Goal: Task Accomplishment & Management: Manage account settings

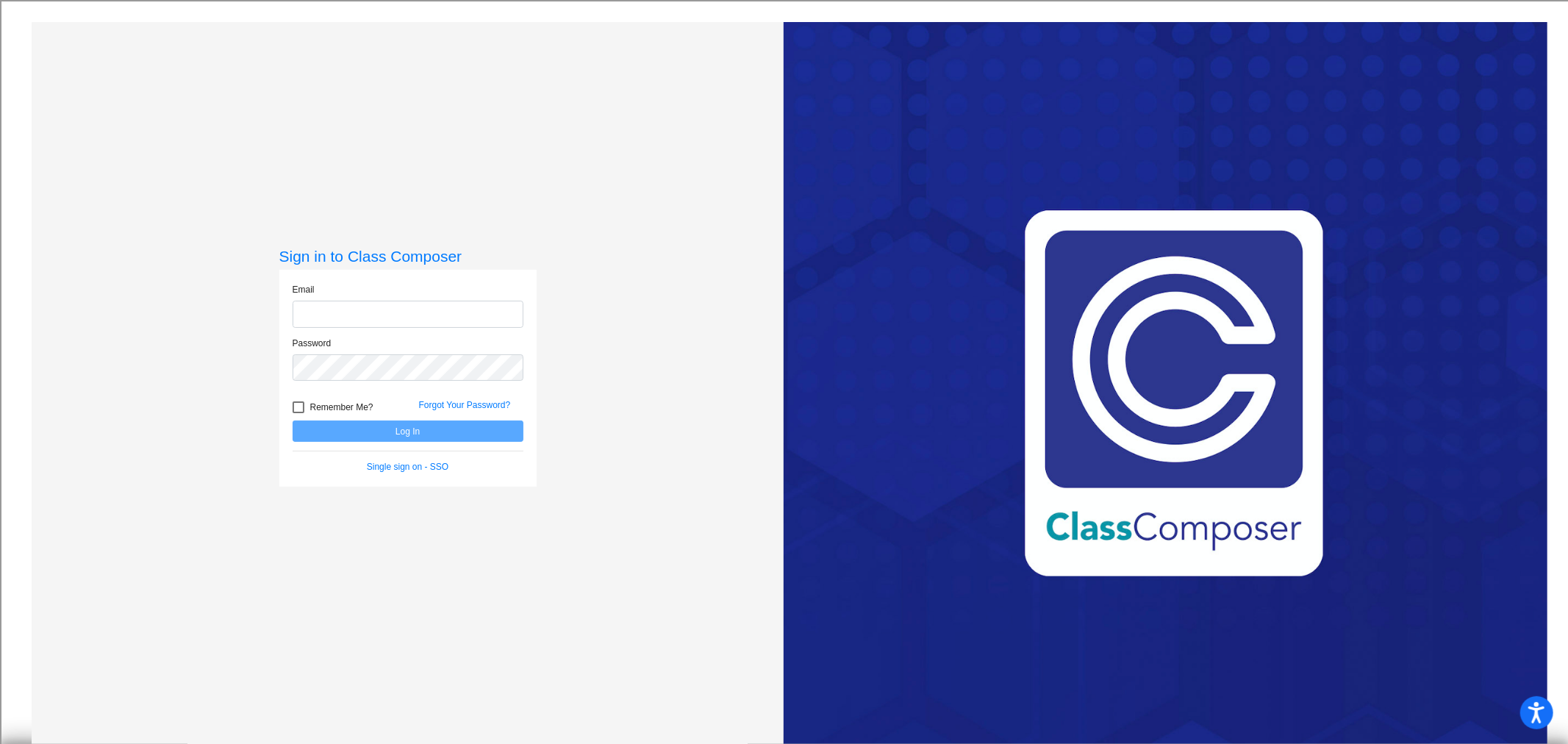
type input "[EMAIL_ADDRESS][DOMAIN_NAME]"
click at [429, 438] on button "Log In" at bounding box center [408, 431] width 231 height 21
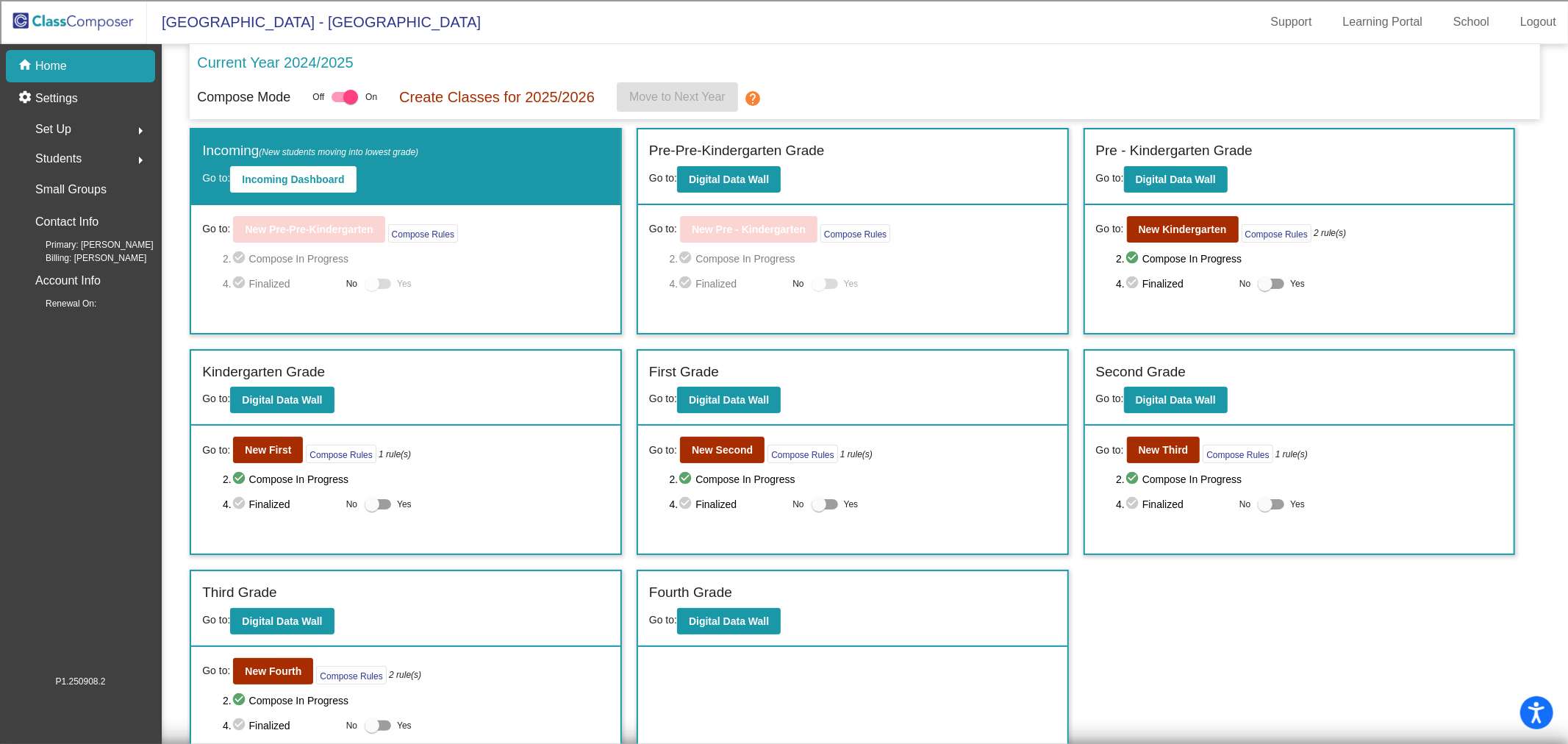
click at [89, 122] on div "Set Up arrow_right" at bounding box center [84, 129] width 140 height 29
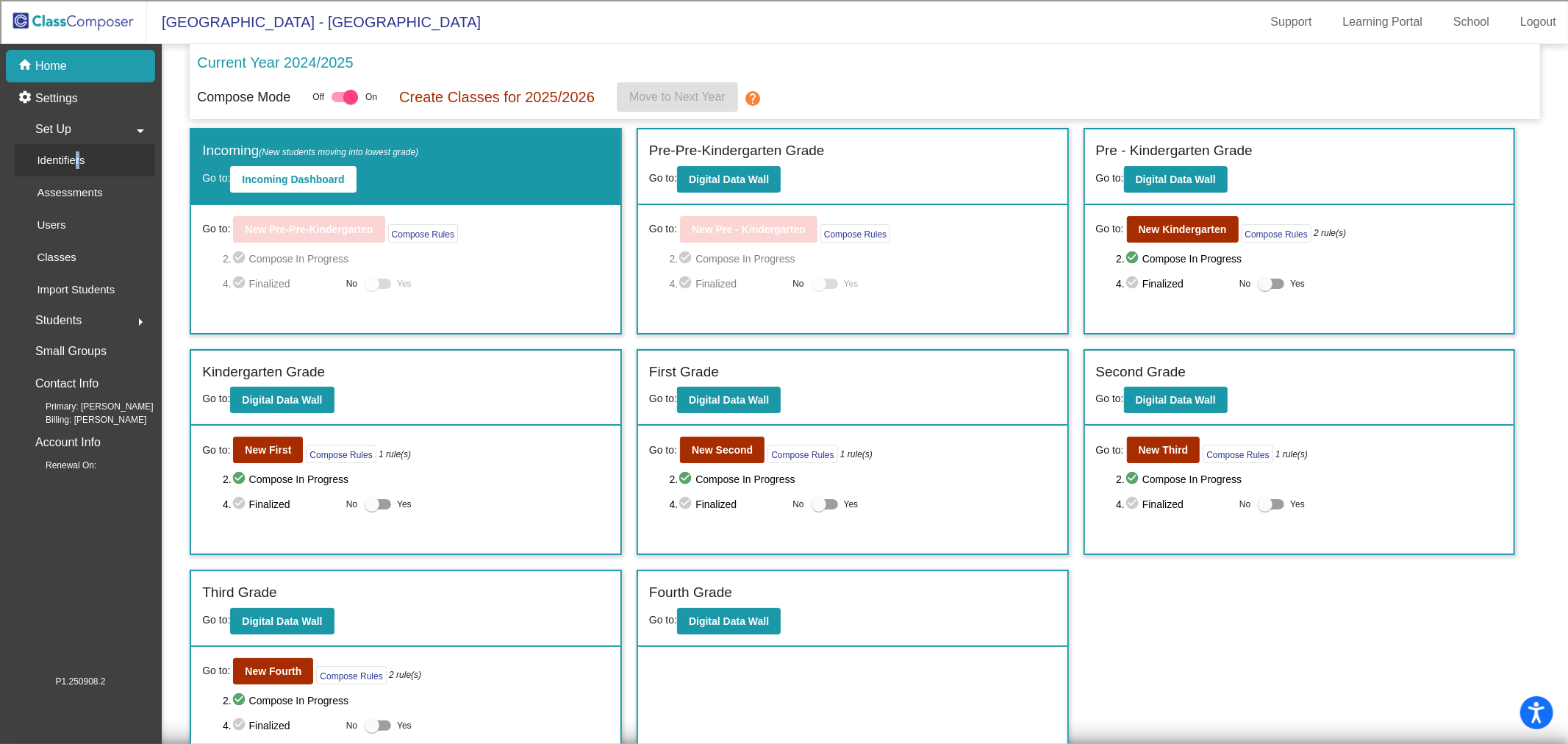
click at [75, 158] on p "Identifiers" at bounding box center [61, 161] width 48 height 18
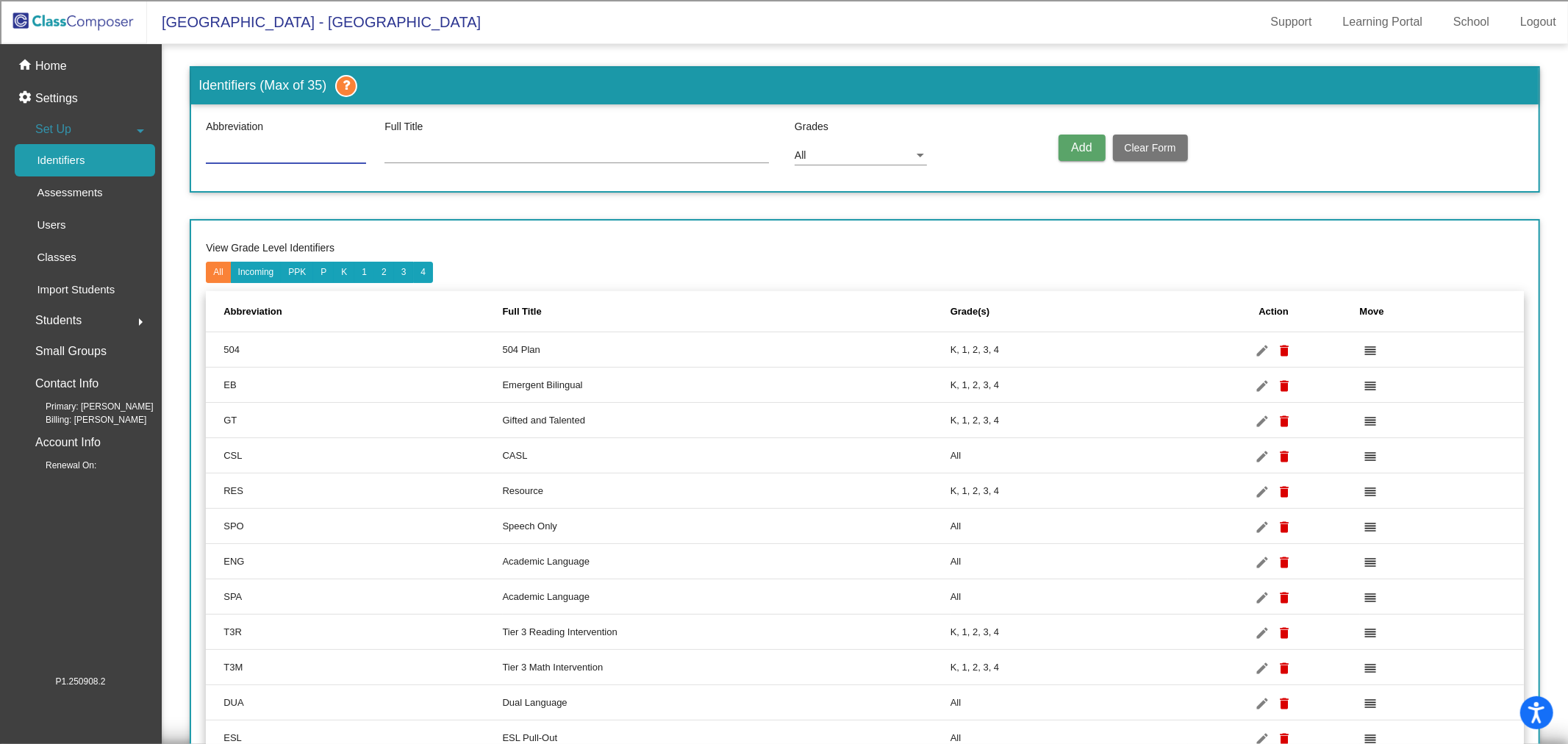
click at [225, 152] on input at bounding box center [285, 152] width 160 height 11
type input "SA"
type input "Student has a STAY AWAY contract in place"
click at [1071, 143] on span "Add" at bounding box center [1081, 147] width 20 height 12
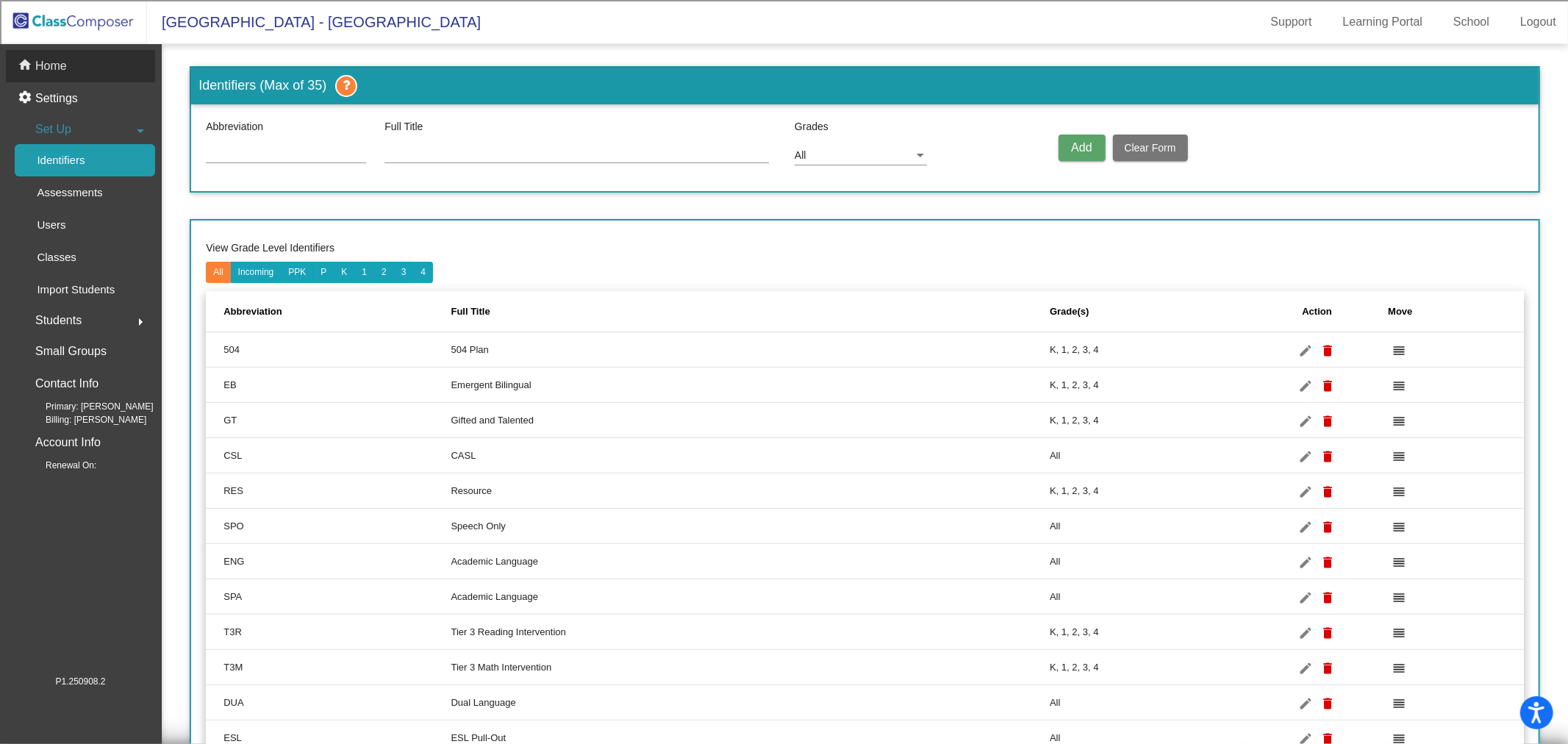
click at [61, 75] on p "Home" at bounding box center [51, 66] width 32 height 18
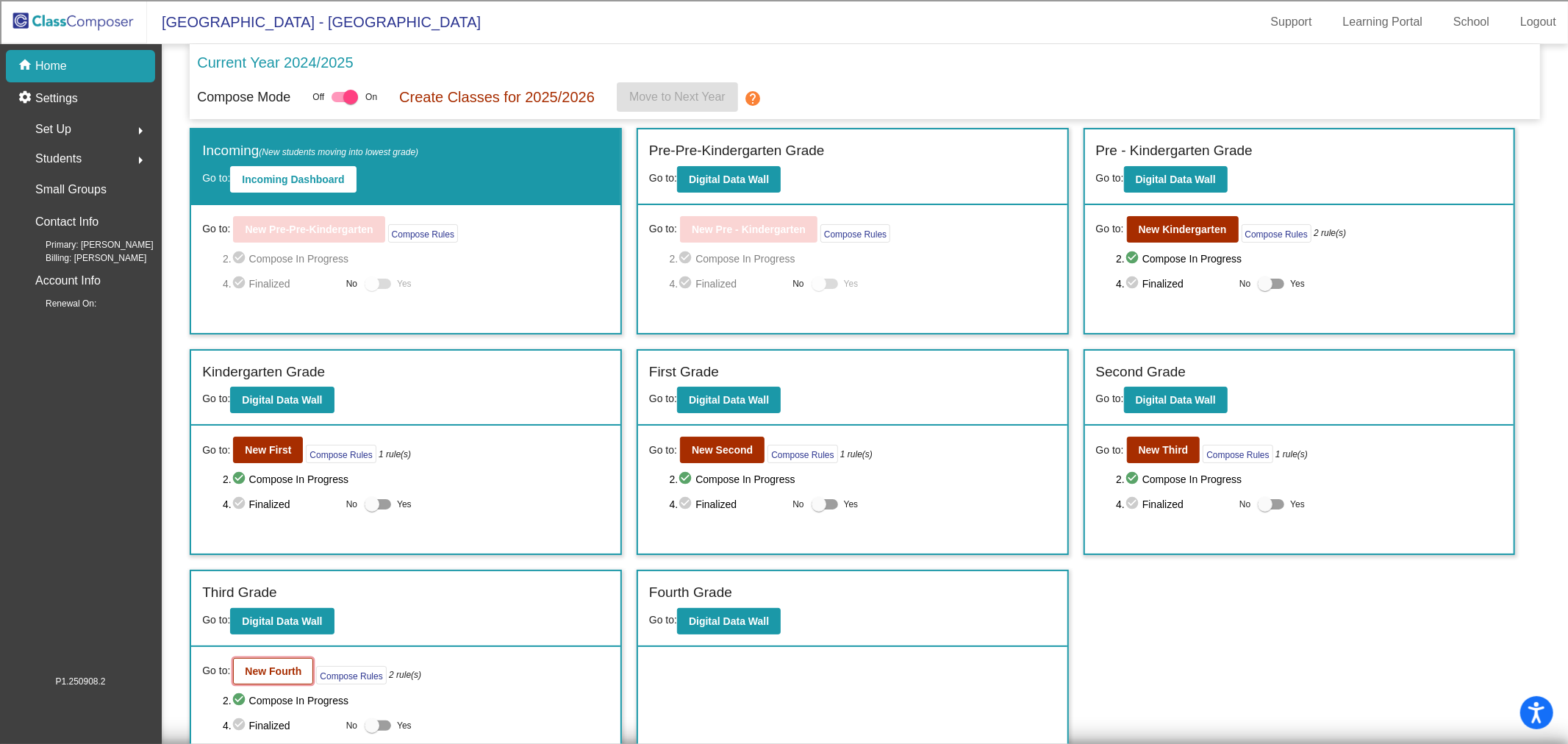
click at [268, 669] on b "New Fourth" at bounding box center [273, 671] width 57 height 11
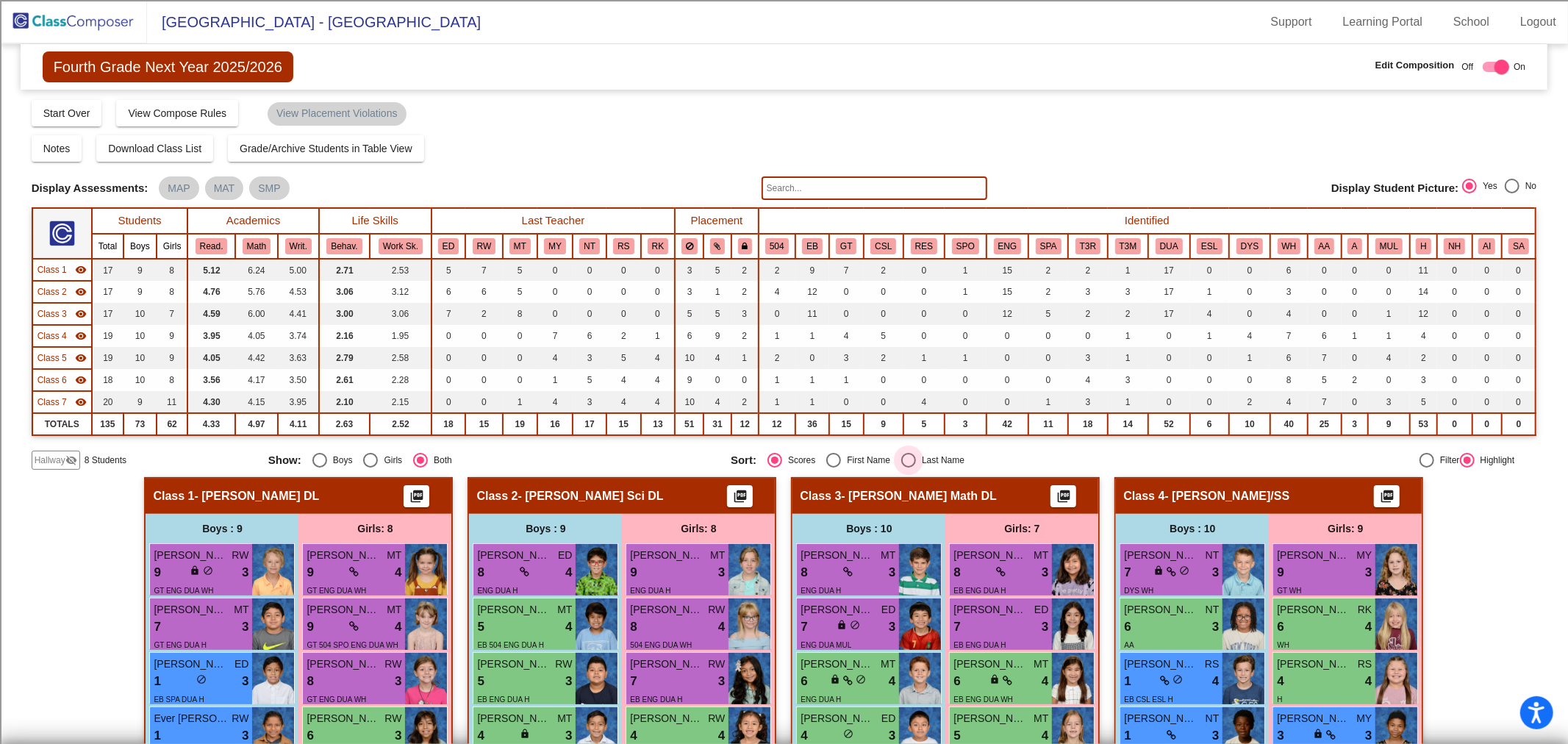
click at [901, 459] on div "Select an option" at bounding box center [908, 460] width 15 height 15
click at [908, 467] on input "Last Name" at bounding box center [908, 467] width 1 height 1
radio input "true"
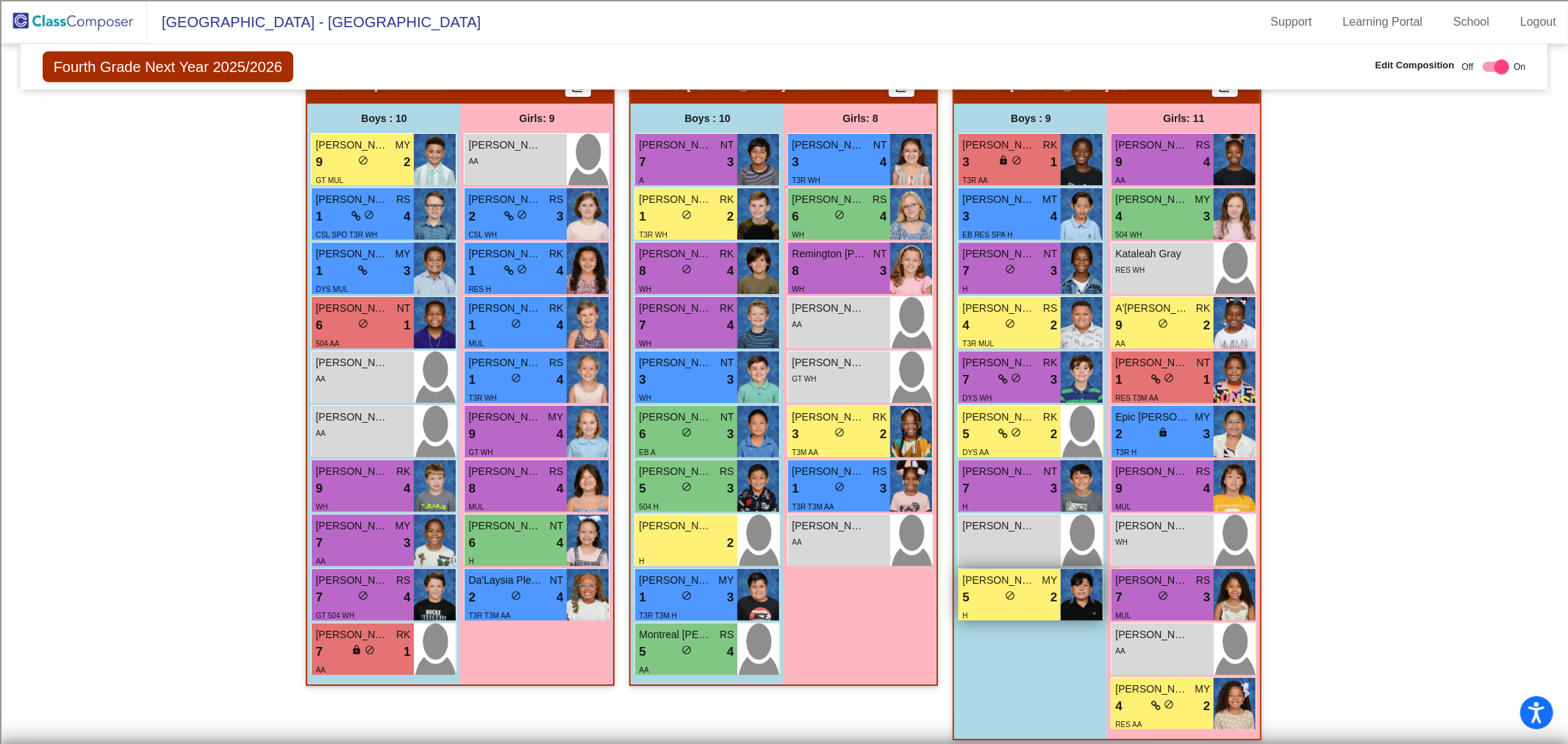
scroll to position [1050, 0]
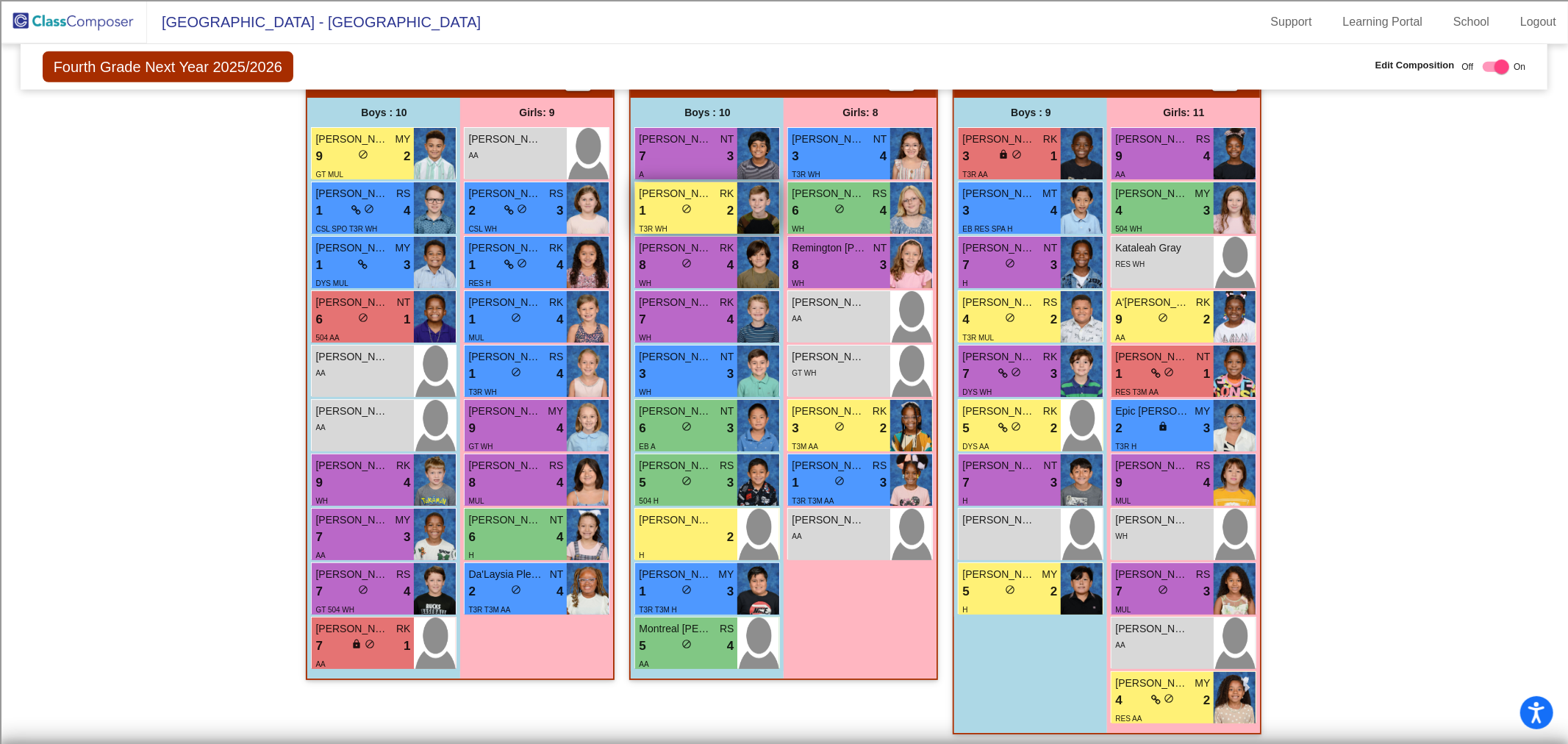
click at [716, 191] on div "[PERSON_NAME] RK" at bounding box center [686, 193] width 95 height 16
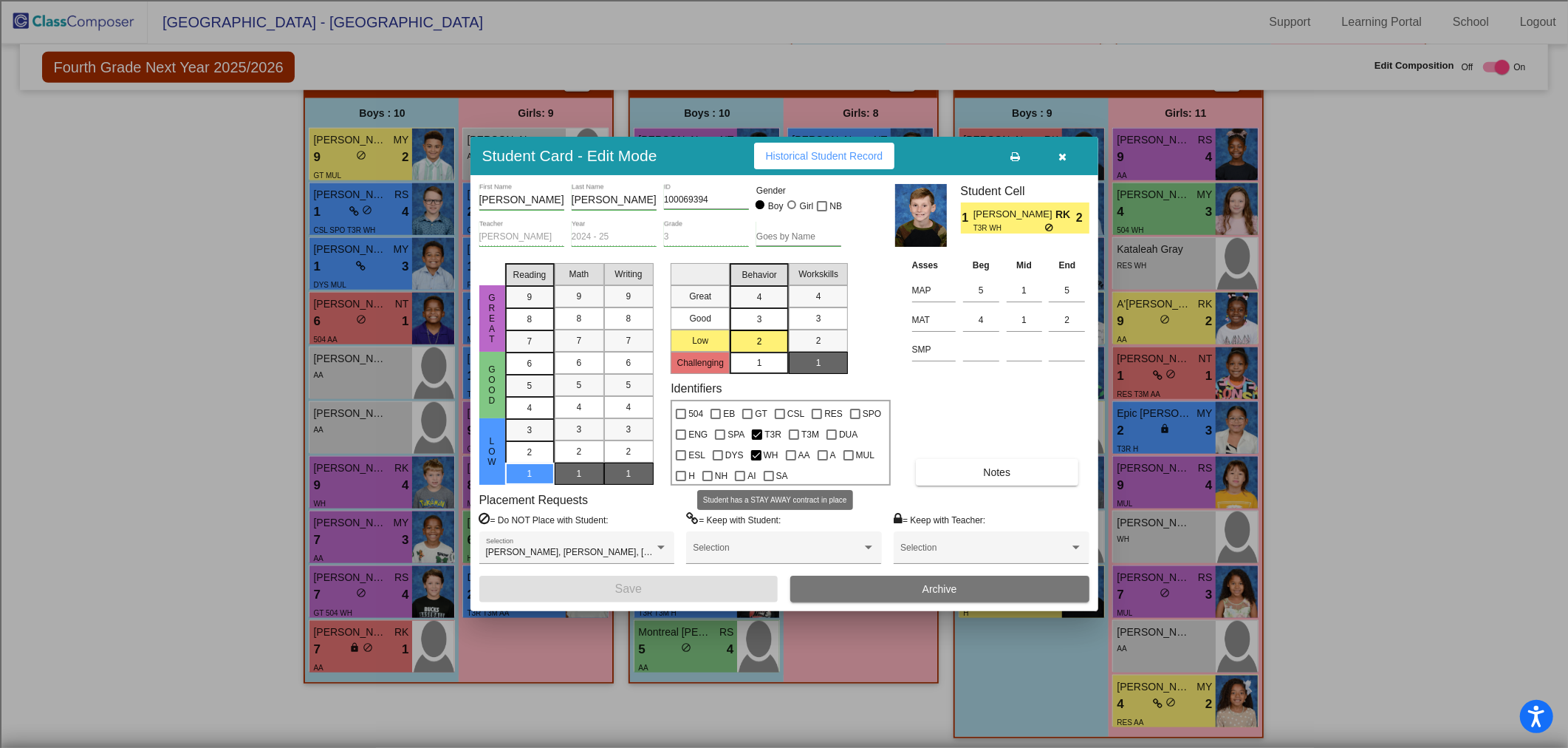
click at [769, 475] on div at bounding box center [768, 475] width 11 height 11
click at [769, 481] on input "SA" at bounding box center [768, 481] width 1 height 1
checkbox input "true"
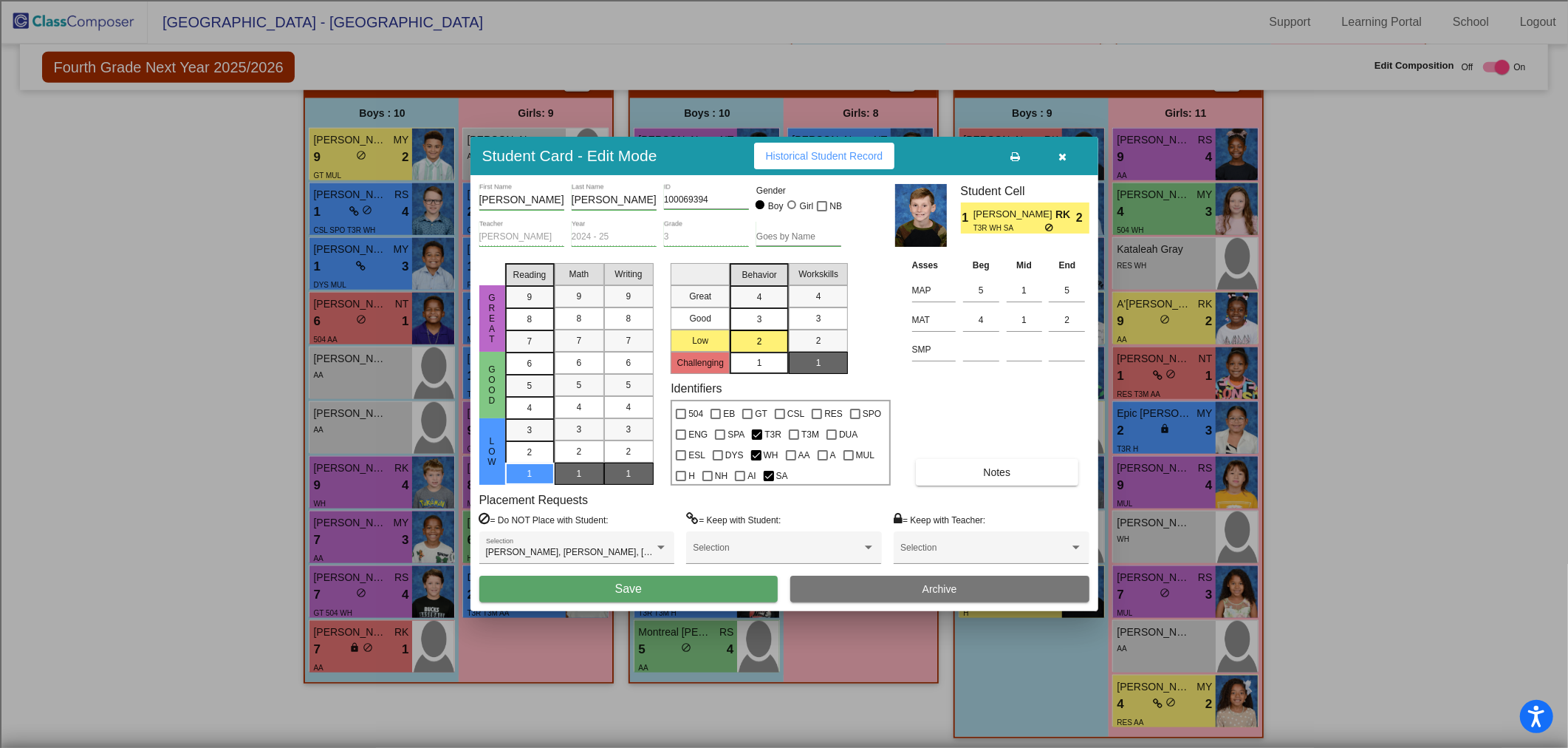
click at [994, 478] on button "Notes" at bounding box center [996, 472] width 162 height 26
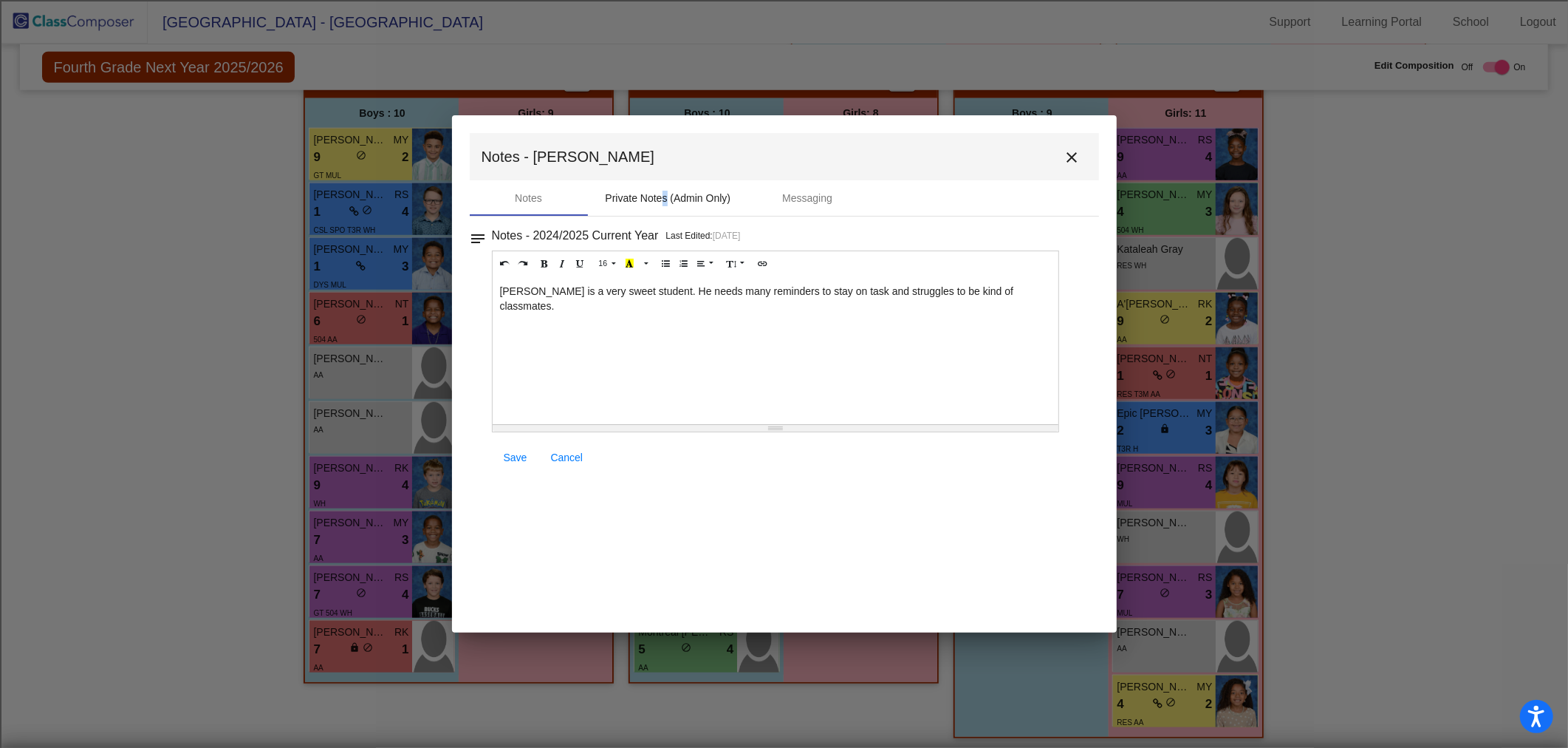
click at [668, 199] on div "Private Notes (Admin Only)" at bounding box center [668, 198] width 125 height 16
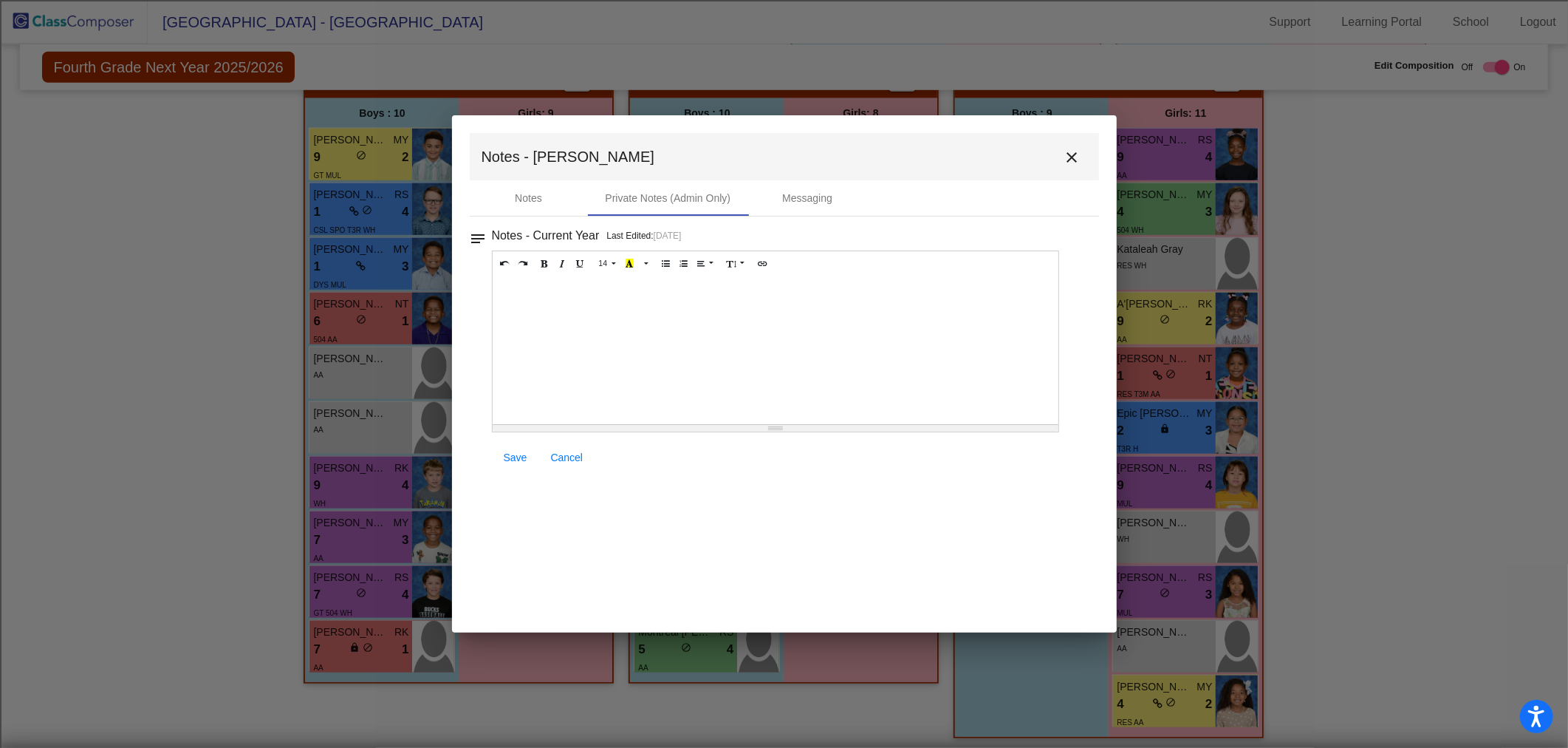
click at [615, 296] on div at bounding box center [776, 349] width 567 height 147
click at [519, 449] on link "Save" at bounding box center [515, 457] width 47 height 26
click at [519, 458] on span "Save" at bounding box center [516, 457] width 24 height 12
click at [530, 451] on link "Save" at bounding box center [515, 457] width 47 height 26
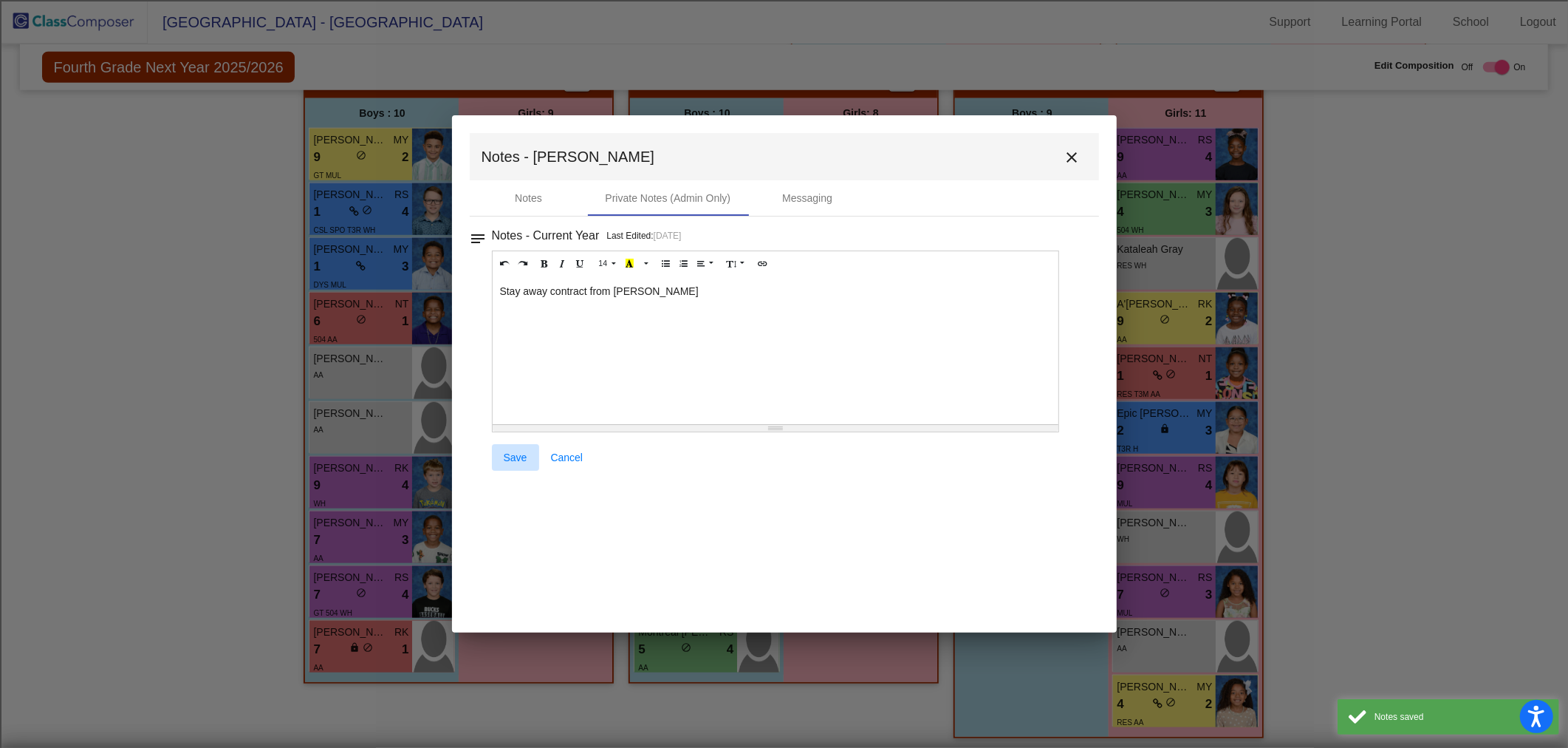
click at [533, 454] on link "Save" at bounding box center [515, 457] width 47 height 26
click at [533, 455] on link "Save" at bounding box center [515, 457] width 47 height 26
click at [534, 455] on link "Save" at bounding box center [515, 457] width 47 height 26
click at [1082, 152] on button "close" at bounding box center [1072, 157] width 30 height 30
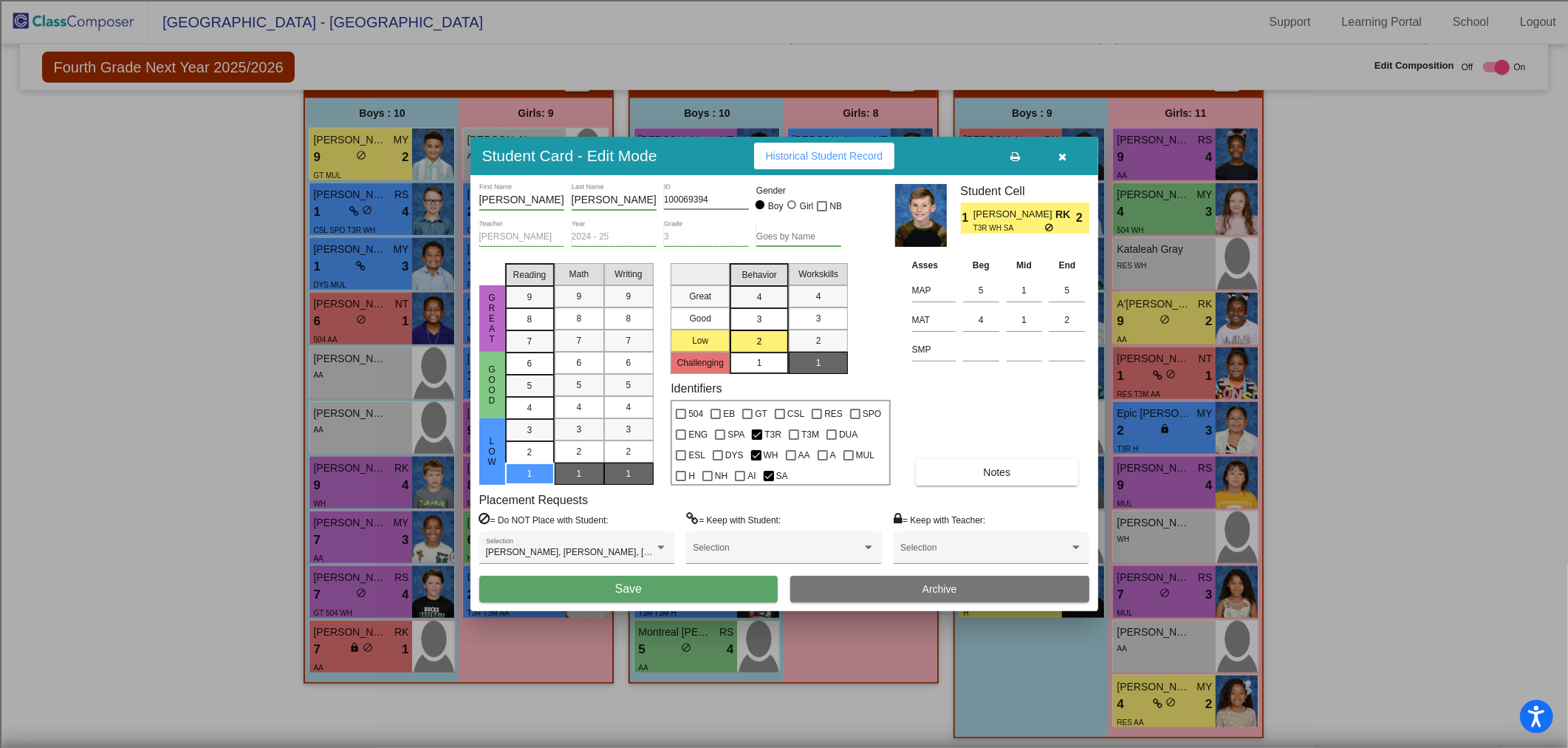
click at [688, 601] on button "Save" at bounding box center [628, 589] width 299 height 26
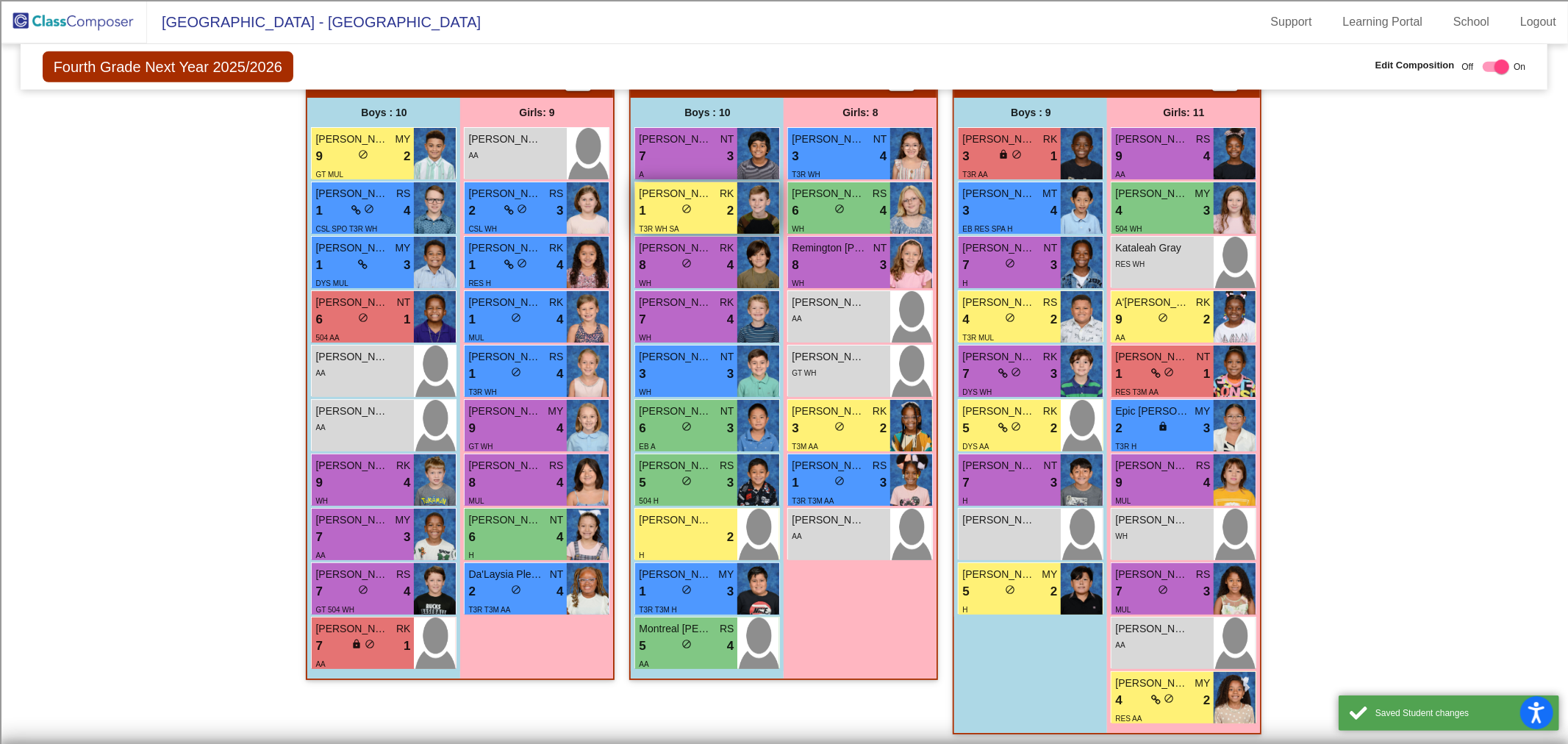
click at [696, 225] on div "T3R WH SA" at bounding box center [686, 228] width 95 height 16
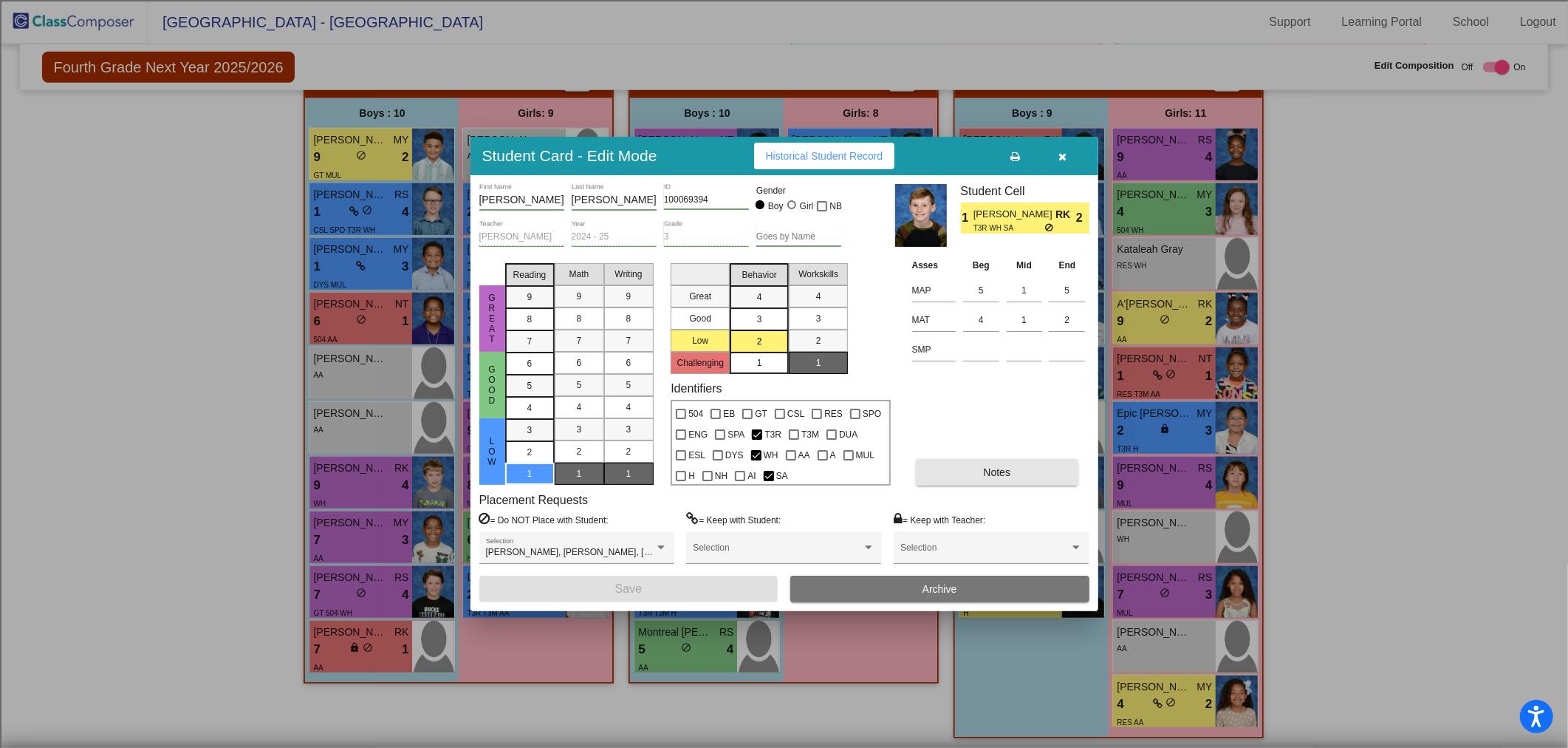
click at [1015, 470] on button "Notes" at bounding box center [996, 472] width 162 height 26
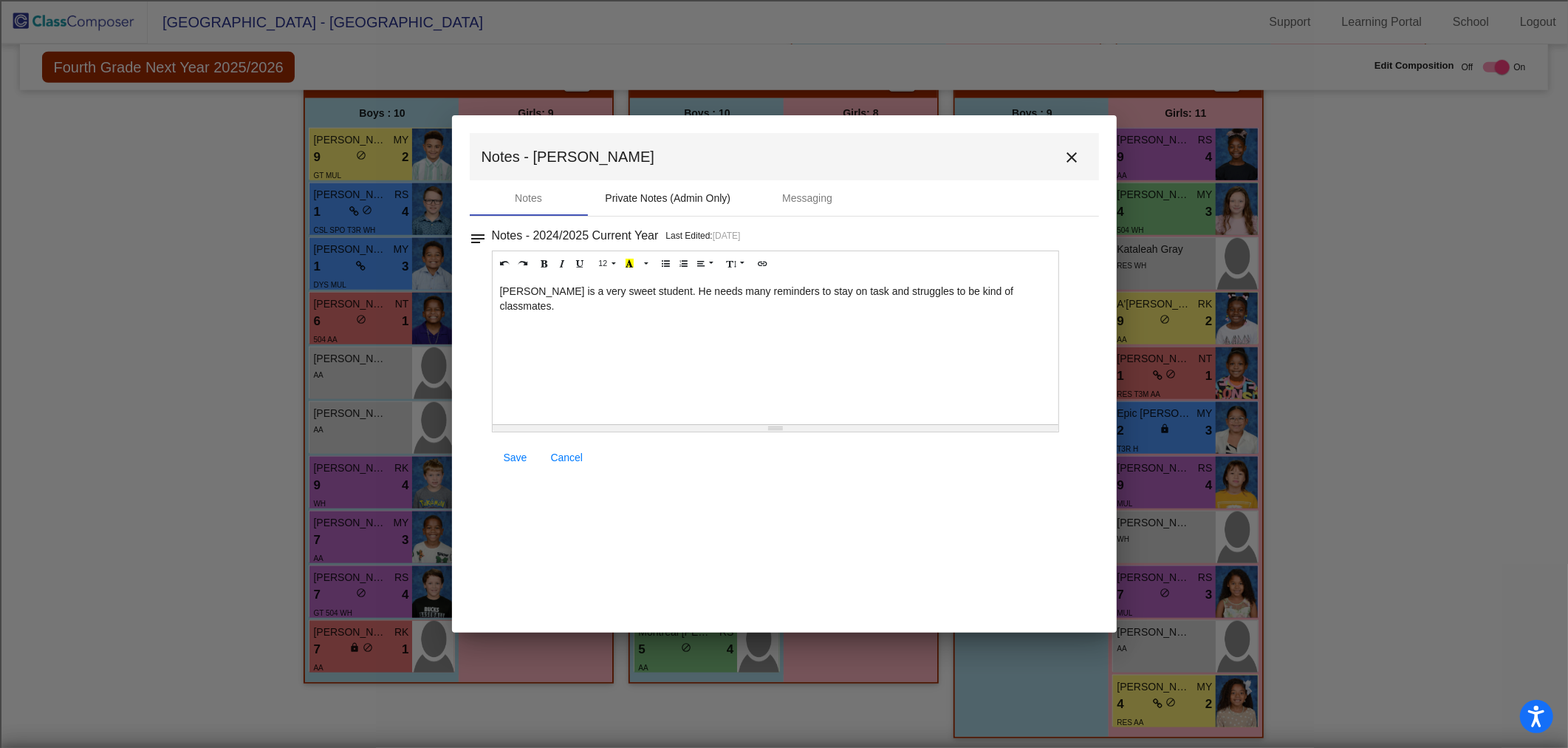
click at [675, 203] on div "Private Notes (Admin Only)" at bounding box center [668, 198] width 125 height 16
click at [1063, 160] on mat-icon "close" at bounding box center [1072, 157] width 18 height 18
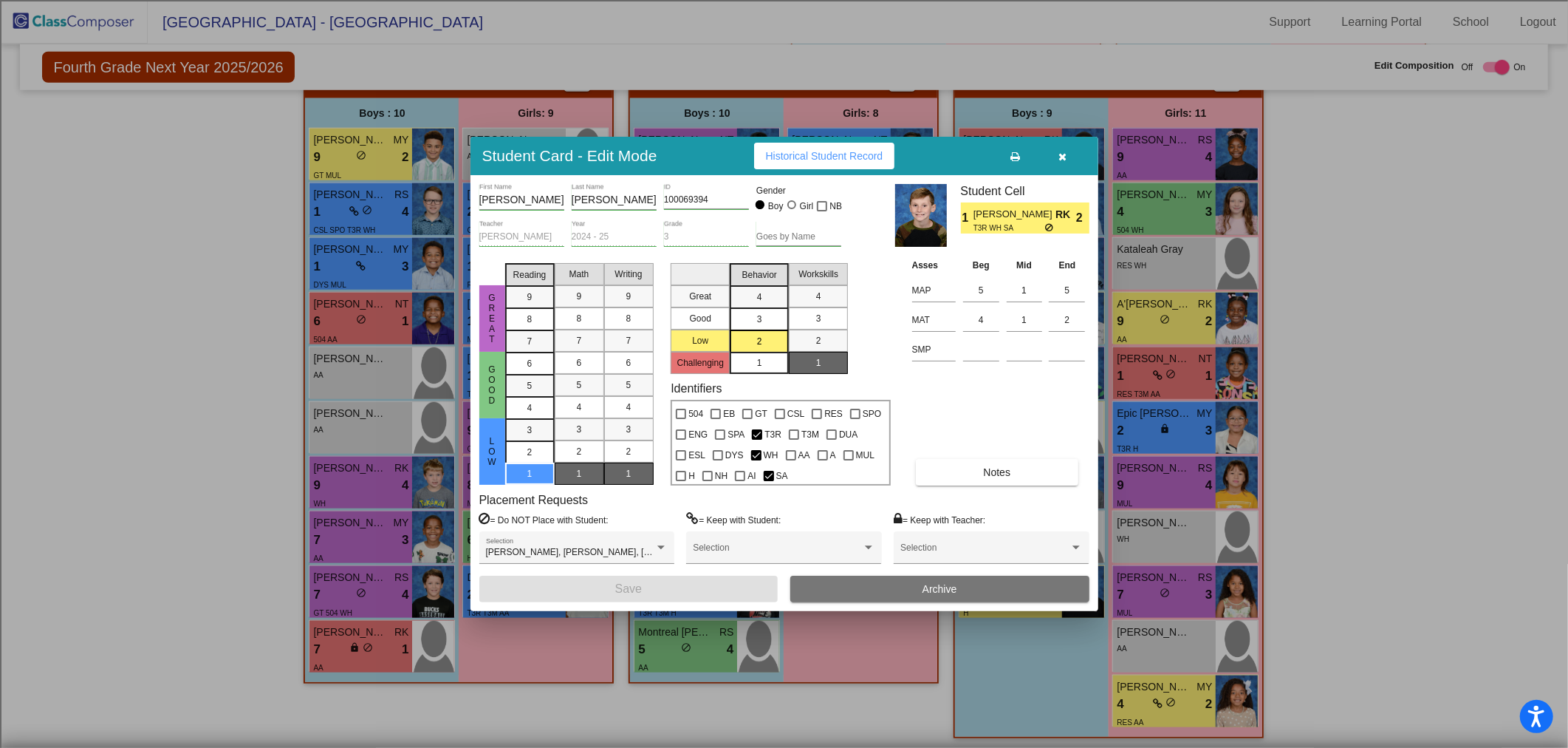
click at [1053, 155] on button "button" at bounding box center [1062, 156] width 47 height 26
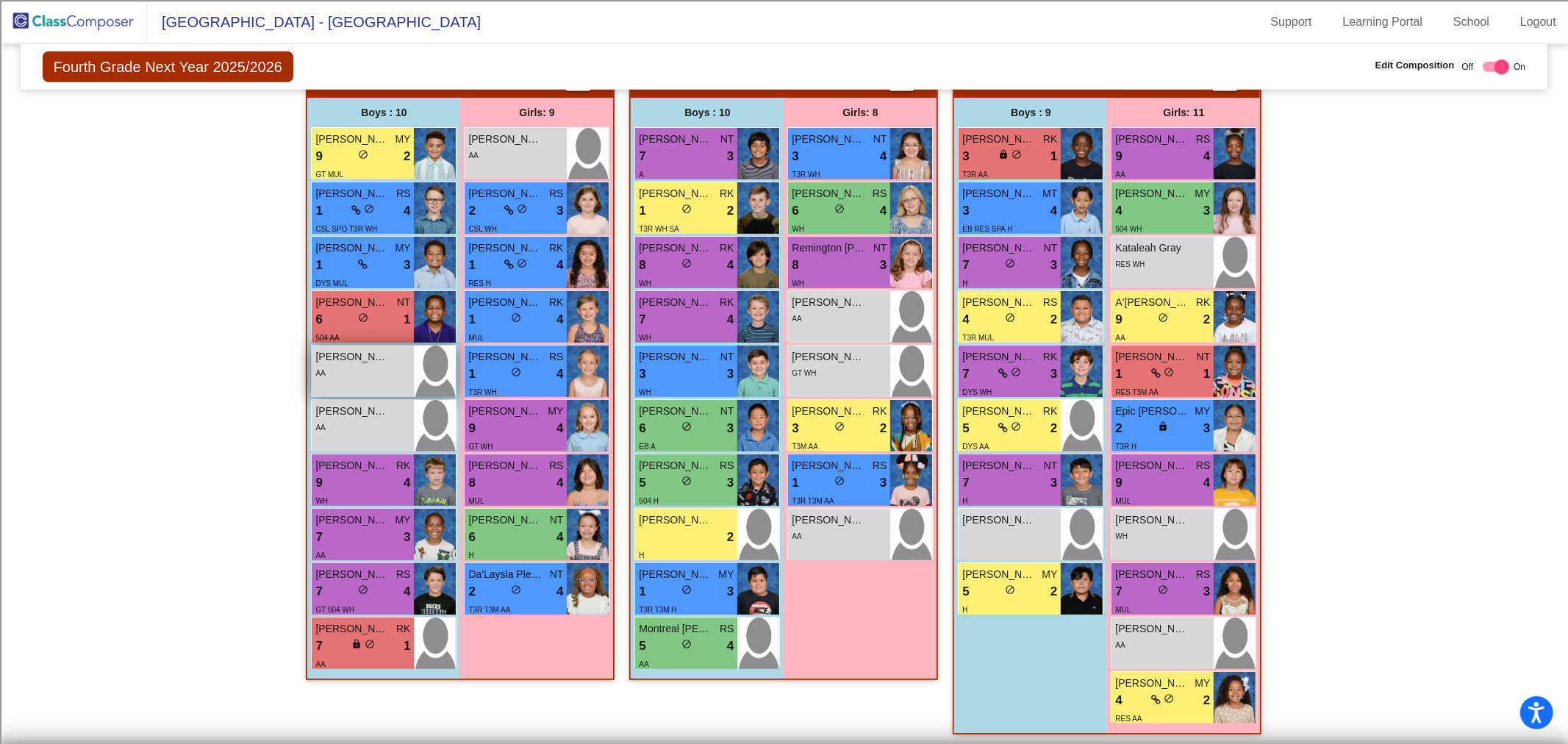
click at [375, 374] on div "AA" at bounding box center [363, 372] width 95 height 16
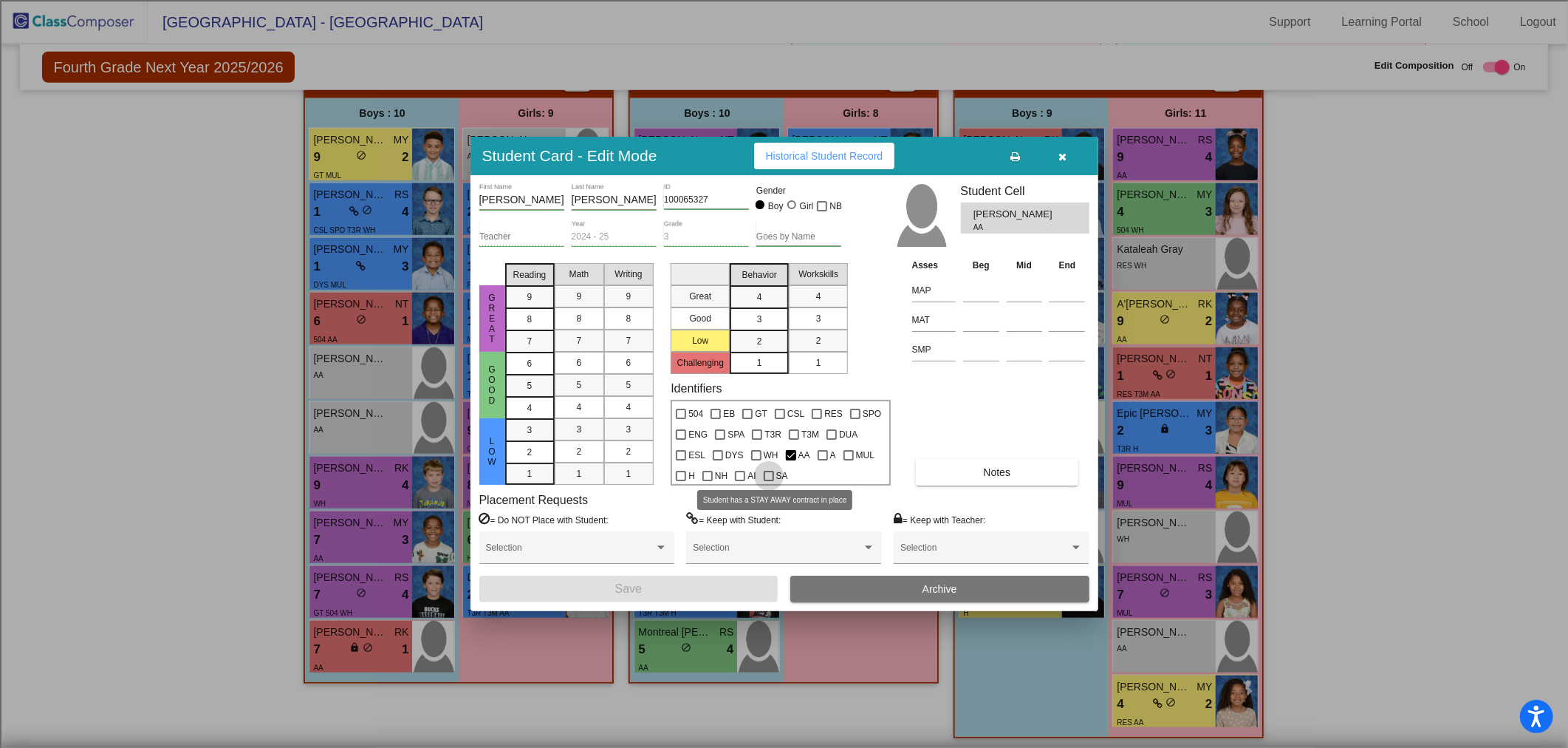
click at [772, 471] on div at bounding box center [768, 475] width 11 height 11
click at [769, 481] on input "SA" at bounding box center [768, 481] width 1 height 1
checkbox input "true"
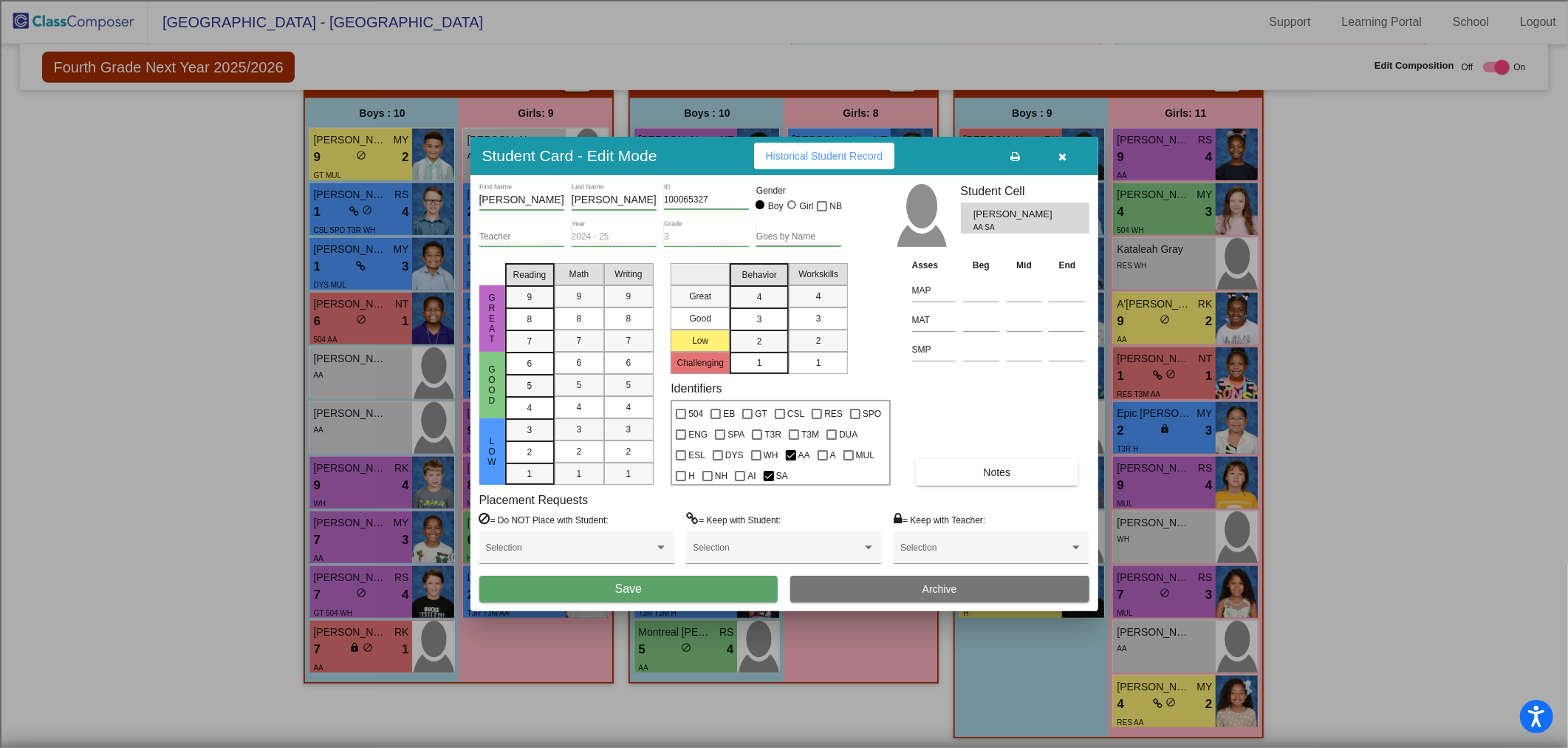
click at [972, 461] on button "Notes" at bounding box center [996, 472] width 162 height 26
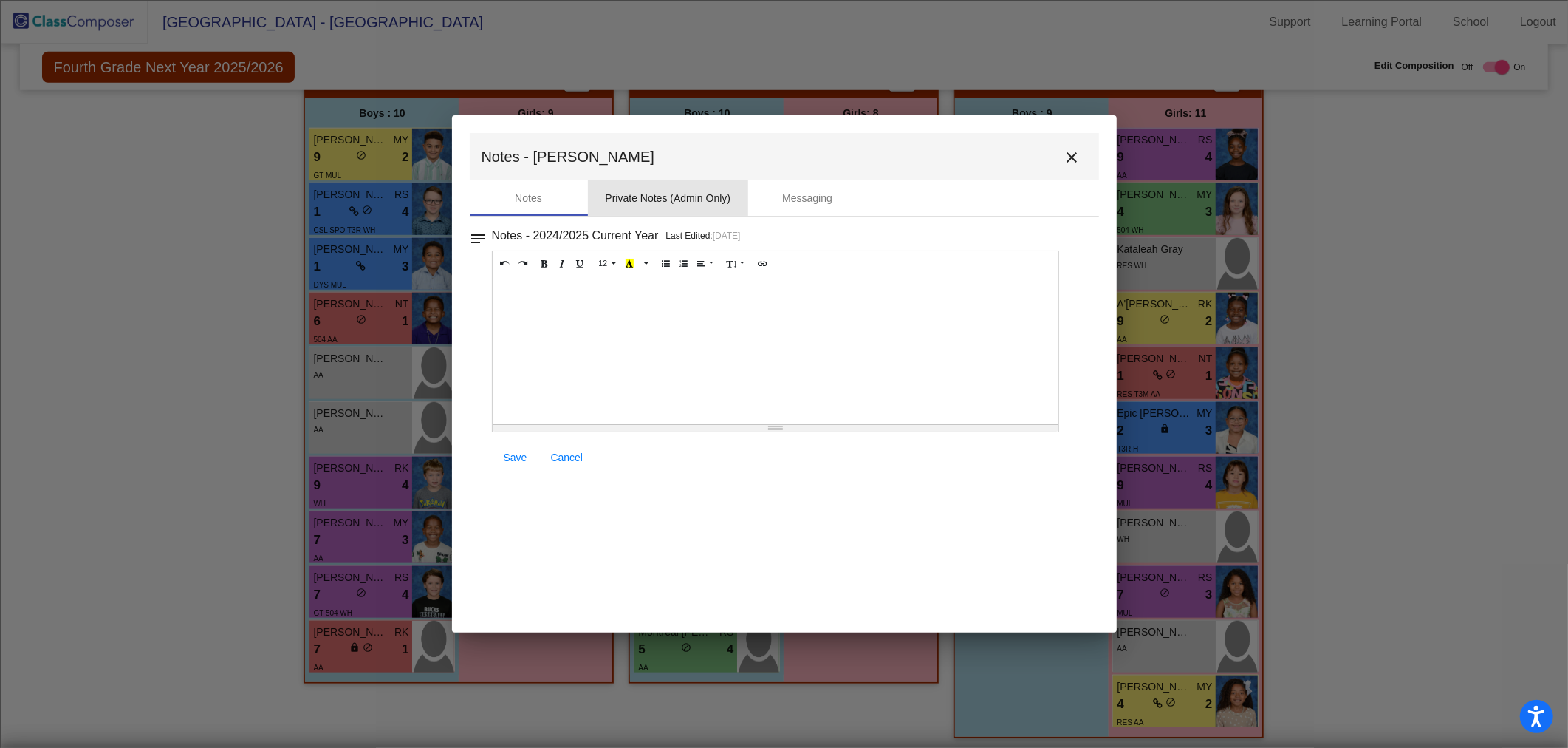
click at [662, 194] on div "Private Notes (Admin Only)" at bounding box center [668, 198] width 125 height 16
click at [593, 298] on div at bounding box center [776, 349] width 567 height 147
click at [506, 462] on span "Save" at bounding box center [516, 457] width 24 height 12
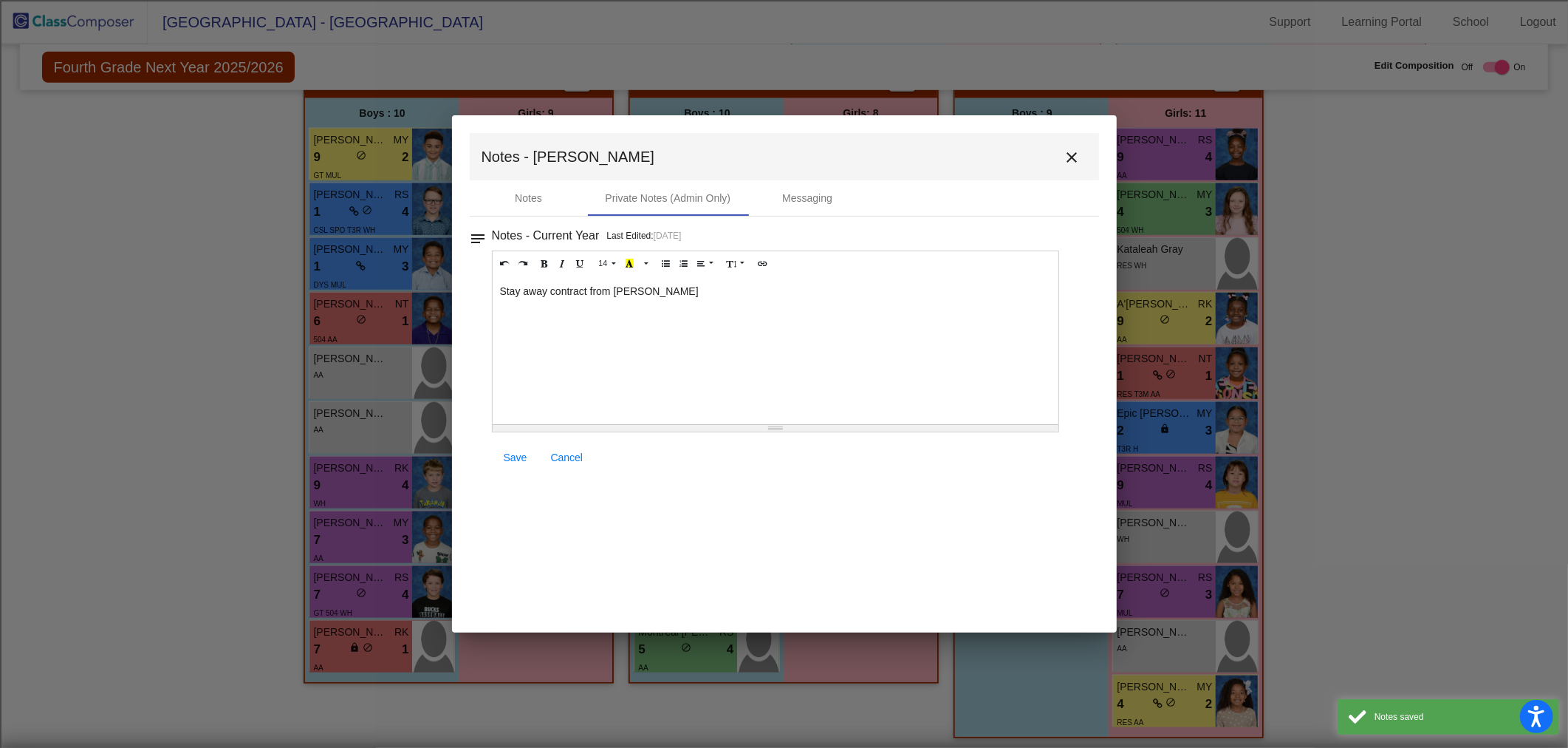
click at [1067, 164] on mat-icon "close" at bounding box center [1072, 157] width 18 height 18
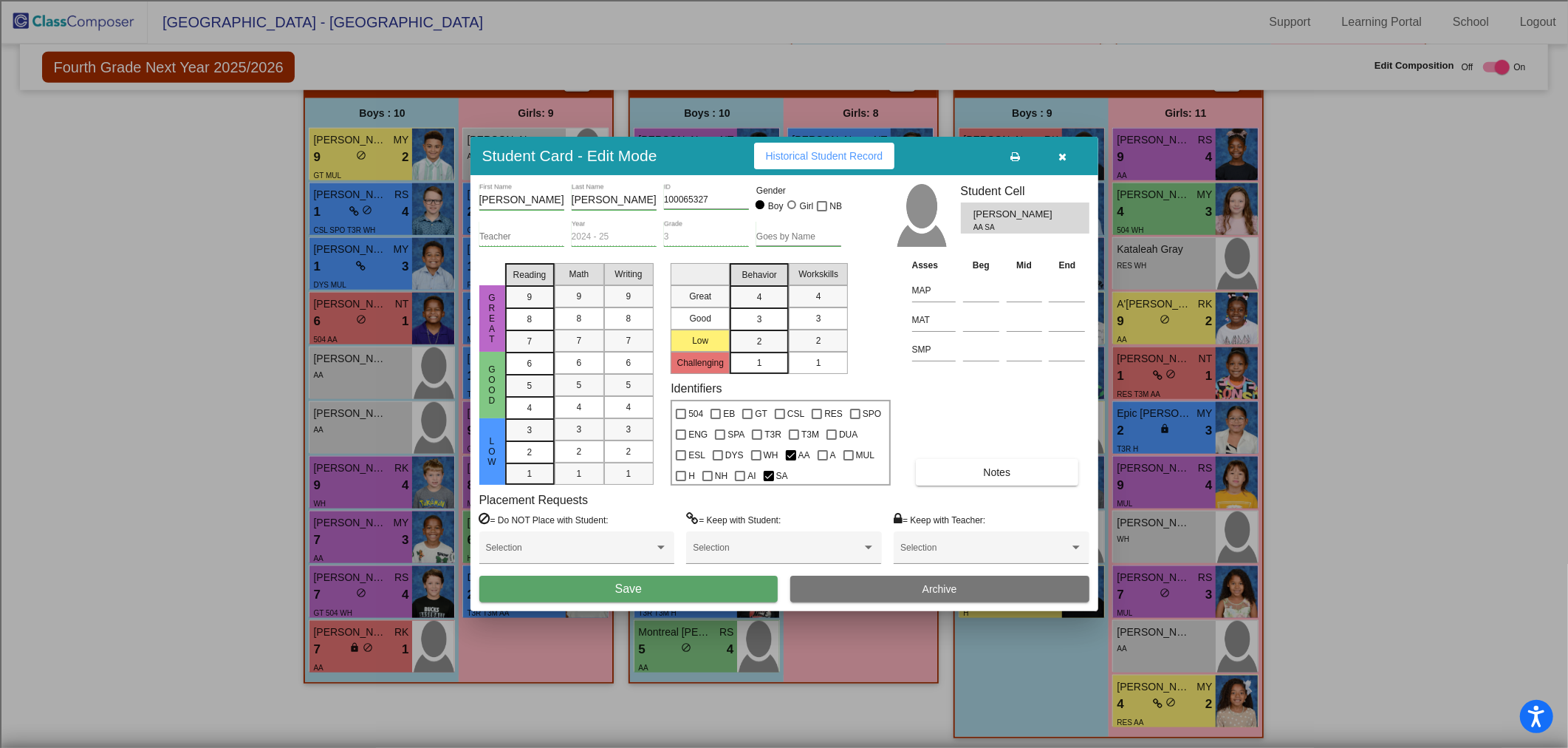
click at [614, 577] on button "Save" at bounding box center [628, 589] width 299 height 26
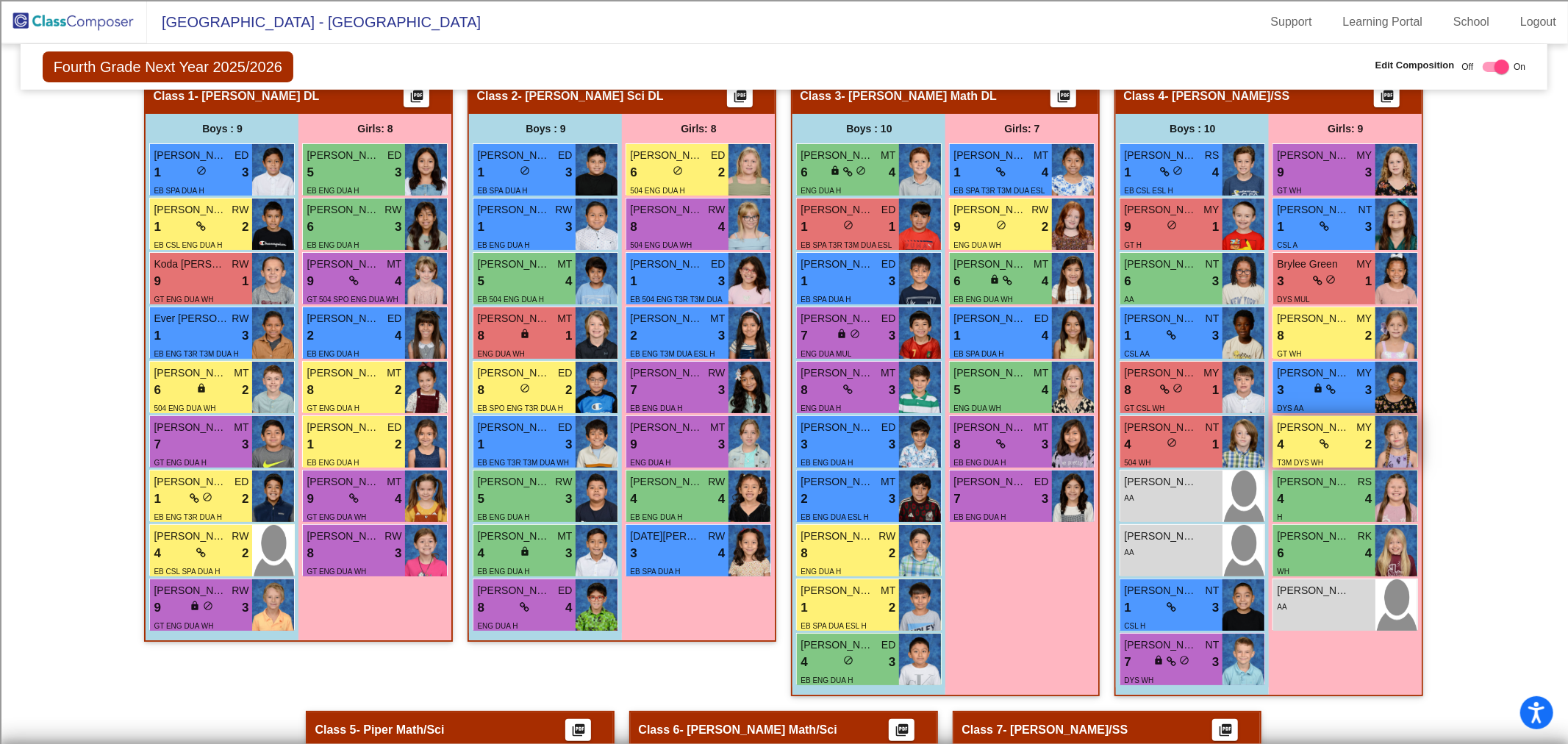
scroll to position [397, 0]
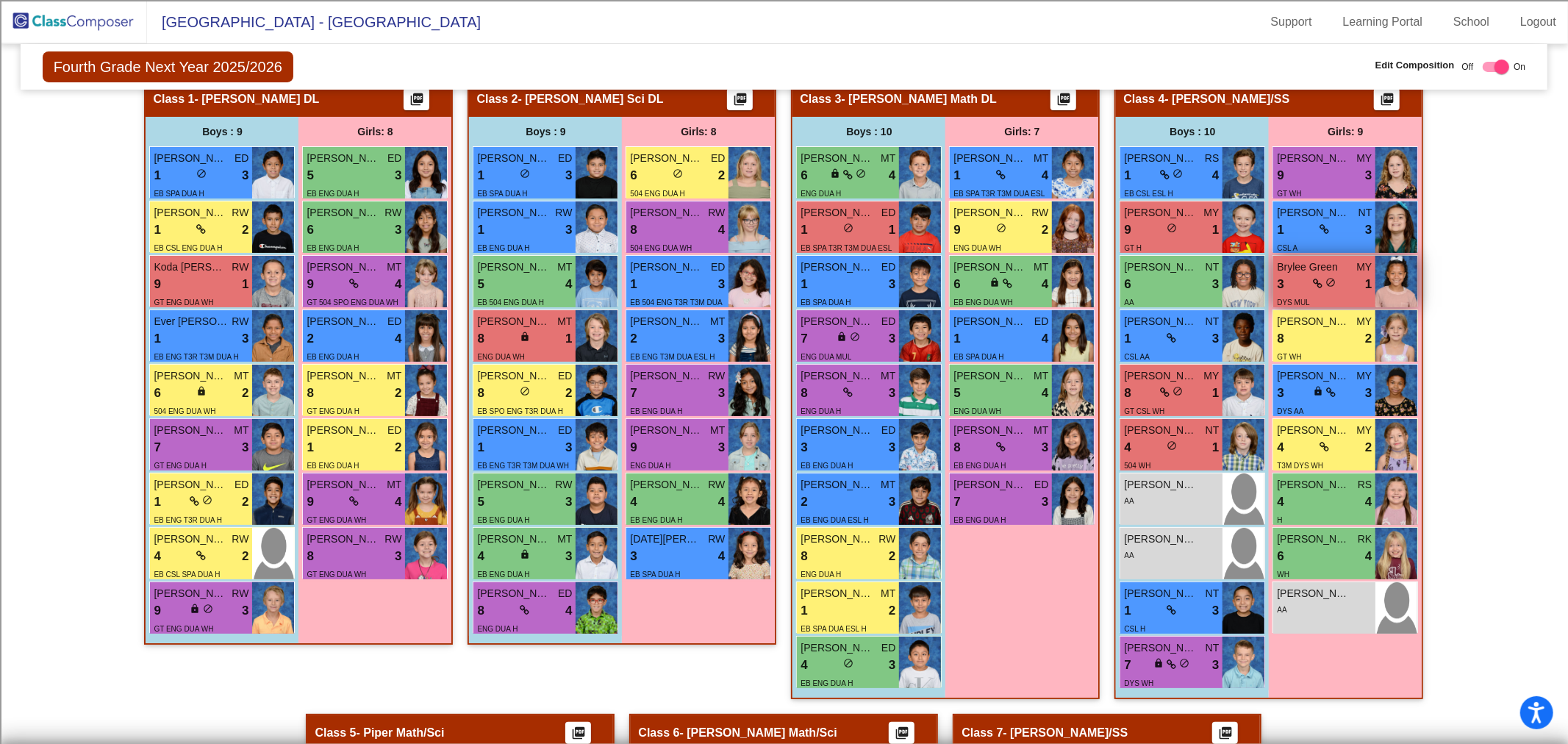
click at [1357, 272] on span "MY" at bounding box center [1364, 267] width 16 height 16
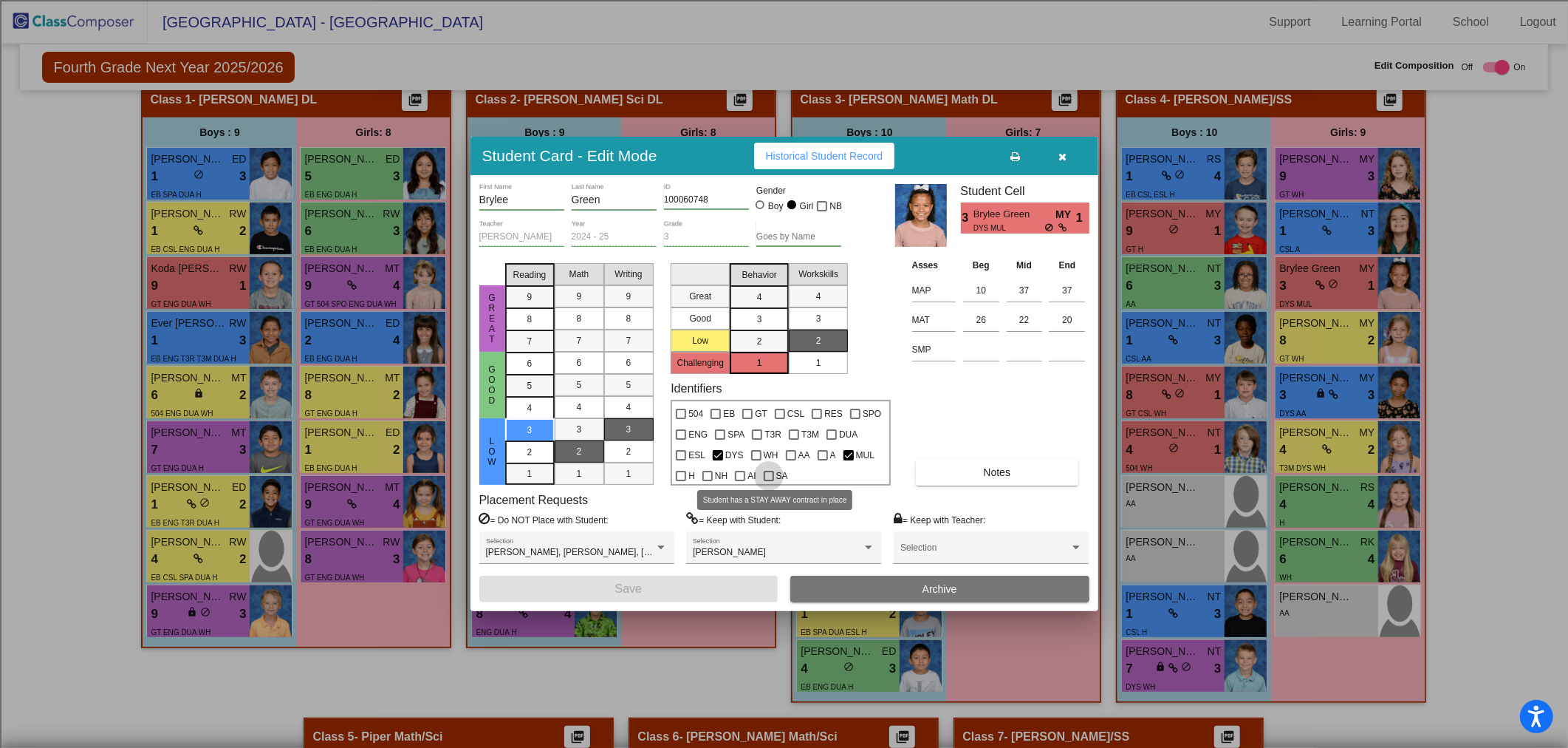
click at [771, 475] on div at bounding box center [768, 475] width 11 height 11
click at [769, 481] on input "SA" at bounding box center [768, 481] width 1 height 1
checkbox input "true"
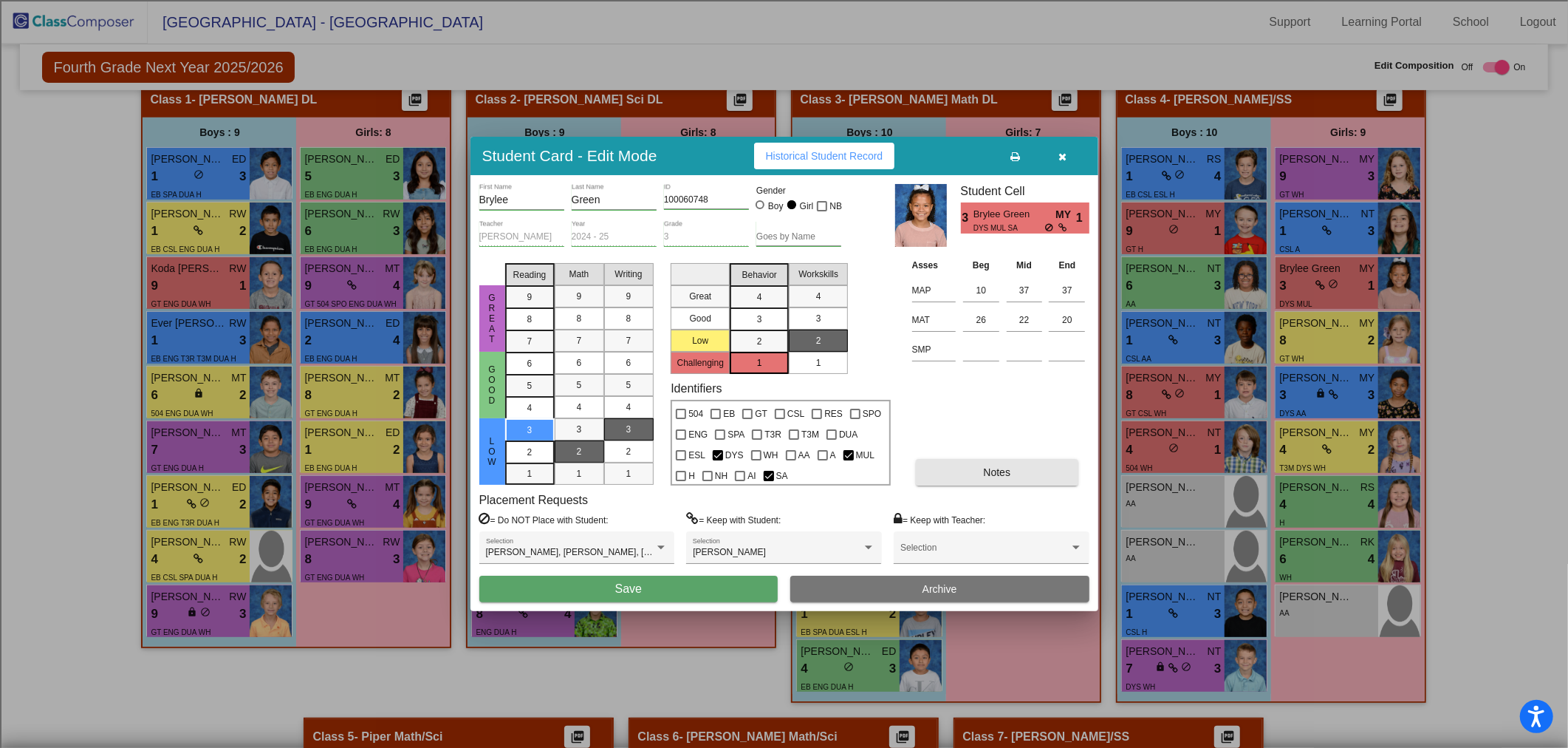
click at [978, 474] on button "Notes" at bounding box center [996, 472] width 162 height 26
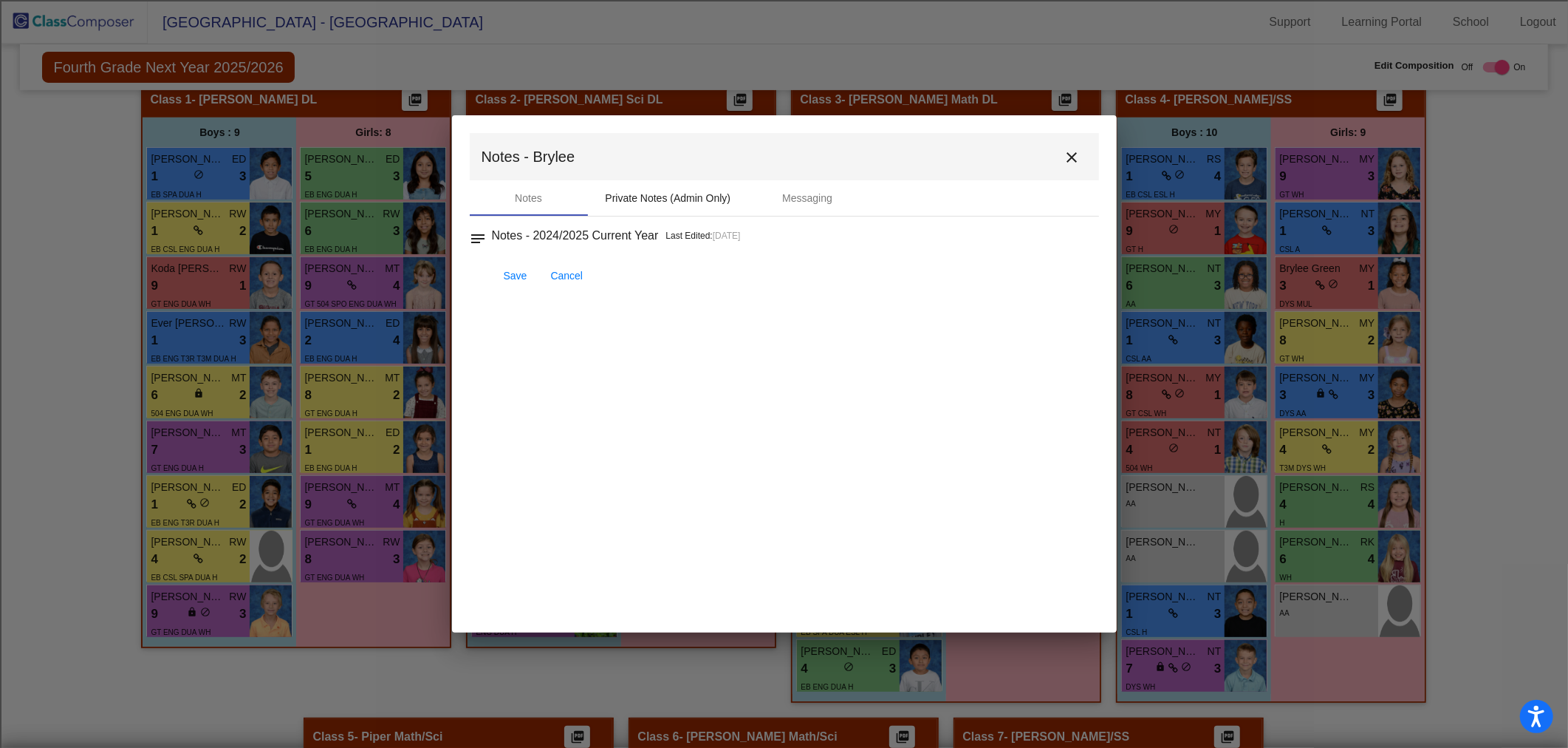
click at [668, 195] on div "Private Notes (Admin Only)" at bounding box center [668, 198] width 125 height 16
click at [573, 314] on div at bounding box center [776, 349] width 567 height 147
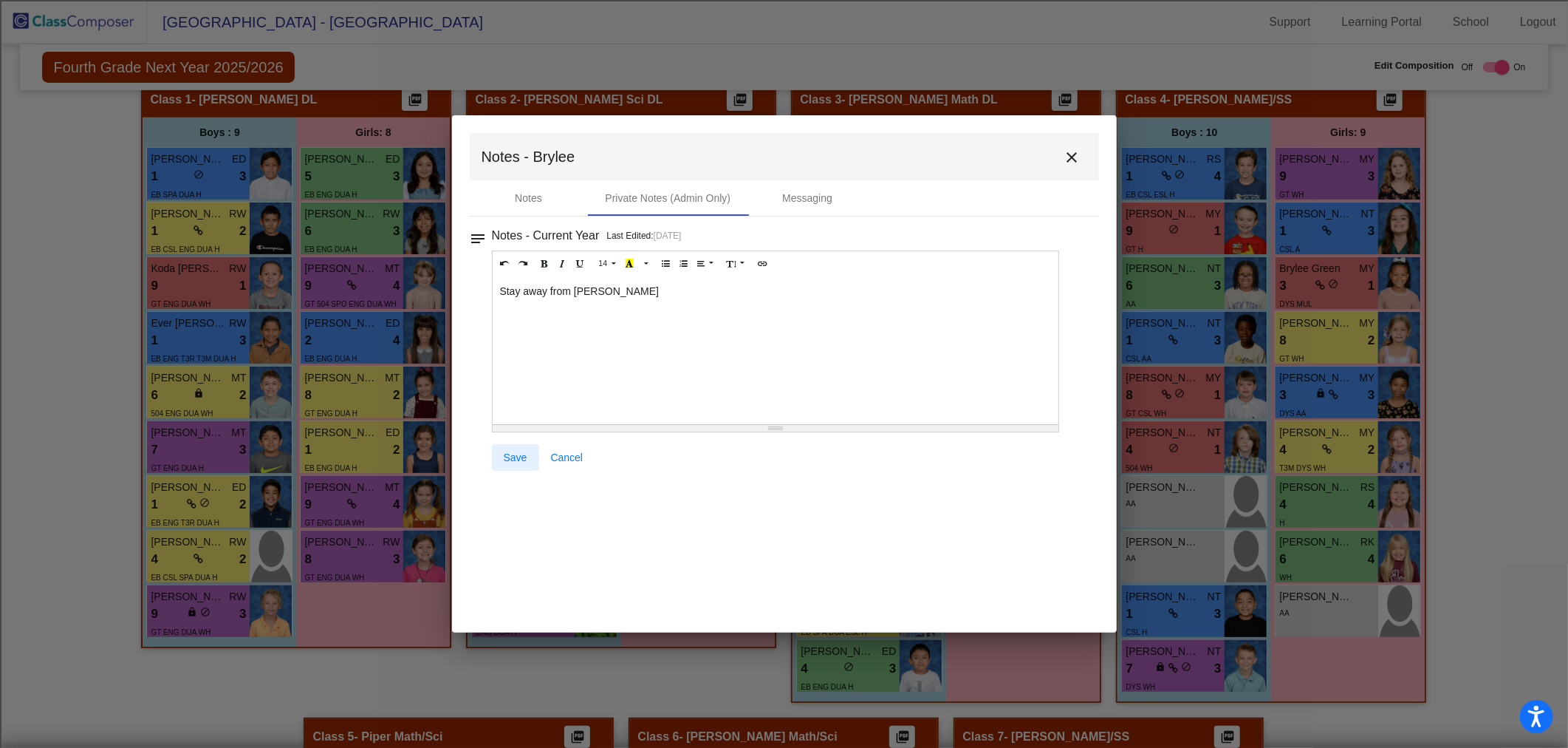
click at [512, 456] on span "Save" at bounding box center [516, 457] width 24 height 12
click at [1060, 162] on button "close" at bounding box center [1072, 157] width 30 height 30
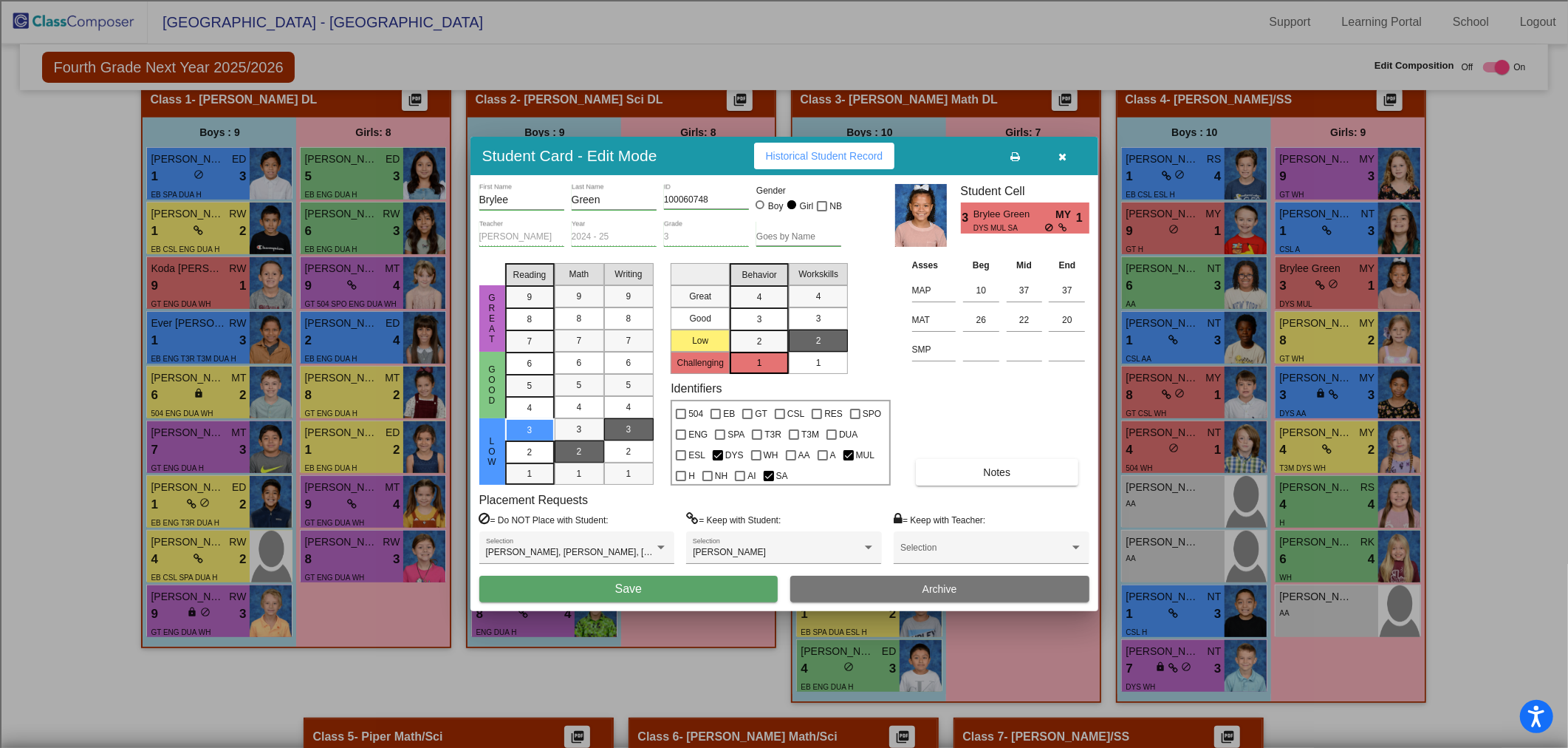
click at [731, 592] on button "Save" at bounding box center [628, 589] width 299 height 26
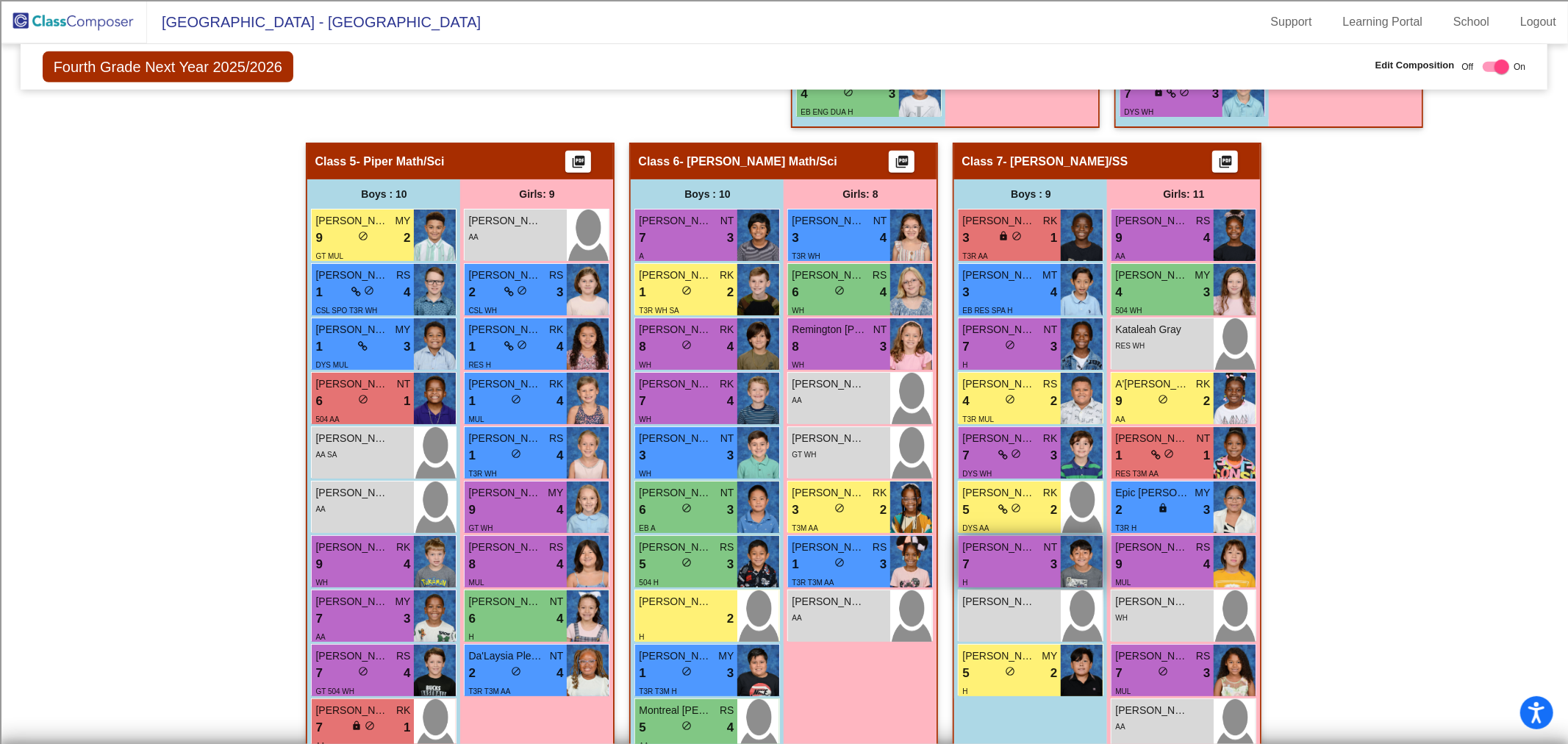
scroll to position [1050, 0]
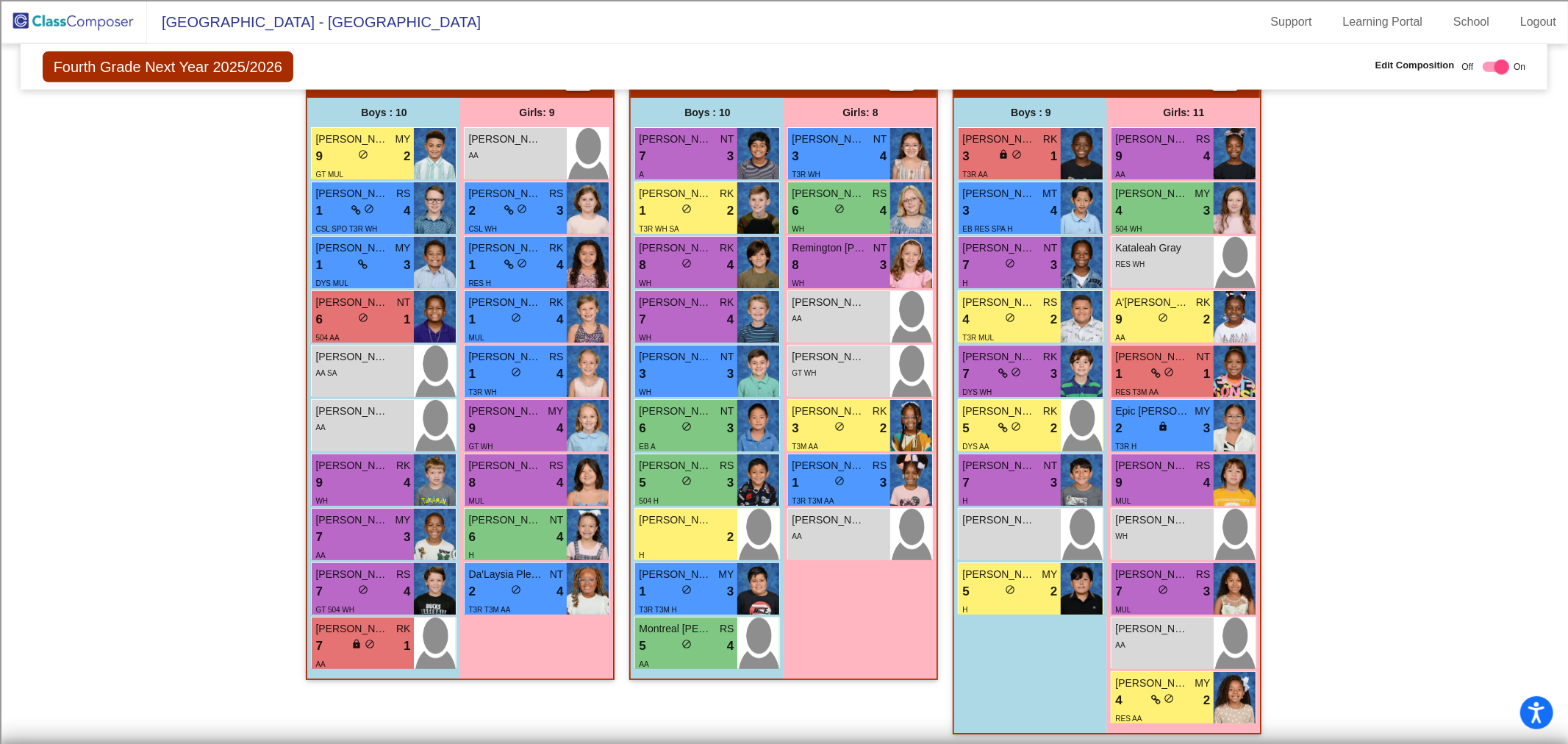
click at [1024, 160] on div "3 lock do_not_disturb_alt 1" at bounding box center [1010, 156] width 95 height 19
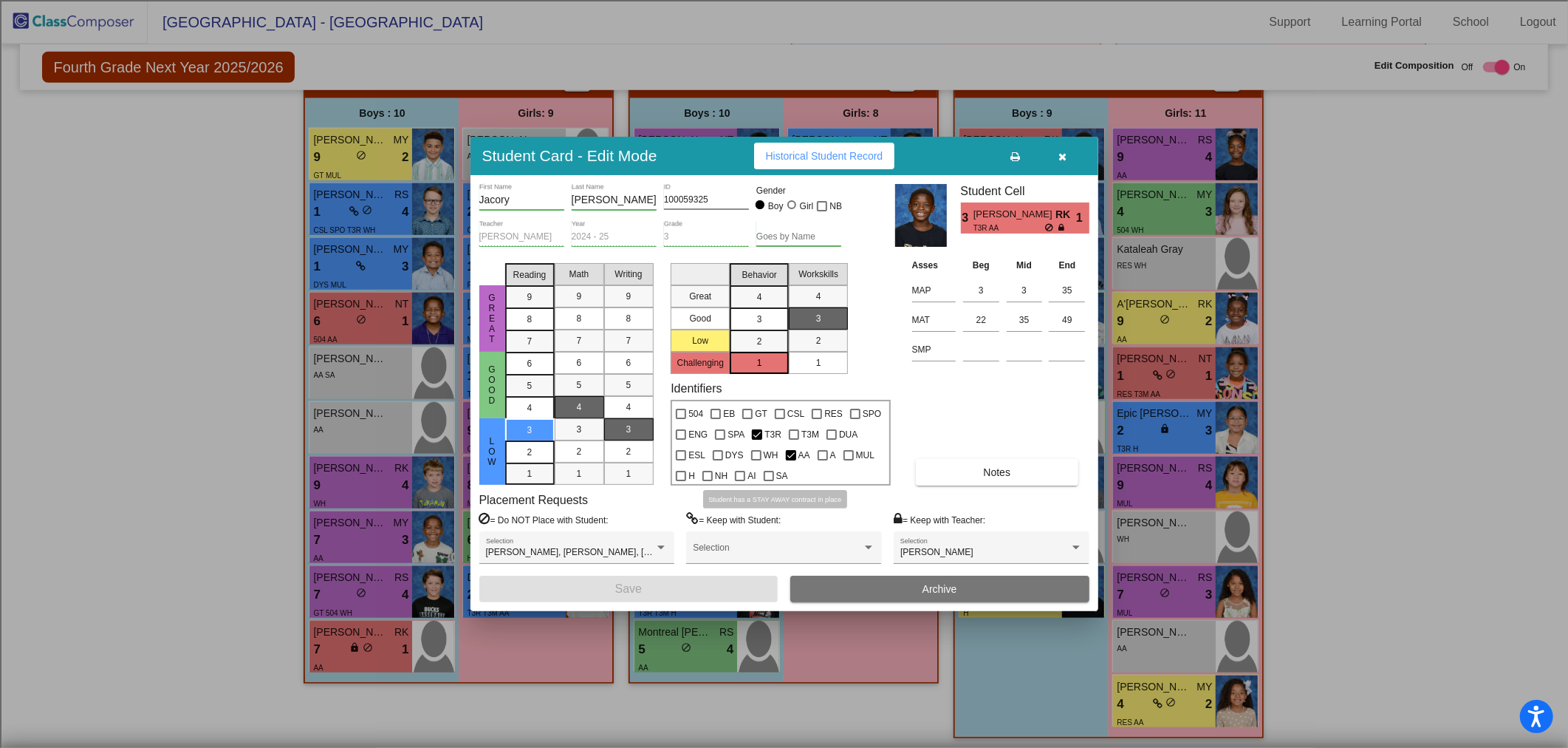
click at [765, 470] on div at bounding box center [768, 475] width 11 height 11
click at [768, 481] on input "SA" at bounding box center [768, 481] width 1 height 1
checkbox input "true"
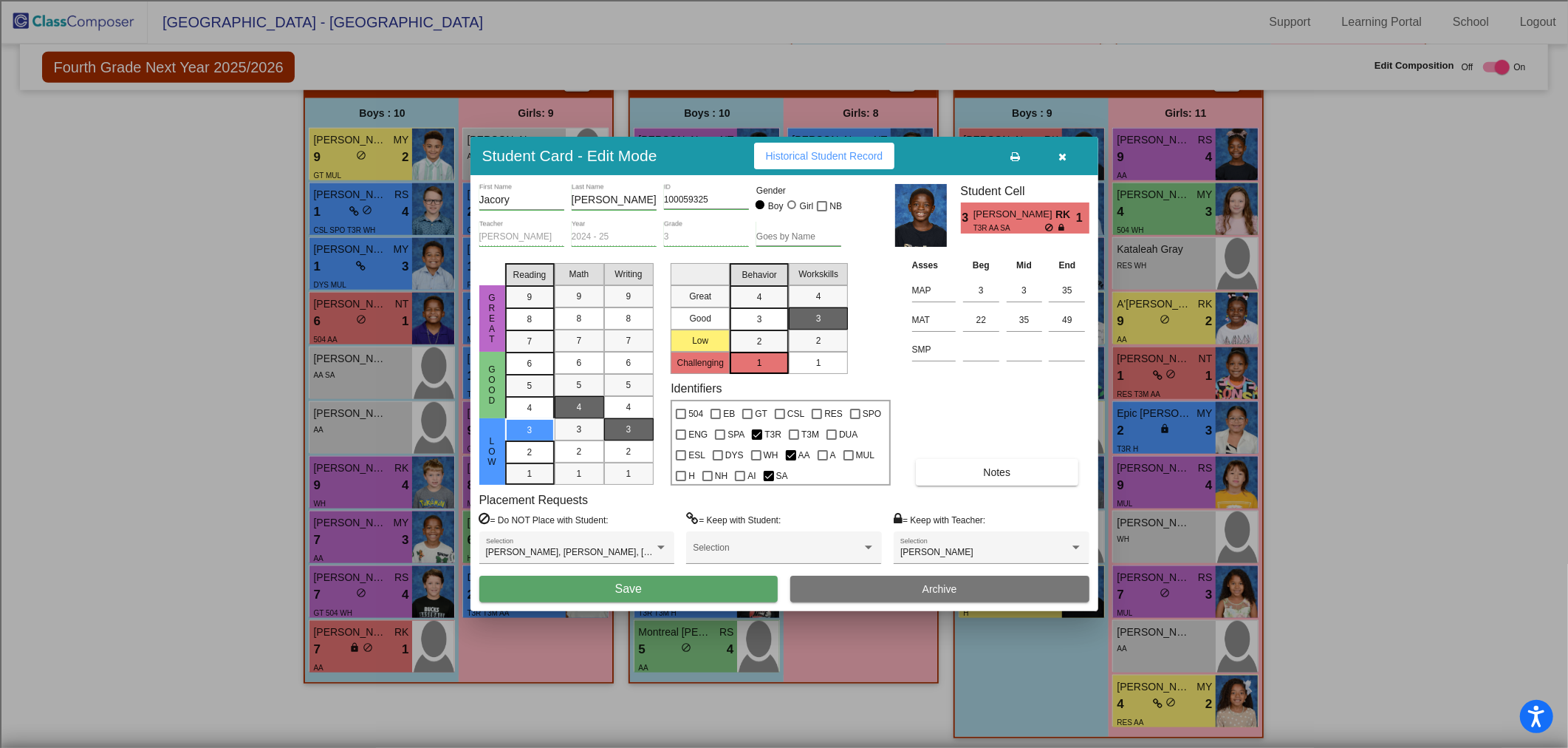
click at [987, 473] on span "Notes" at bounding box center [997, 472] width 27 height 12
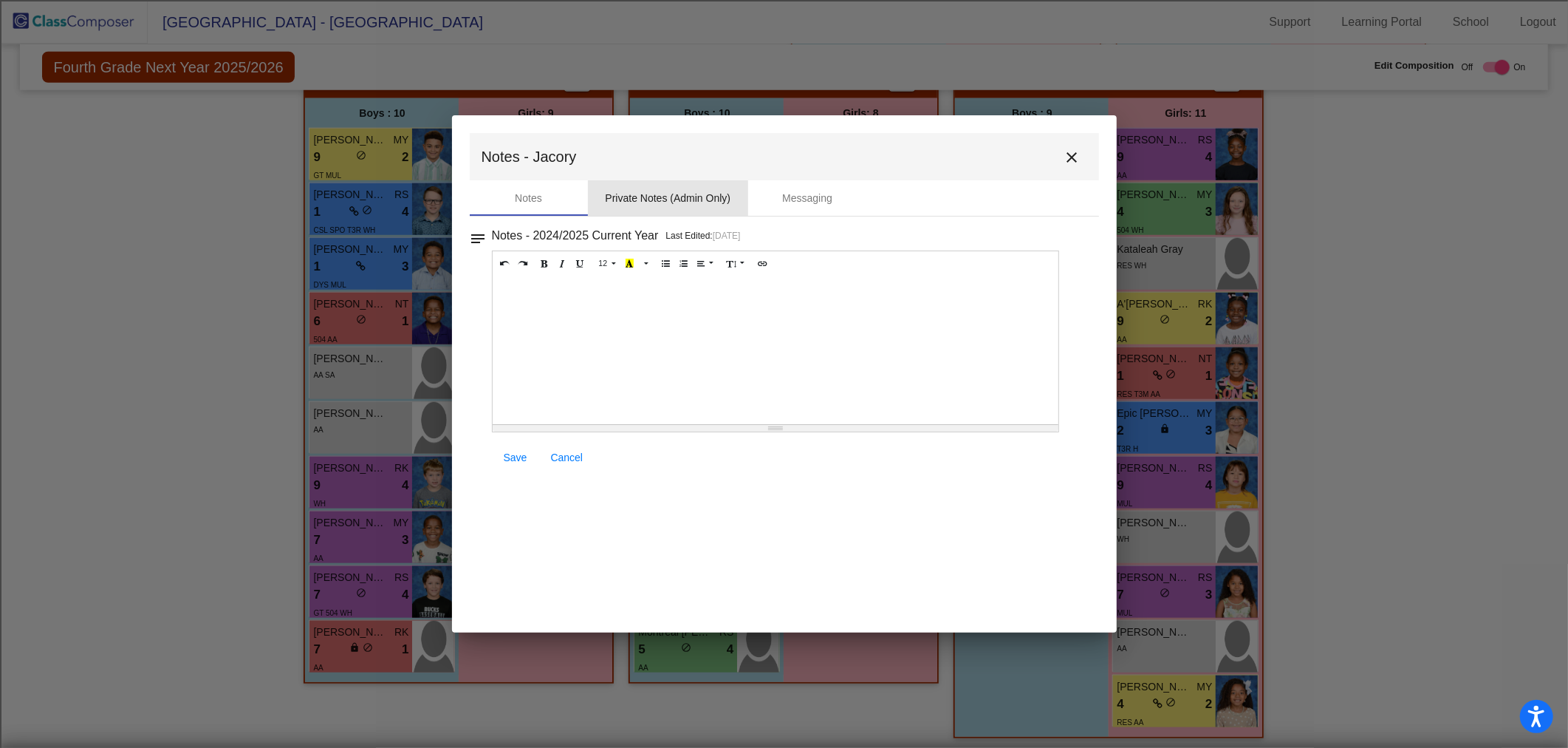
click at [693, 196] on div "Private Notes (Admin Only)" at bounding box center [668, 198] width 125 height 16
click at [583, 297] on div at bounding box center [776, 349] width 567 height 147
click at [517, 451] on span "Save" at bounding box center [516, 457] width 24 height 12
click at [1078, 146] on button "close" at bounding box center [1072, 157] width 30 height 30
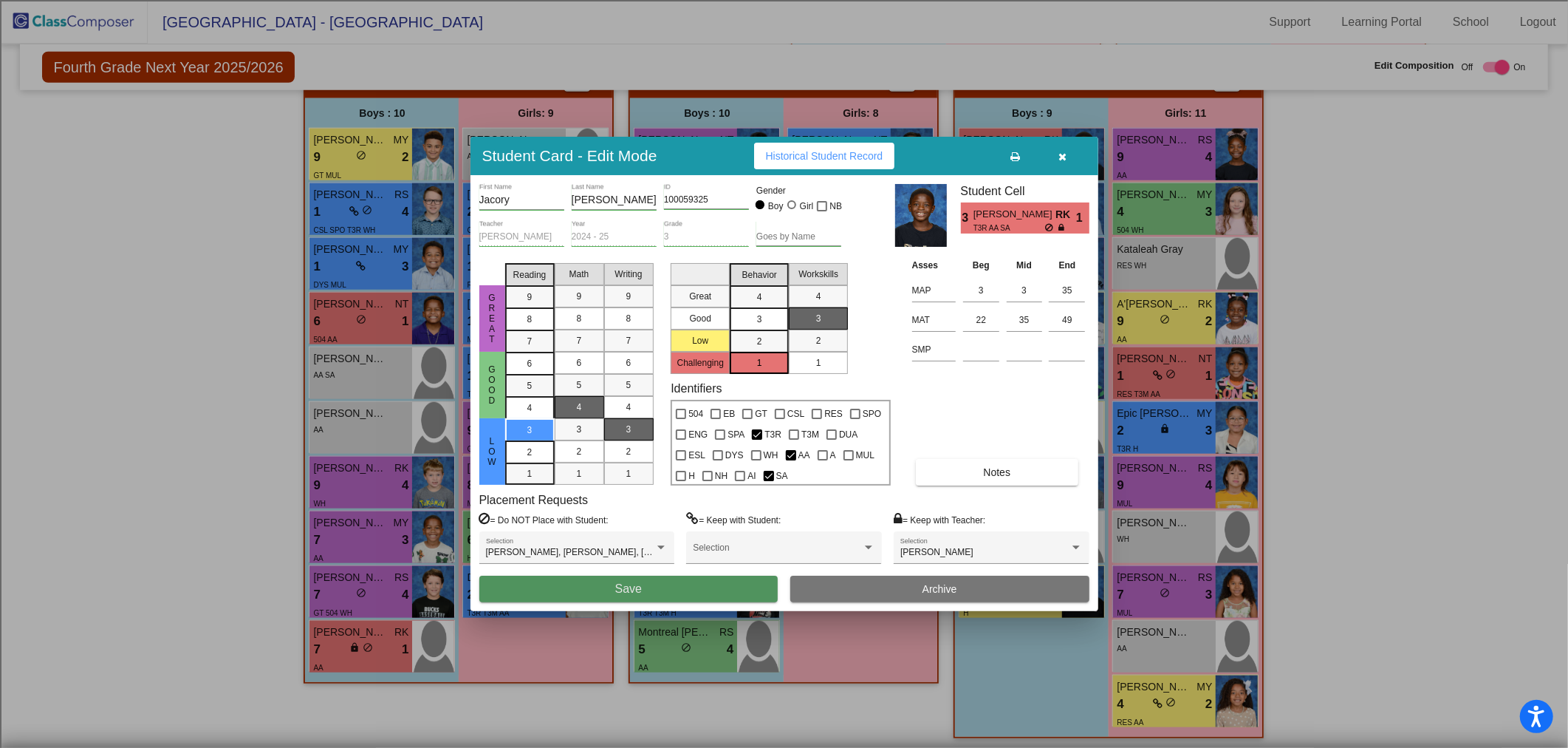
drag, startPoint x: 639, startPoint y: 583, endPoint x: 647, endPoint y: 584, distance: 8.1
click at [640, 585] on span "Save" at bounding box center [628, 588] width 26 height 12
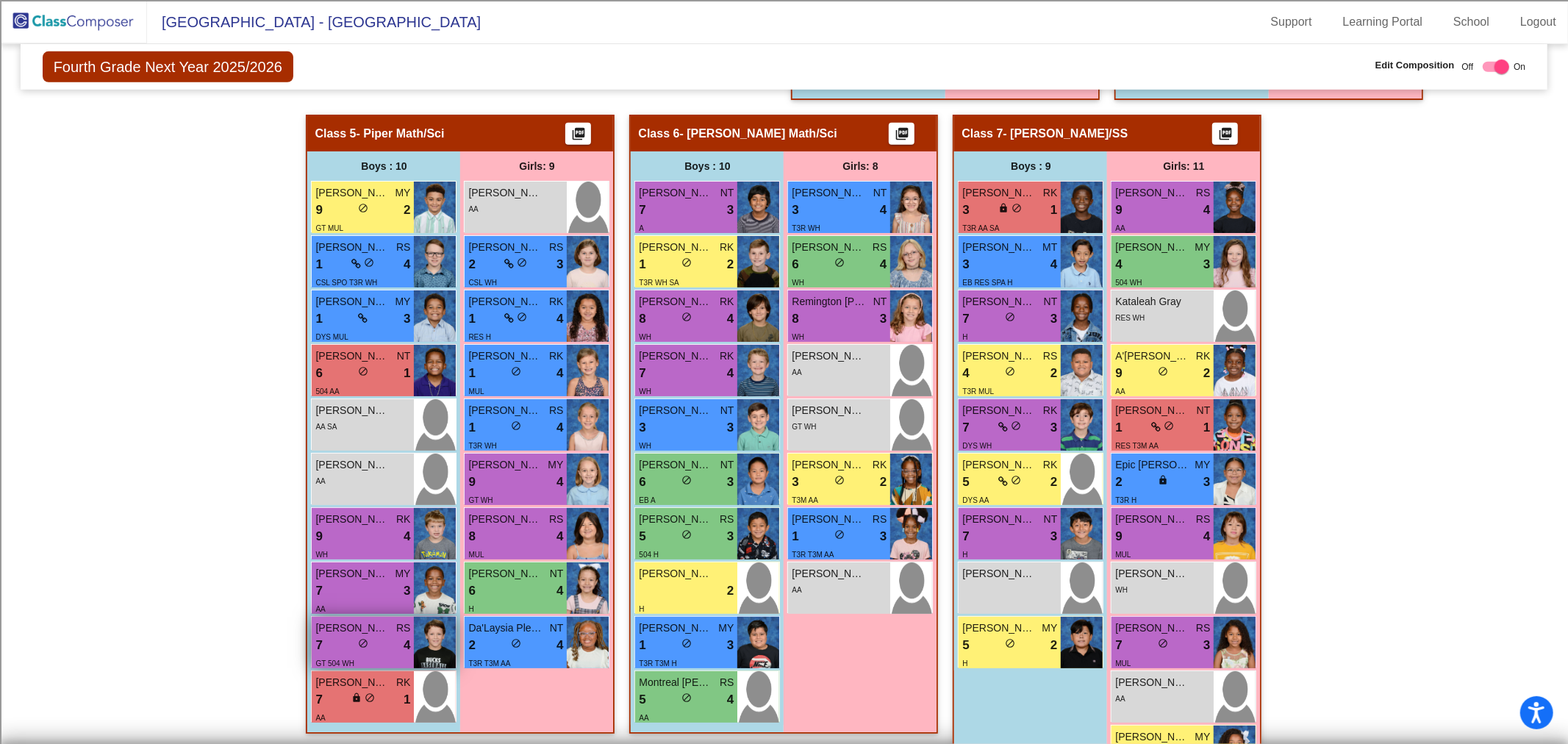
scroll to position [968, 0]
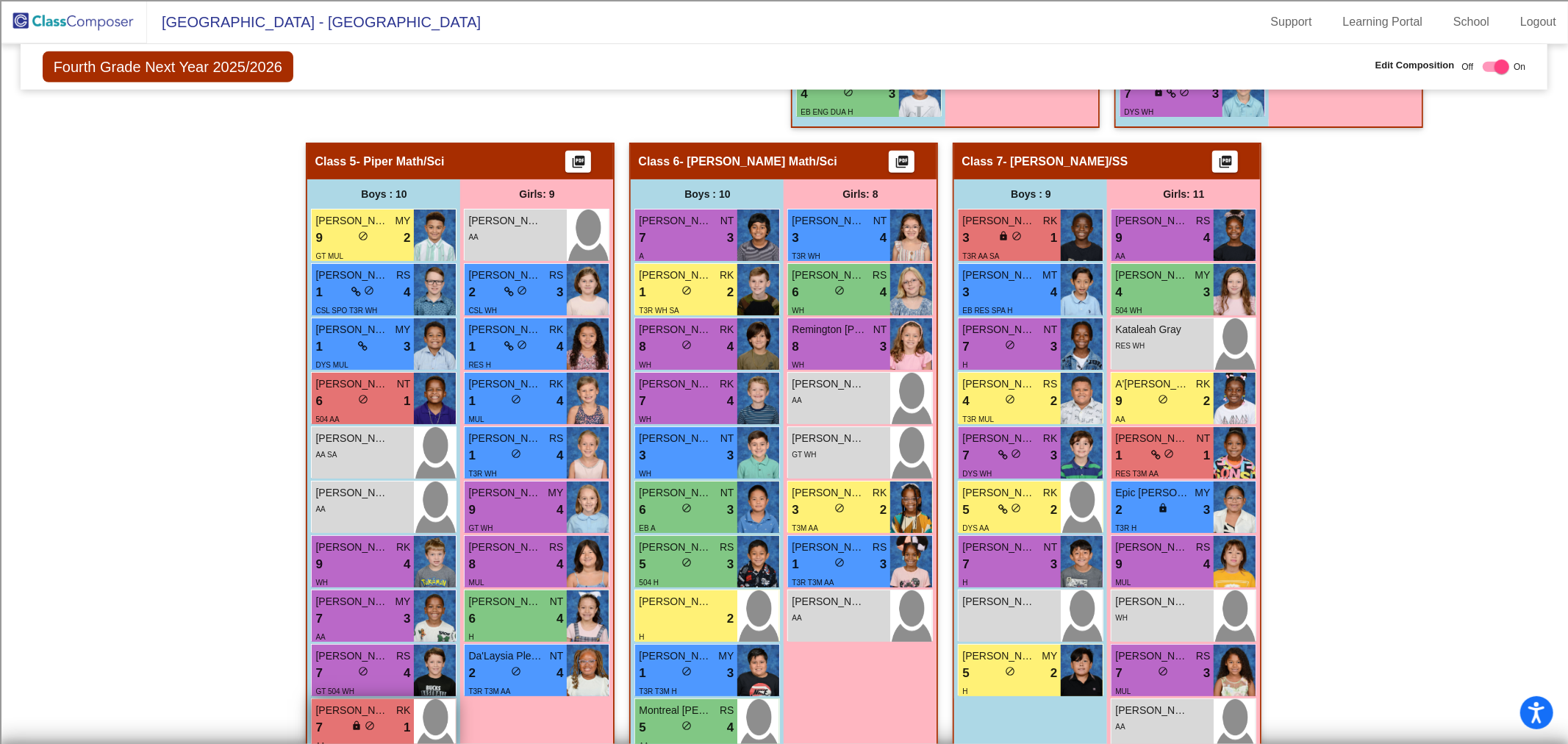
click at [359, 713] on span "[PERSON_NAME]" at bounding box center [352, 710] width 74 height 16
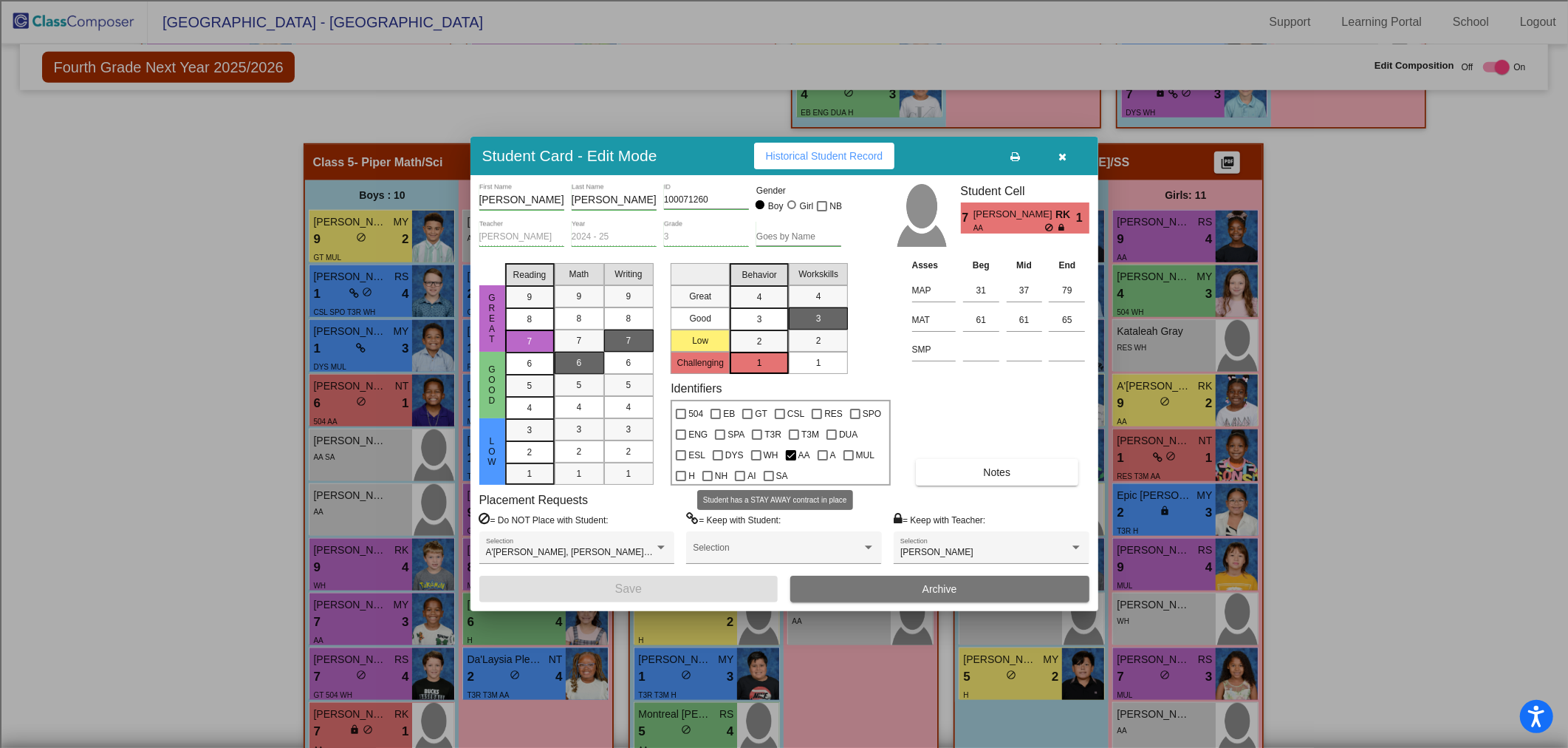
click at [768, 476] on div at bounding box center [768, 475] width 11 height 11
click at [768, 481] on input "SA" at bounding box center [768, 481] width 1 height 1
checkbox input "true"
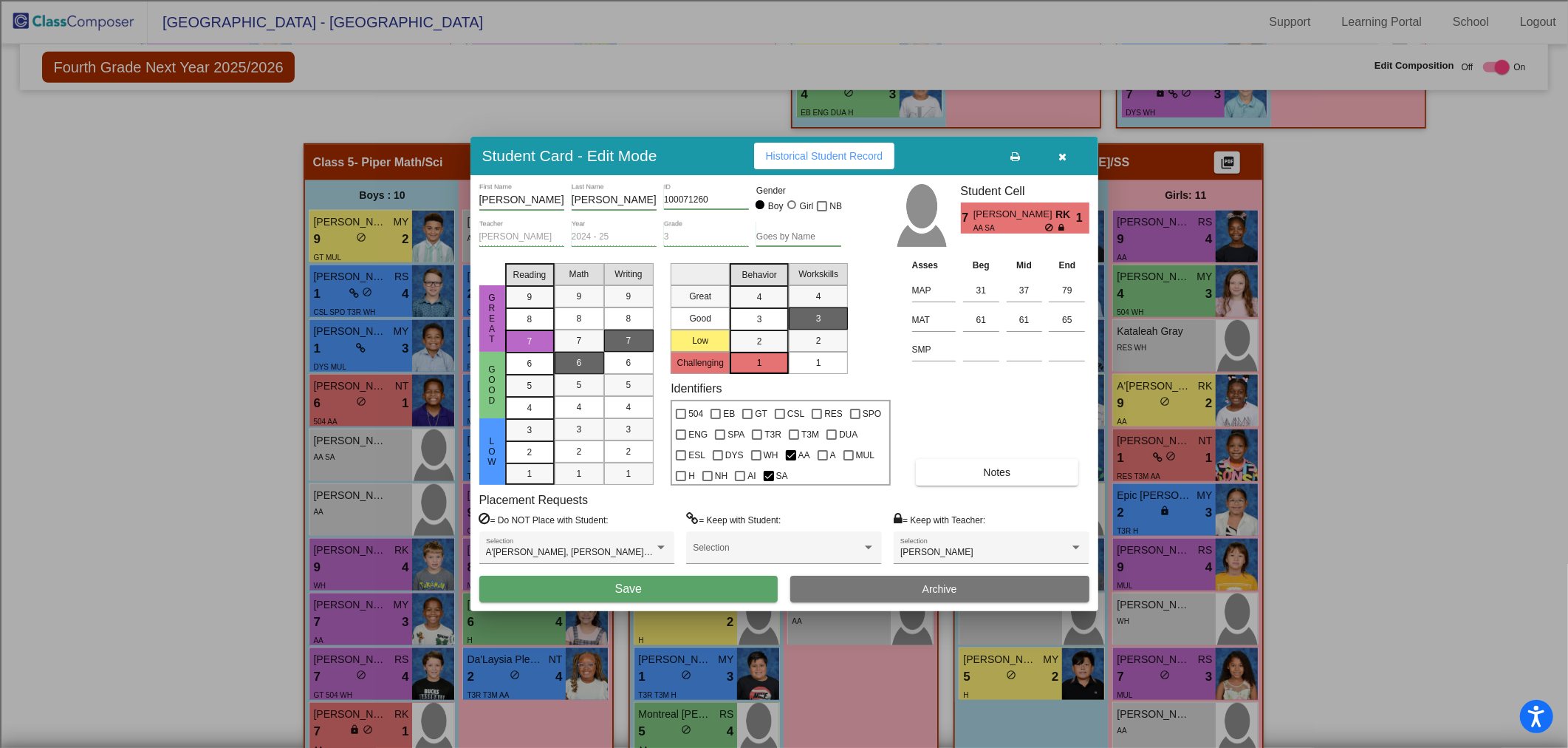
click at [948, 473] on button "Notes" at bounding box center [996, 472] width 162 height 26
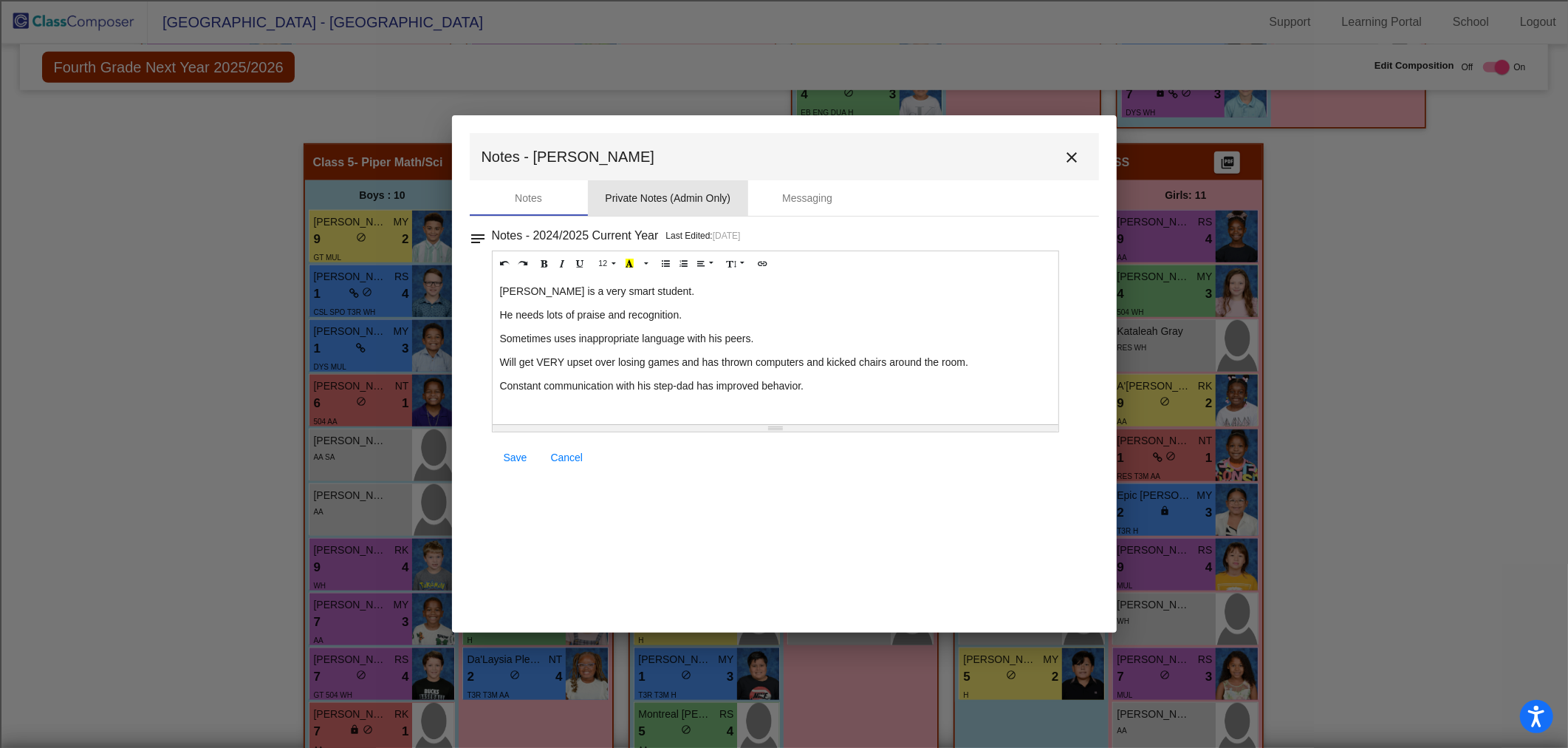
click at [684, 204] on div "Private Notes (Admin Only)" at bounding box center [668, 198] width 125 height 16
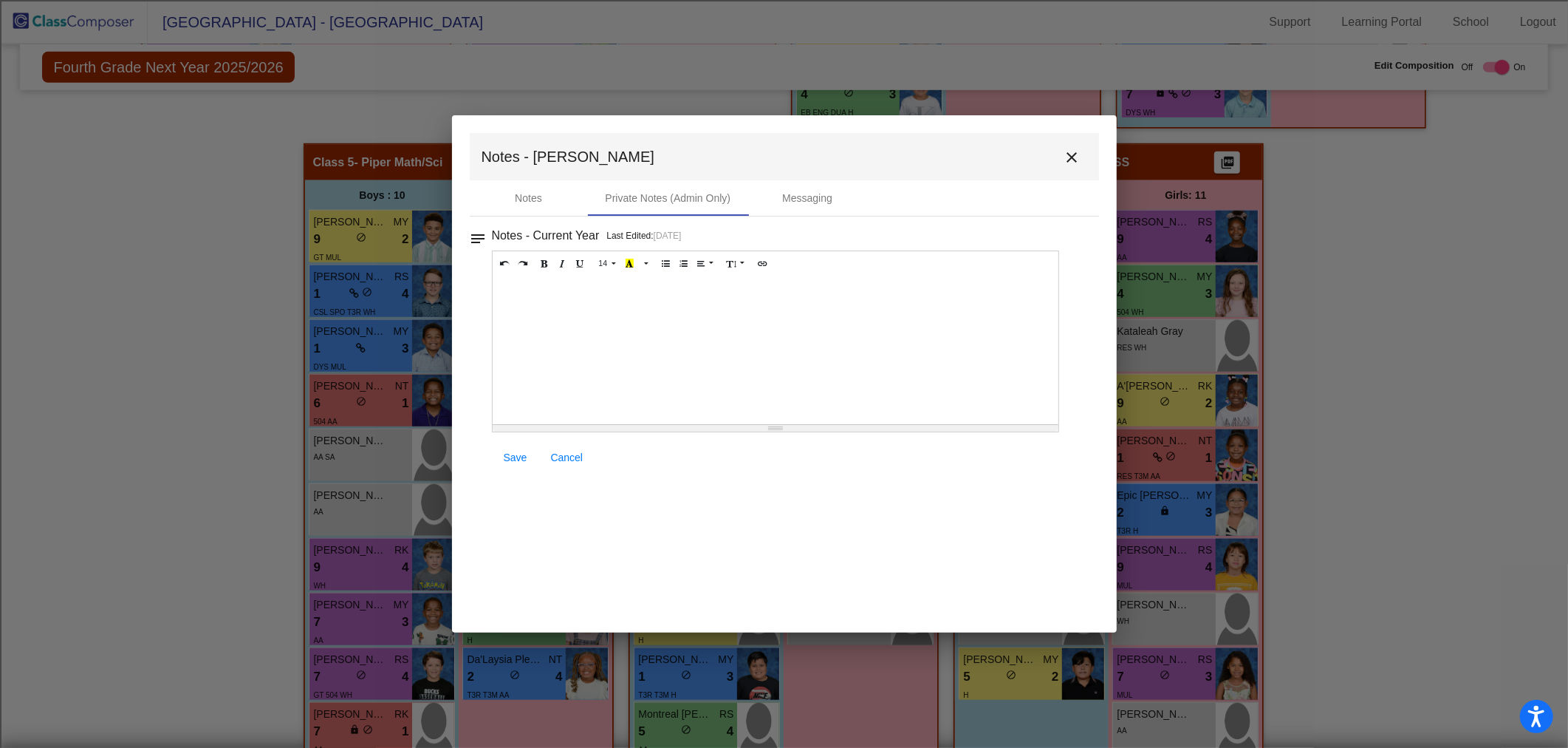
click at [588, 300] on div at bounding box center [776, 349] width 567 height 147
click at [530, 455] on link "Save" at bounding box center [515, 457] width 47 height 26
click at [1083, 160] on button "close" at bounding box center [1072, 157] width 30 height 30
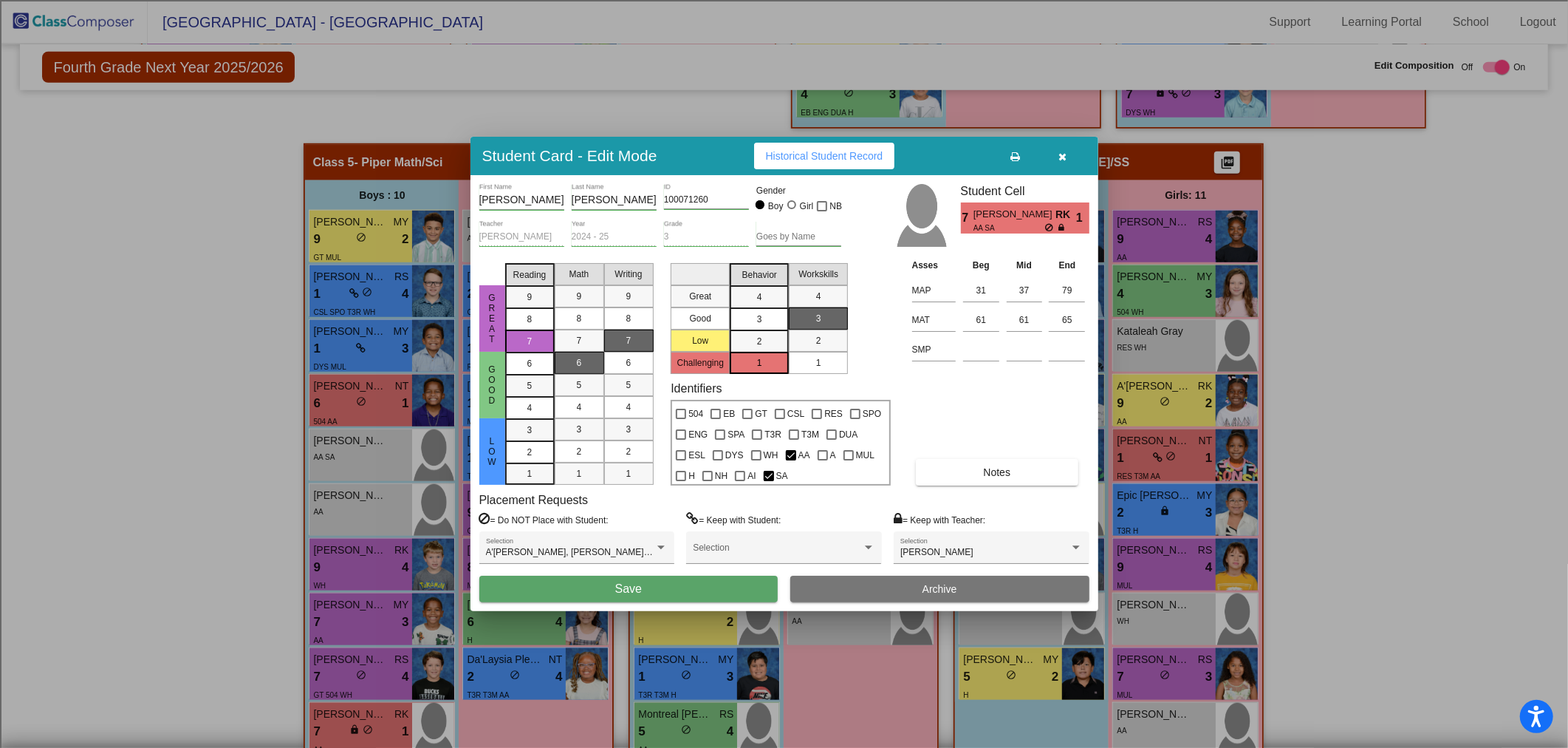
click at [642, 589] on button "Save" at bounding box center [628, 589] width 299 height 26
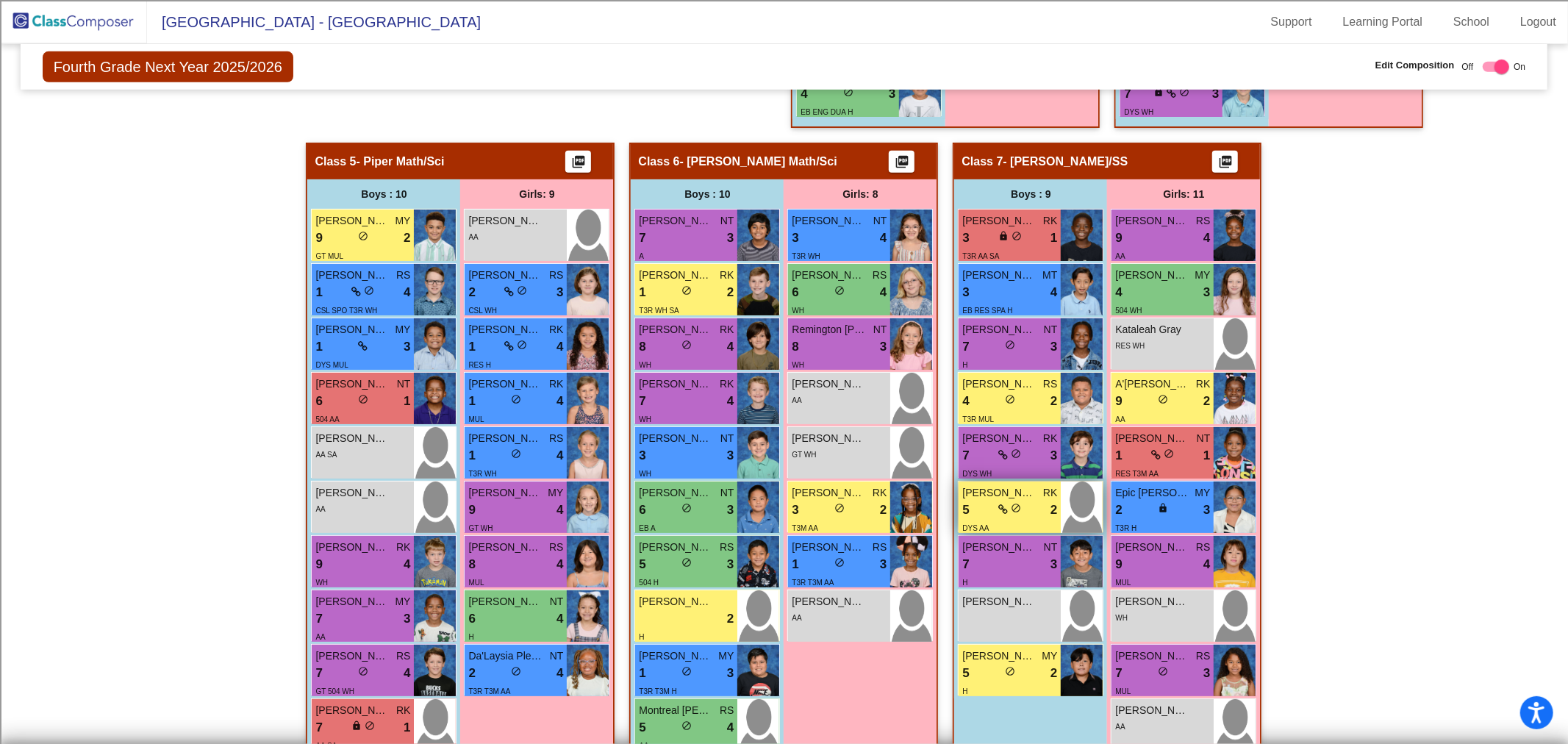
click at [1013, 505] on span "do_not_disturb_alt" at bounding box center [1016, 507] width 11 height 11
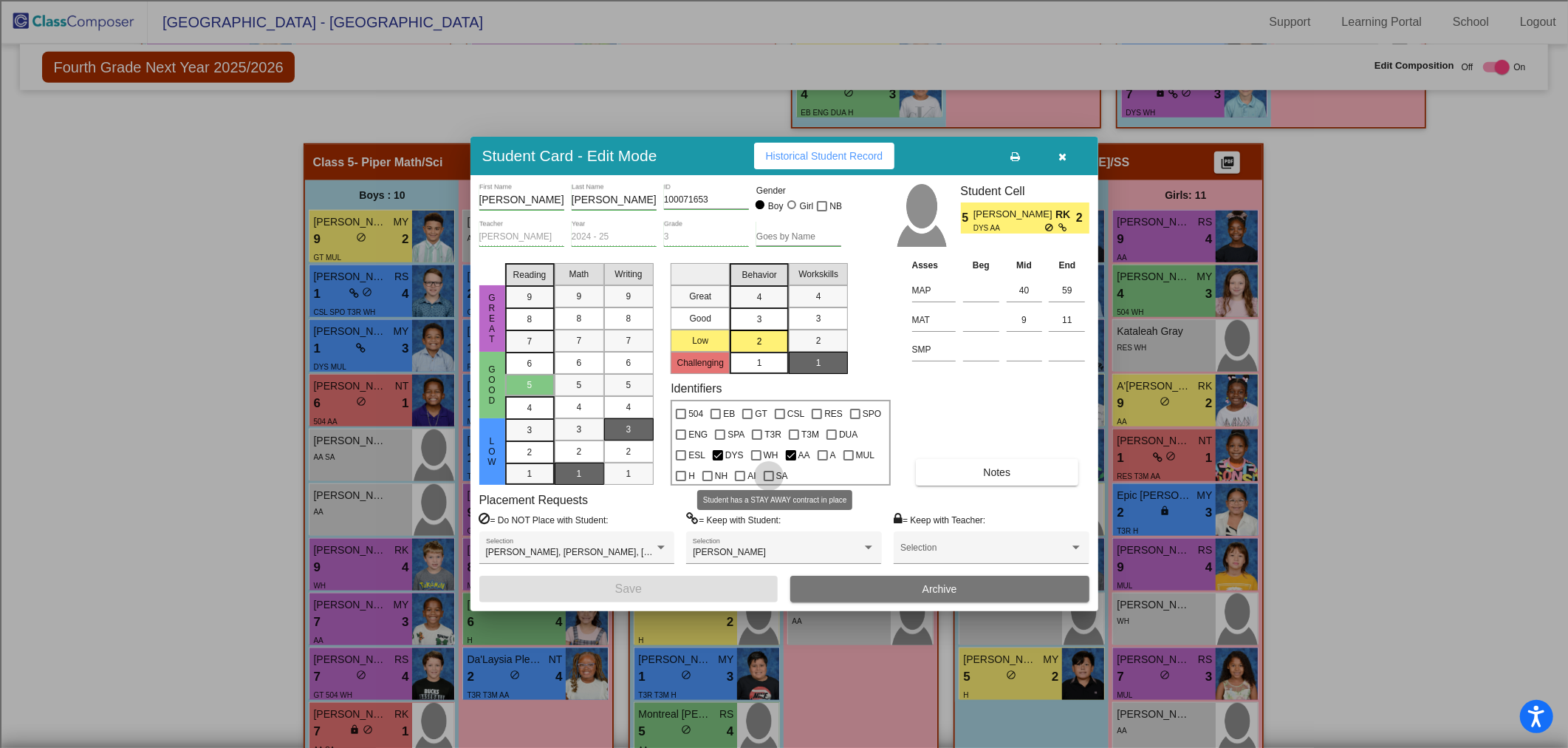
click at [768, 479] on div at bounding box center [768, 475] width 11 height 11
click at [768, 481] on input "SA" at bounding box center [768, 481] width 1 height 1
checkbox input "true"
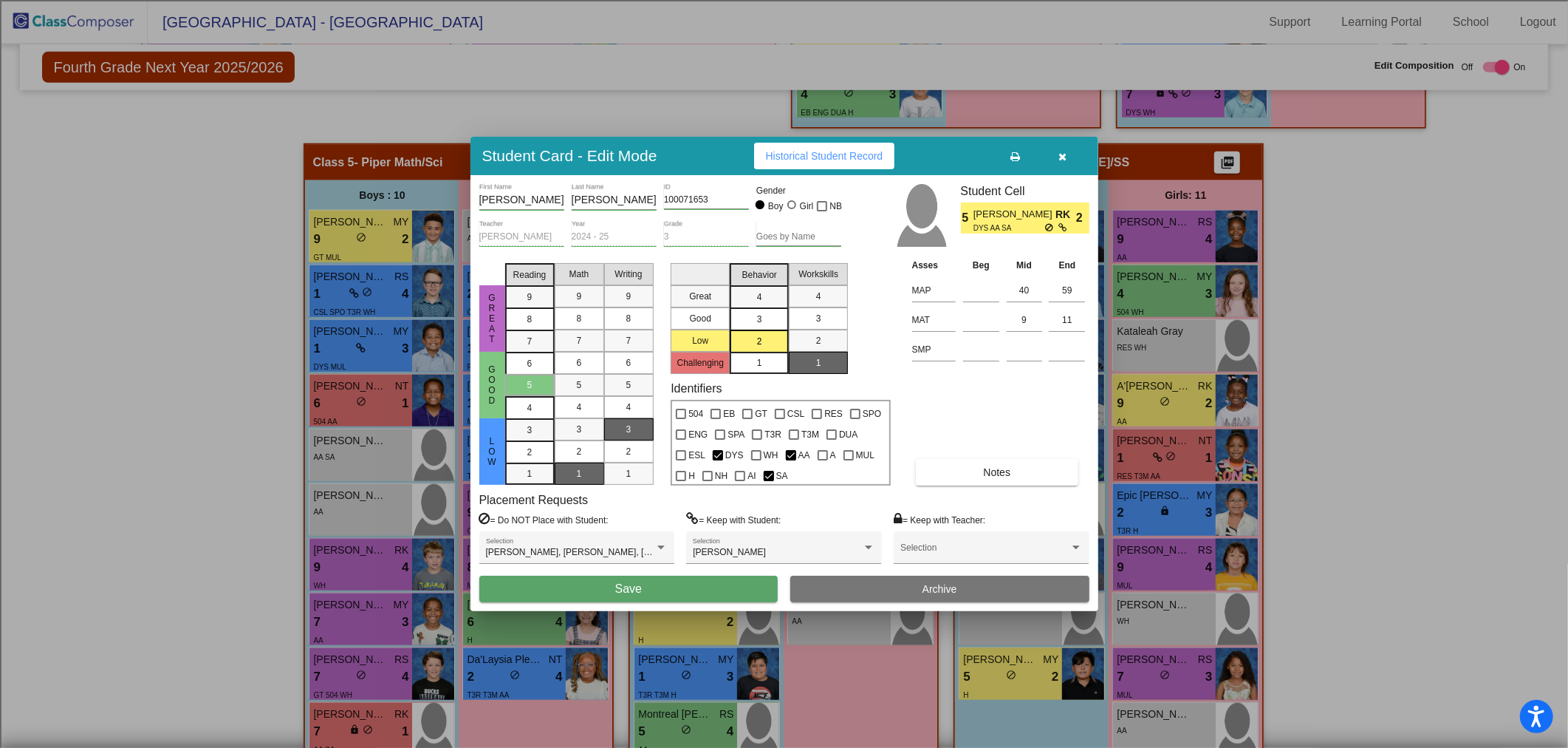
click at [960, 470] on button "Notes" at bounding box center [996, 472] width 162 height 26
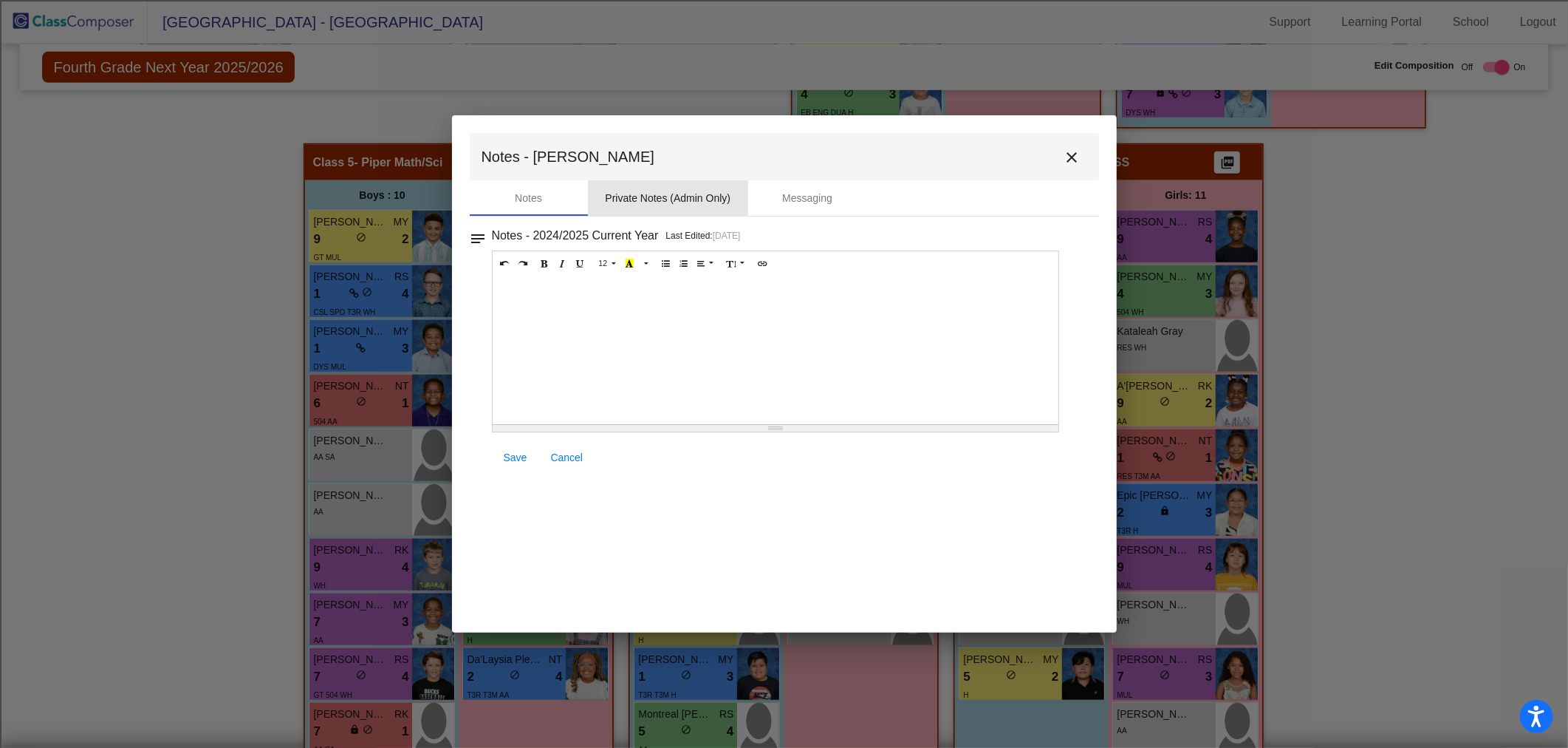
click at [656, 190] on div "Private Notes (Admin Only)" at bounding box center [668, 198] width 125 height 16
click at [601, 290] on div at bounding box center [776, 349] width 567 height 147
click at [512, 459] on span "Save" at bounding box center [516, 457] width 24 height 12
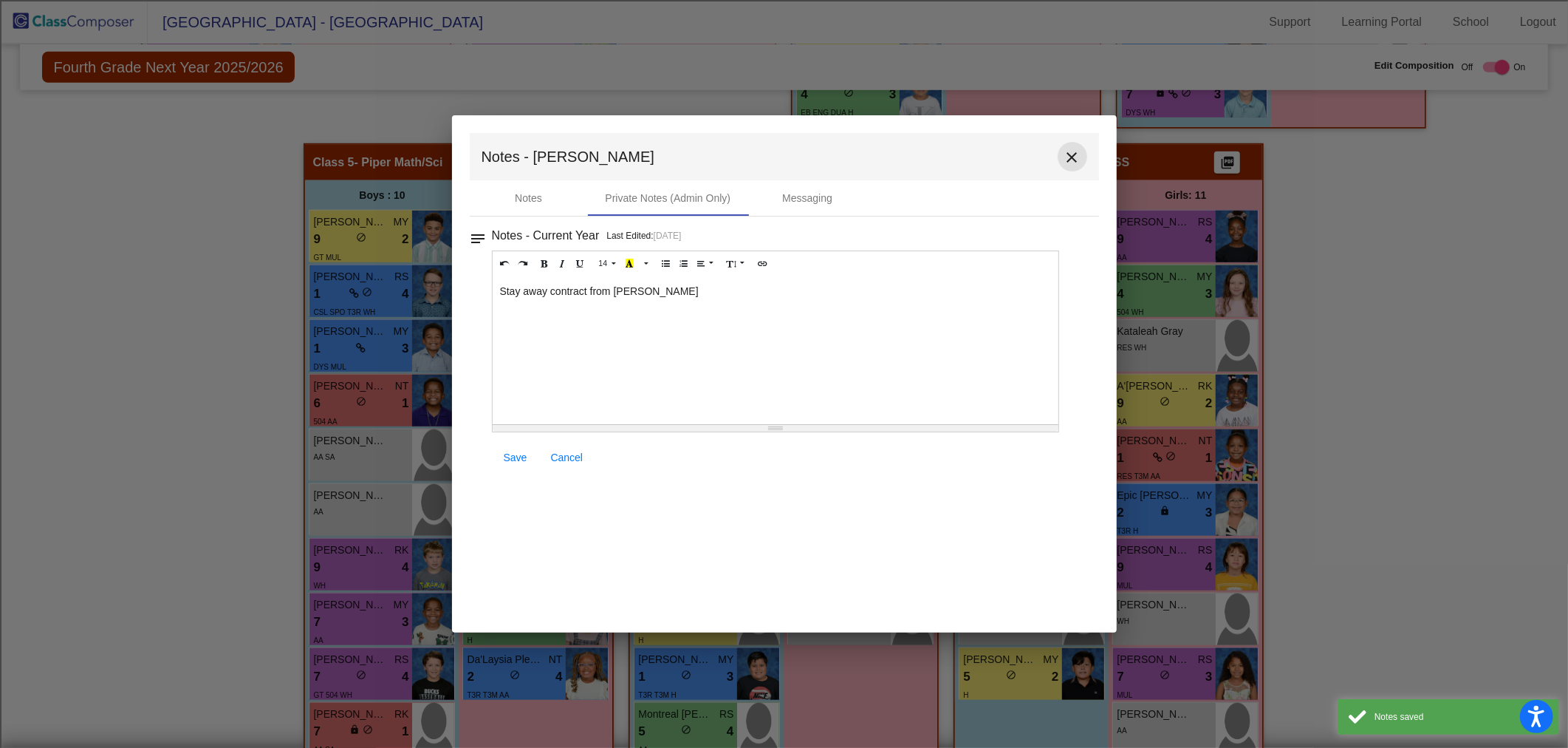
click at [1071, 152] on mat-icon "close" at bounding box center [1072, 157] width 18 height 18
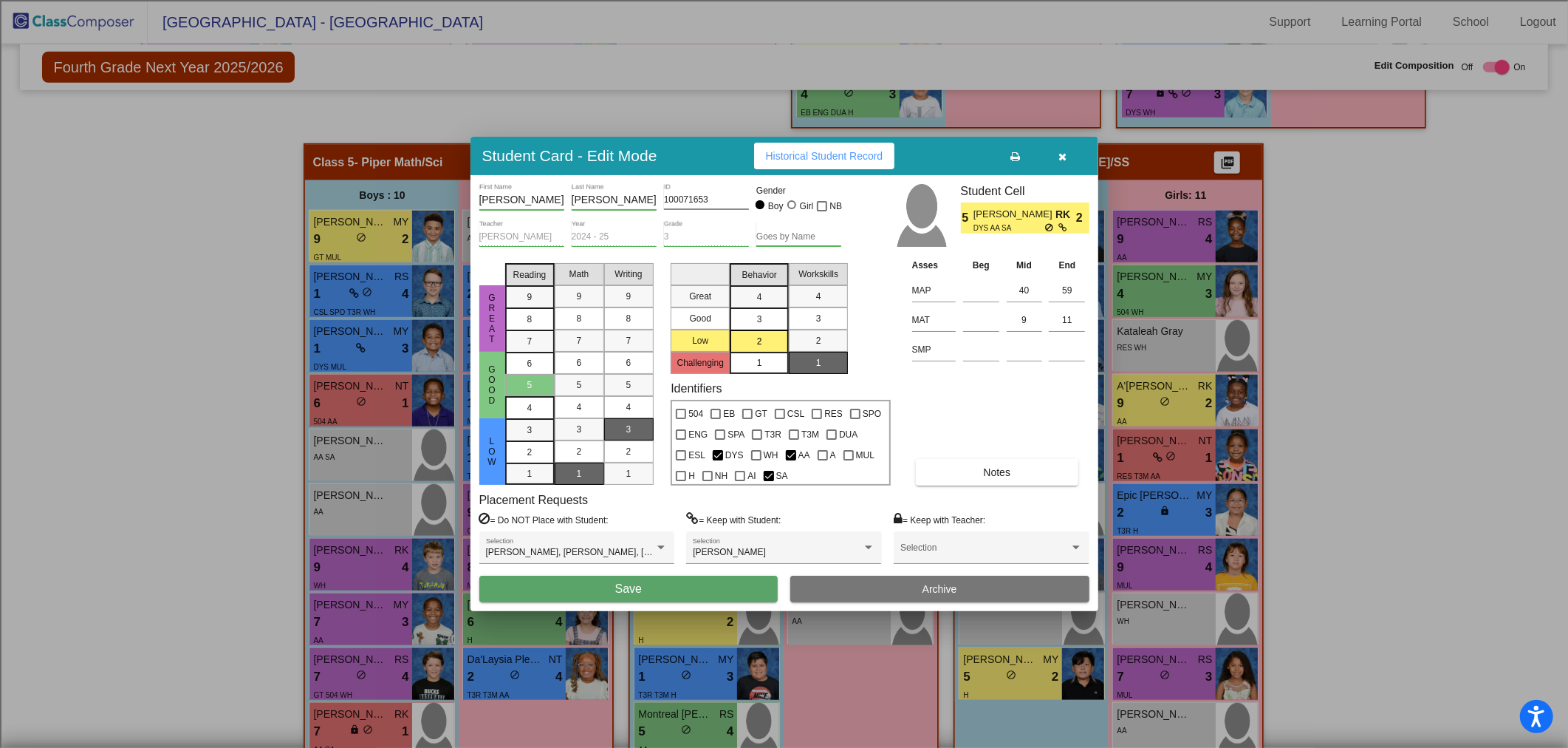
click at [694, 588] on button "Save" at bounding box center [628, 589] width 299 height 26
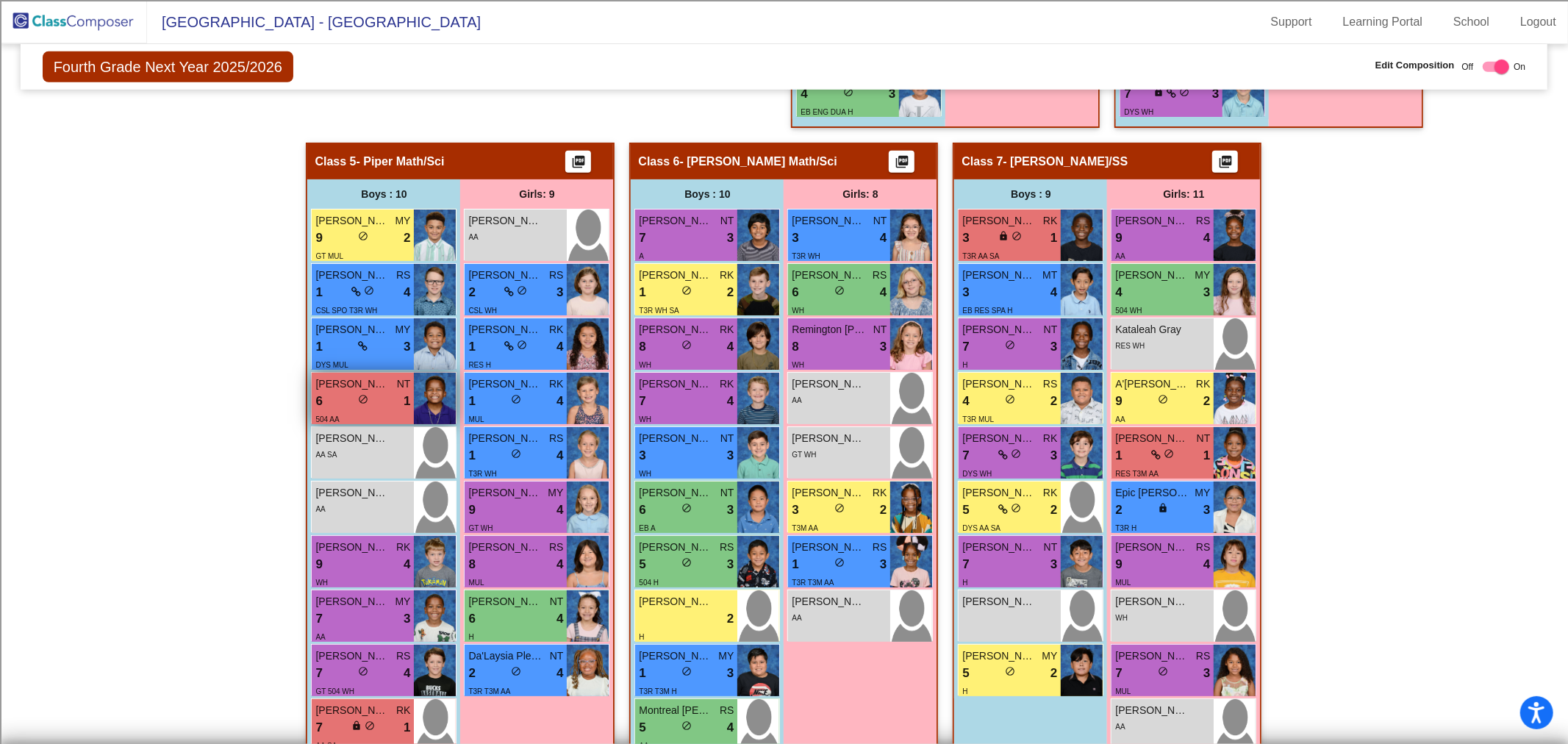
click at [352, 392] on div "6 lock do_not_disturb_alt 1" at bounding box center [363, 401] width 95 height 19
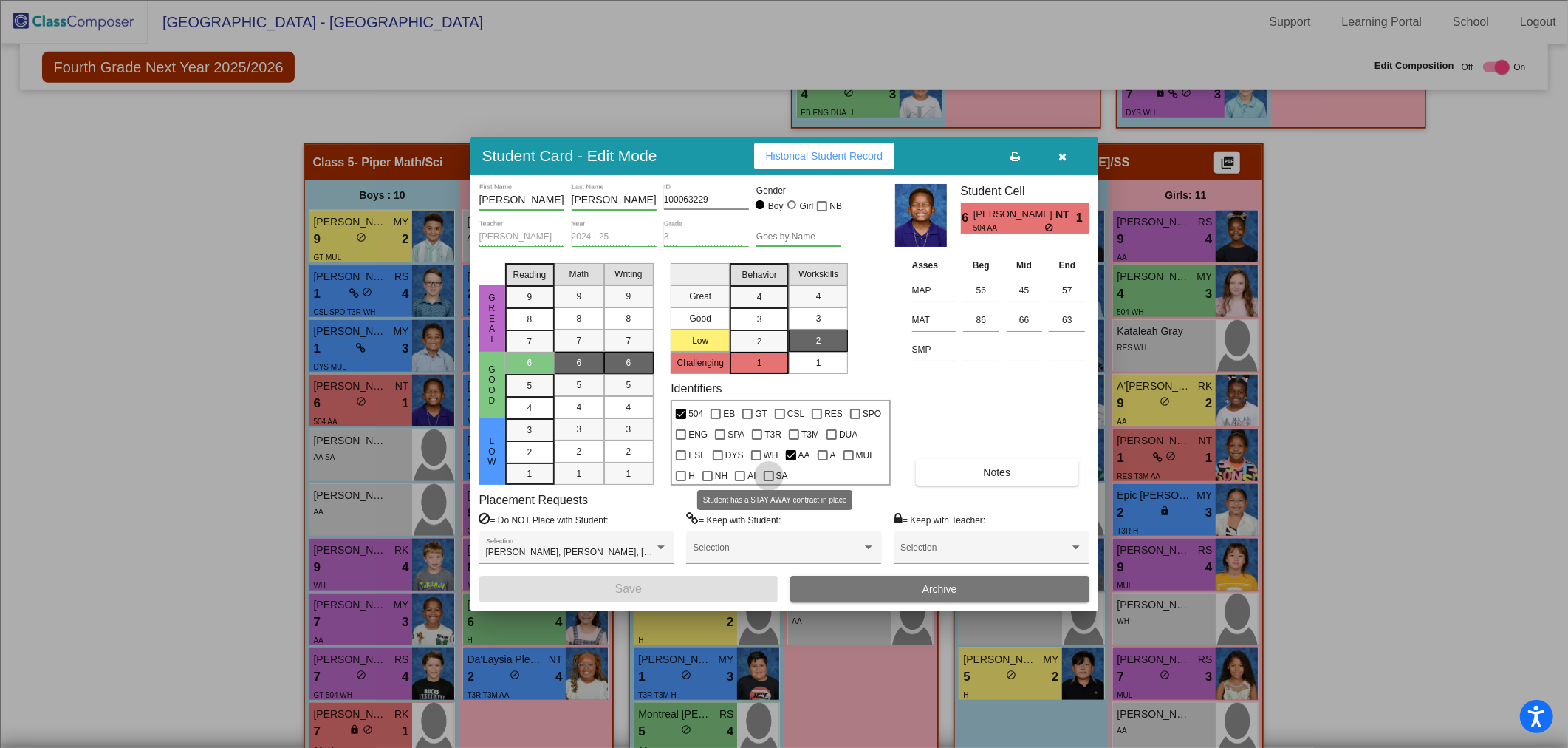
click at [777, 474] on span "SA" at bounding box center [782, 476] width 12 height 18
click at [769, 481] on input "SA" at bounding box center [768, 481] width 1 height 1
checkbox input "true"
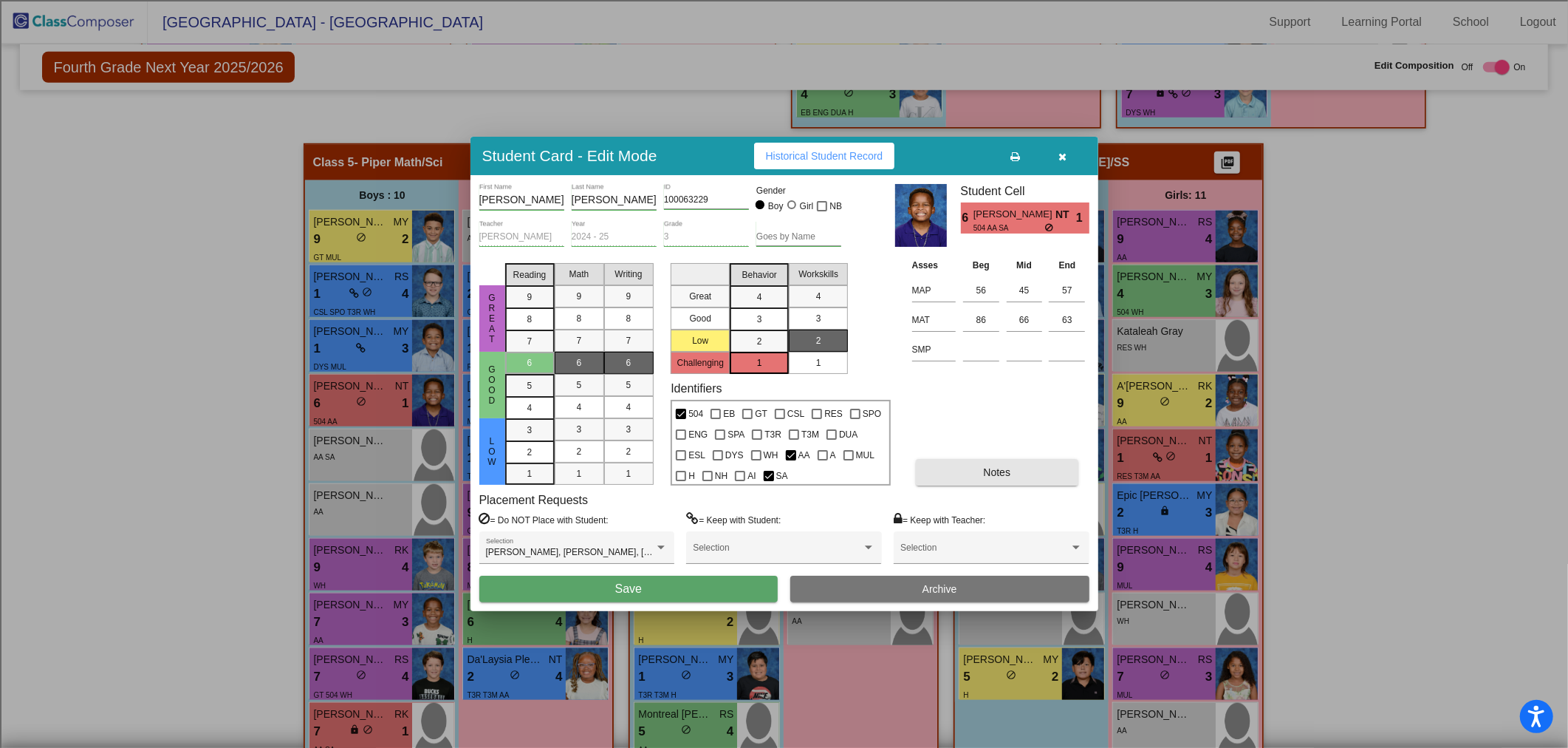
click at [936, 477] on button "Notes" at bounding box center [996, 472] width 162 height 26
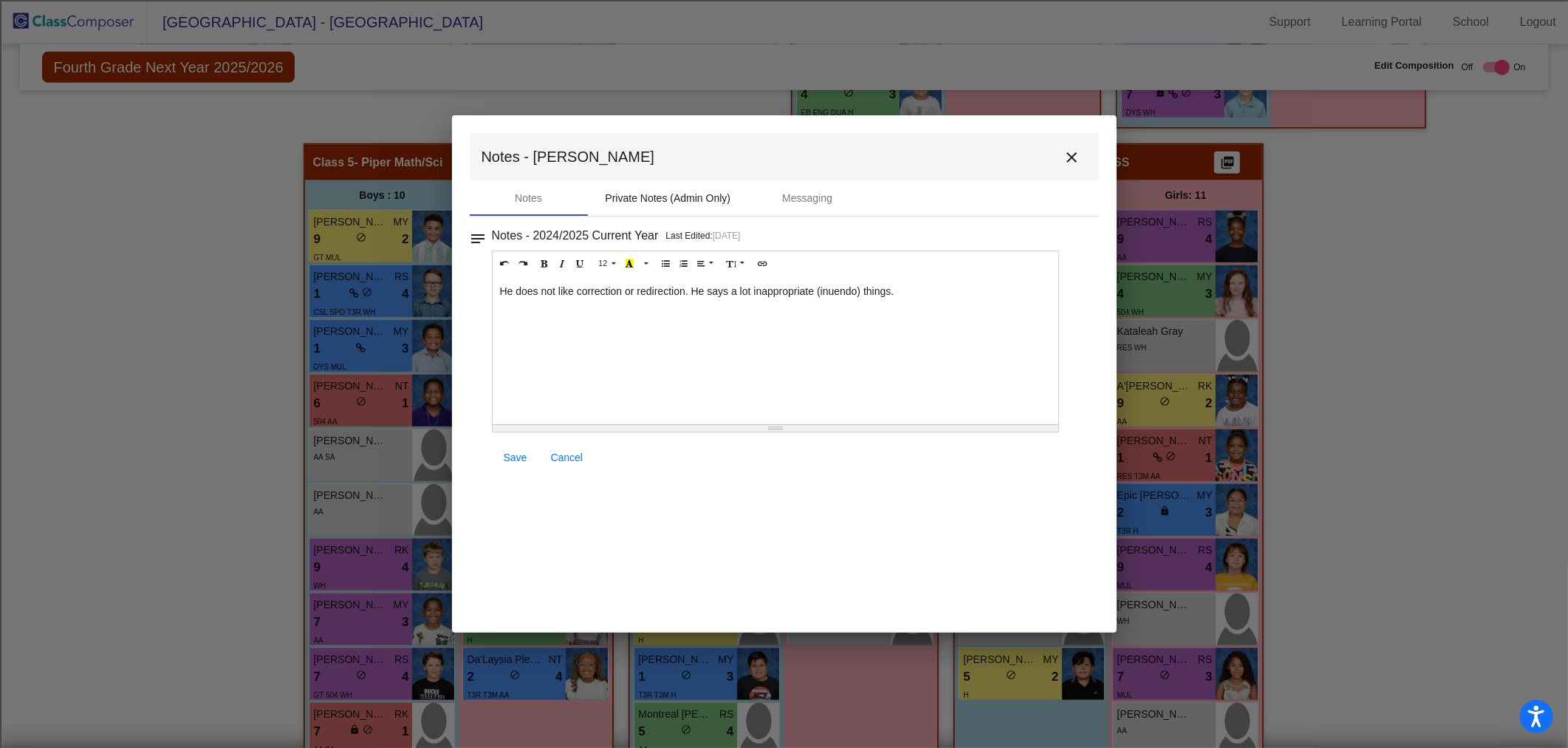
click at [637, 208] on div "Private Notes (Admin Only)" at bounding box center [668, 198] width 161 height 35
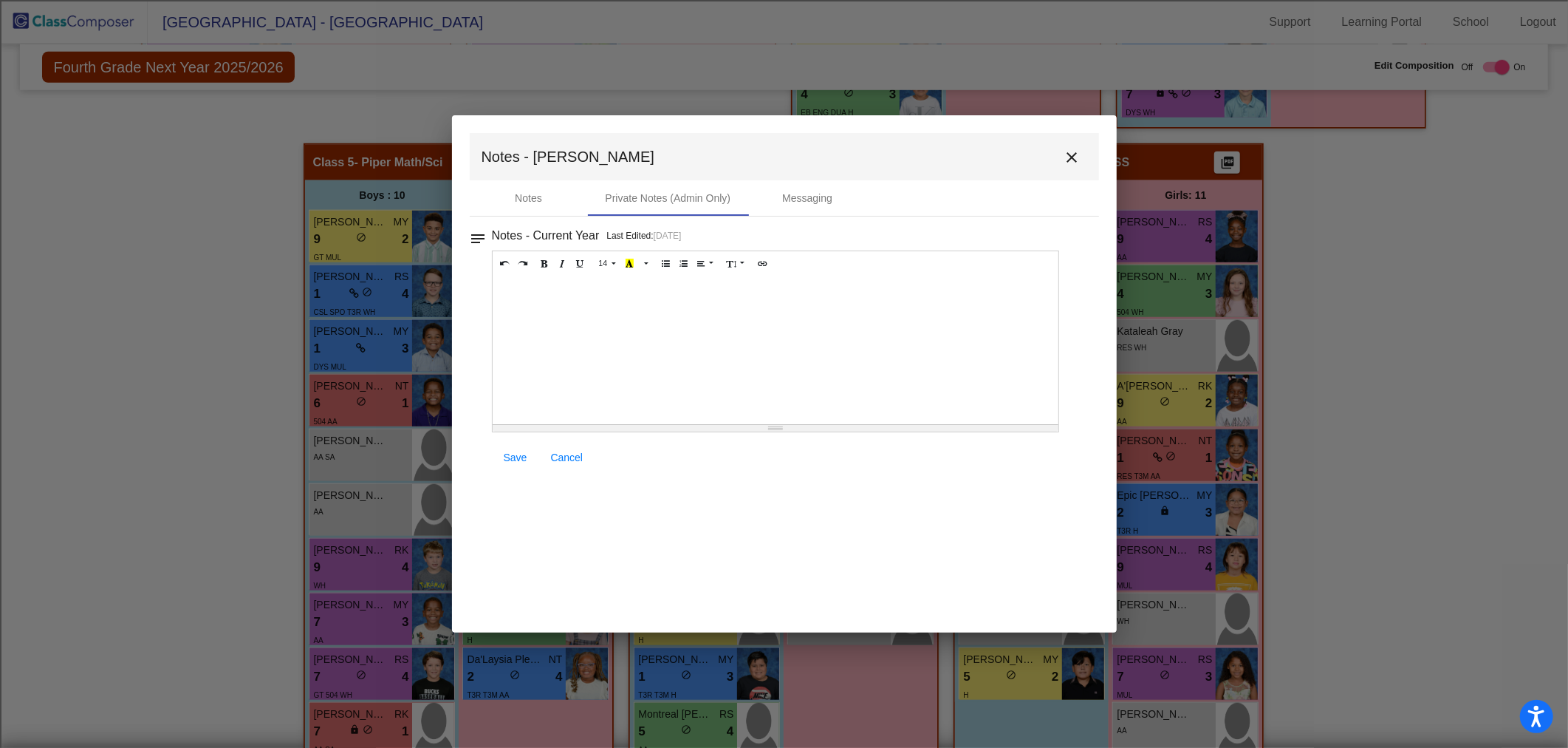
click at [562, 292] on div at bounding box center [776, 349] width 567 height 147
click at [515, 451] on span "Save" at bounding box center [516, 457] width 24 height 12
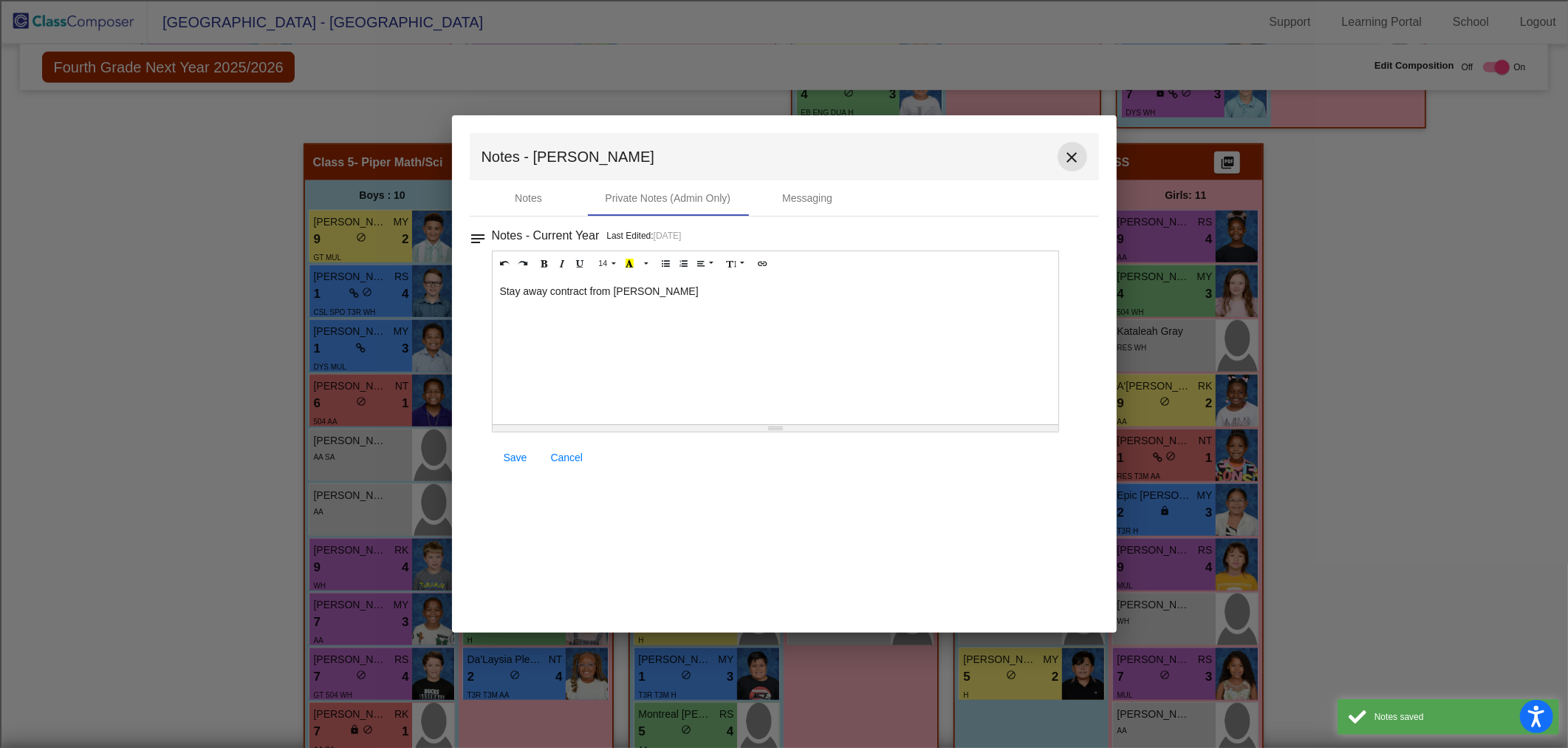
drag, startPoint x: 1080, startPoint y: 154, endPoint x: 814, endPoint y: 244, distance: 280.8
click at [1079, 154] on mat-icon "close" at bounding box center [1072, 157] width 18 height 18
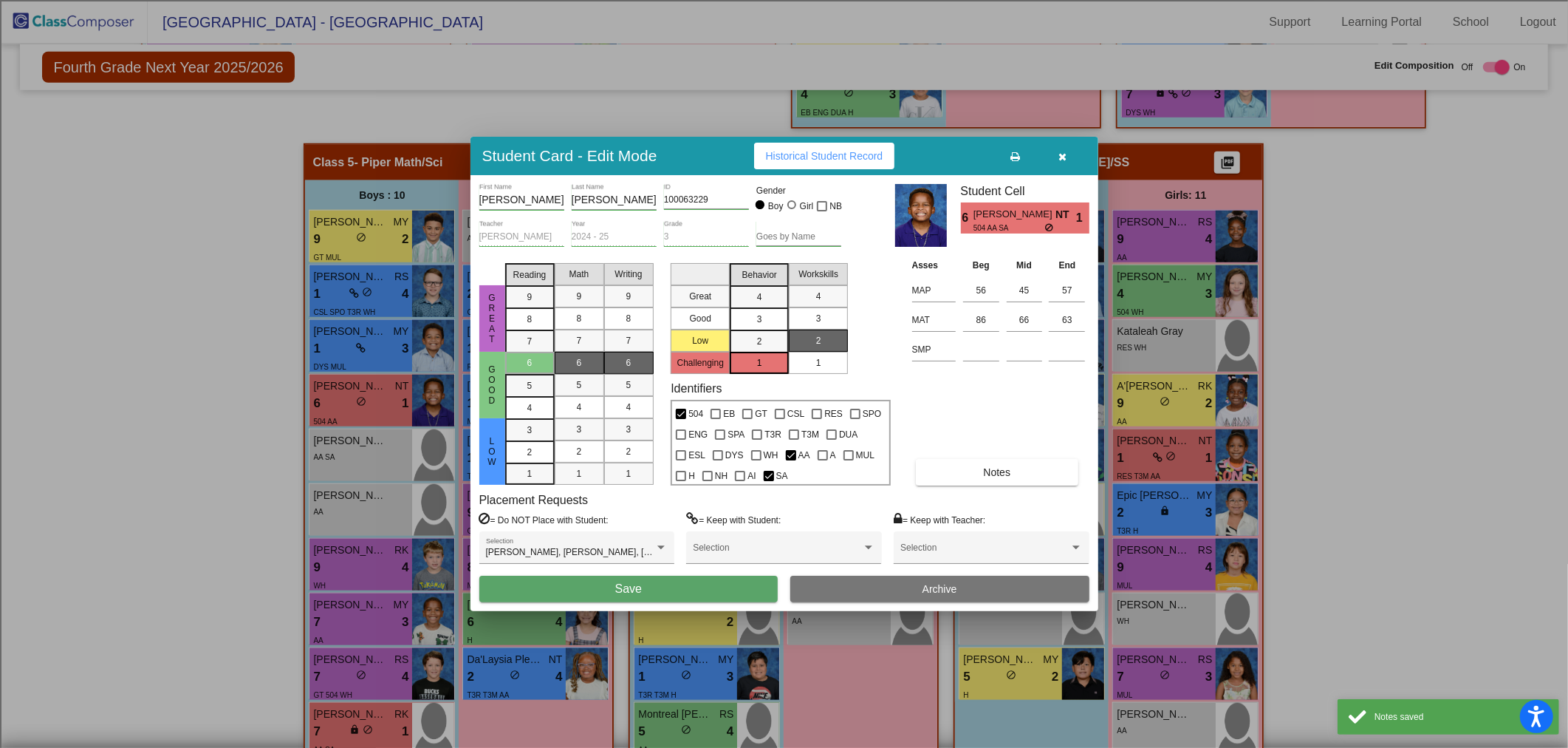
click at [646, 606] on div "[PERSON_NAME] First Name [PERSON_NAME] Last Name 100063229 ID Gender Boy Girl N…" at bounding box center [784, 393] width 628 height 436
click at [658, 586] on button "Save" at bounding box center [628, 589] width 299 height 26
click at [638, 579] on button "Save" at bounding box center [628, 589] width 299 height 26
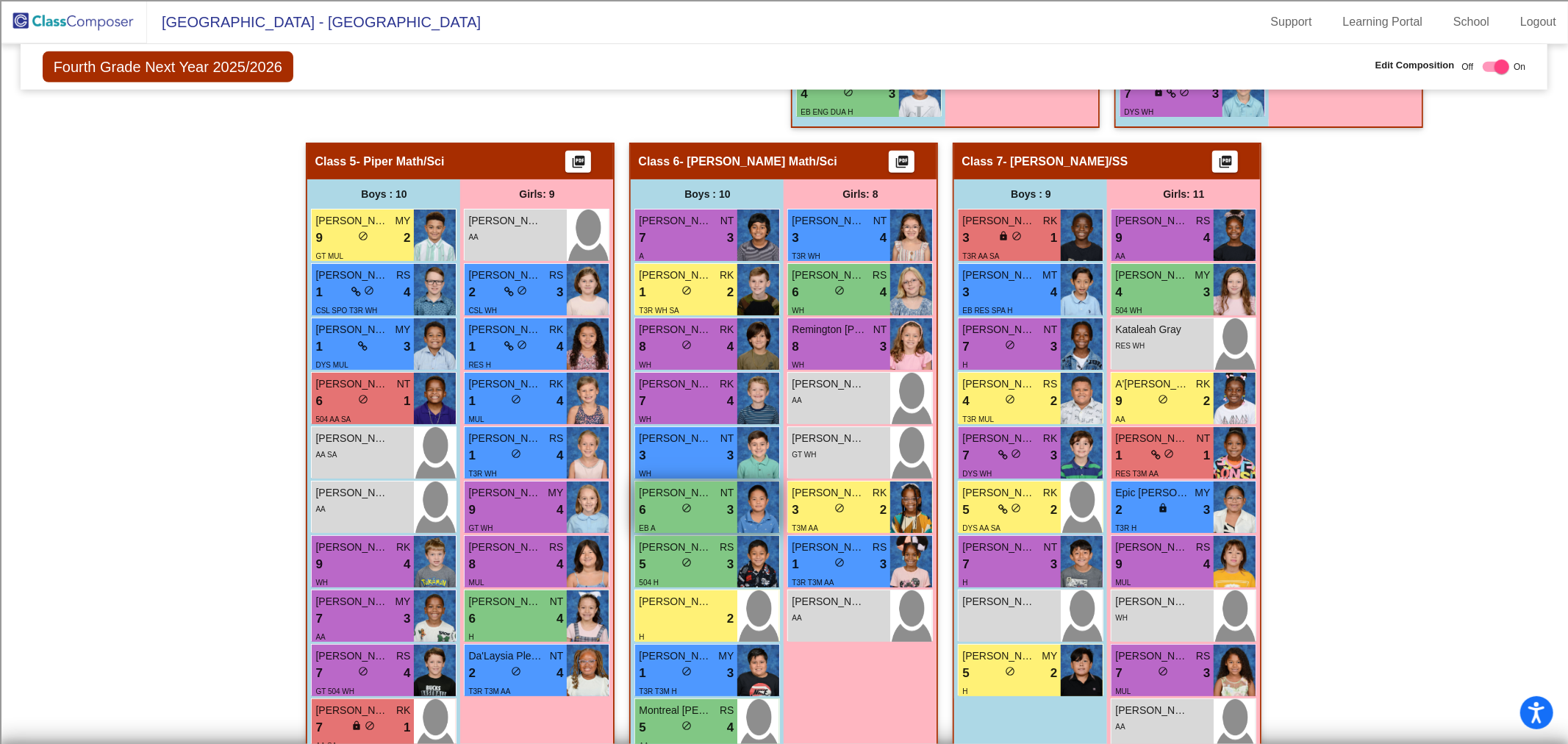
click at [708, 485] on div "[PERSON_NAME] NT" at bounding box center [686, 492] width 95 height 16
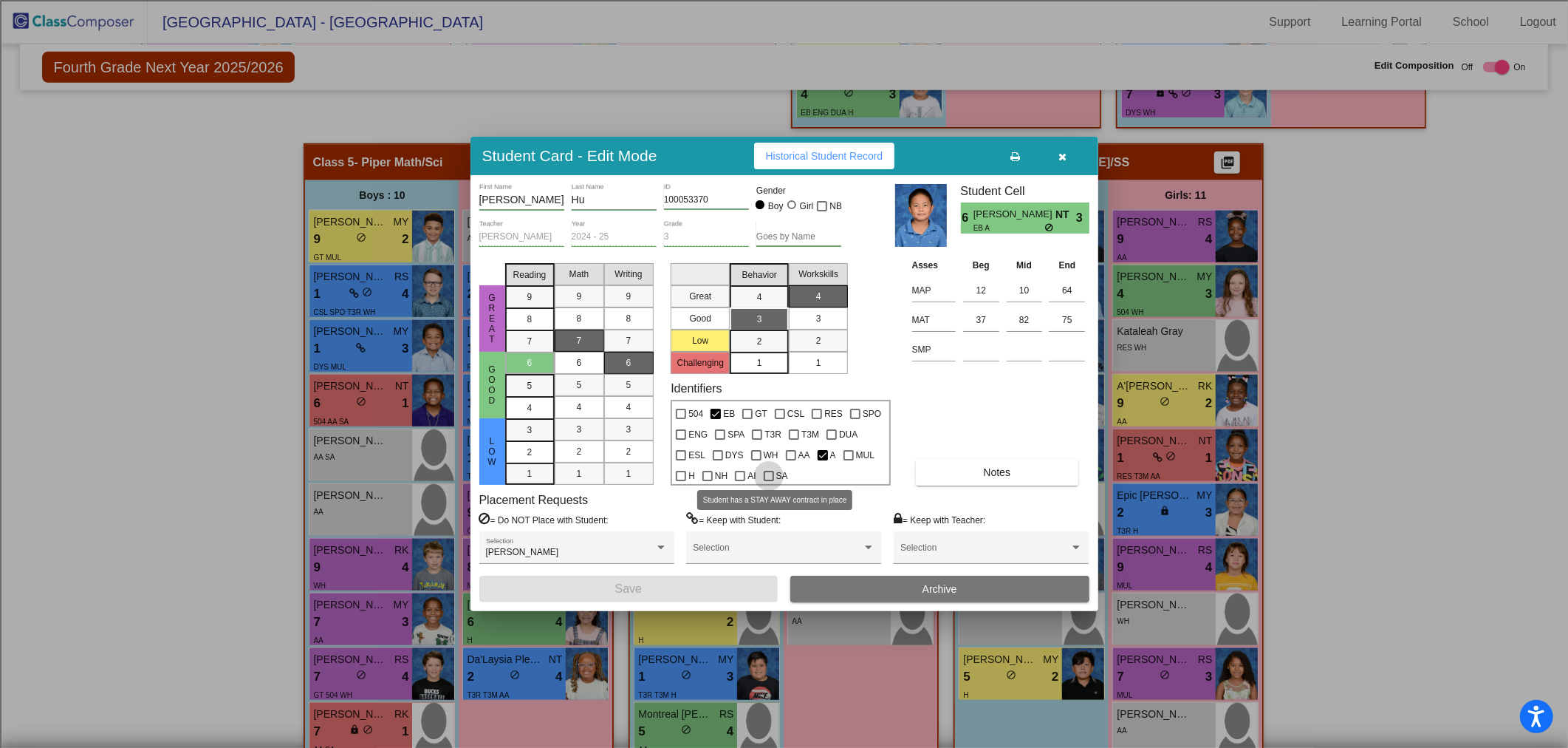
click at [769, 476] on div at bounding box center [768, 475] width 11 height 11
click at [769, 481] on input "SA" at bounding box center [768, 481] width 1 height 1
checkbox input "true"
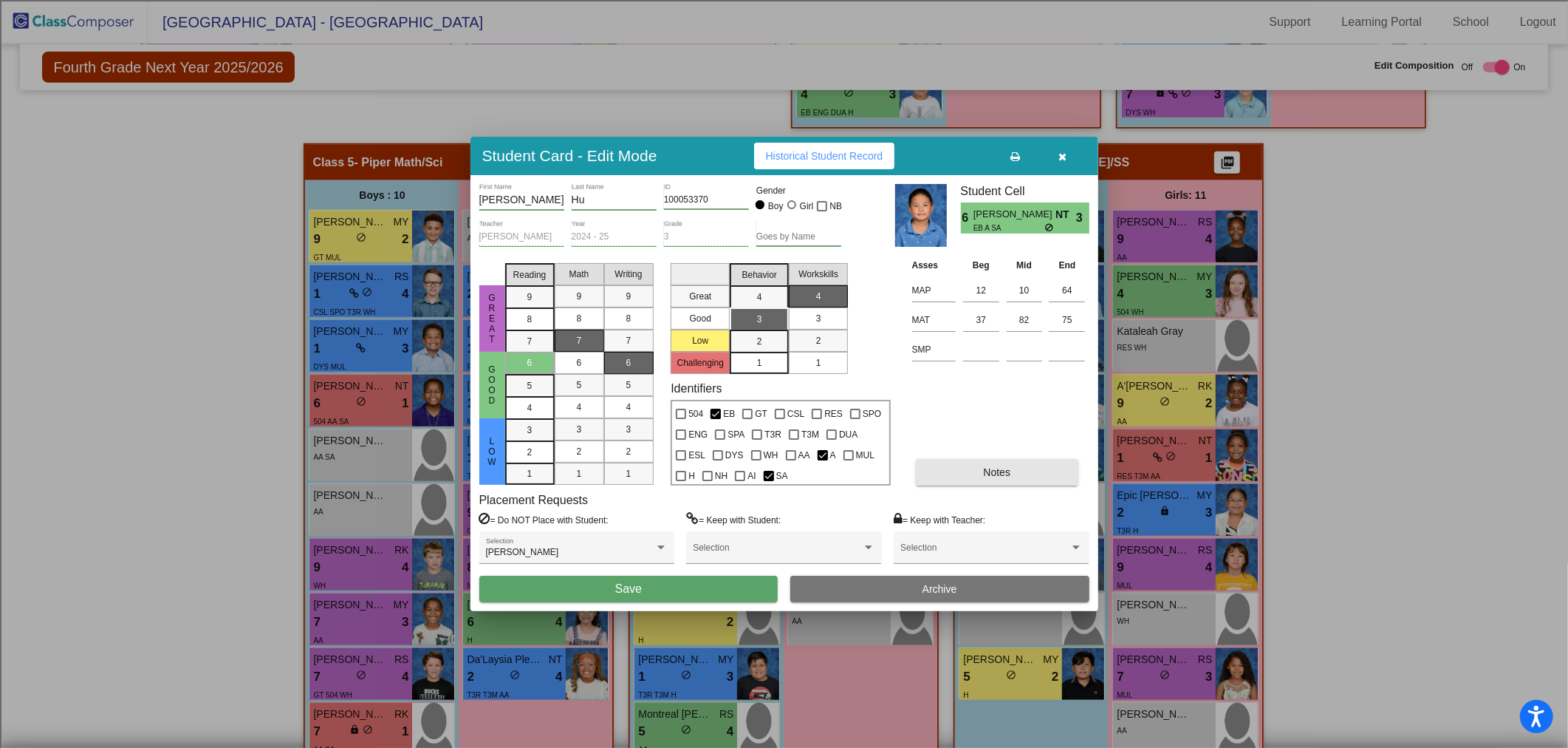
click at [948, 476] on button "Notes" at bounding box center [996, 472] width 162 height 26
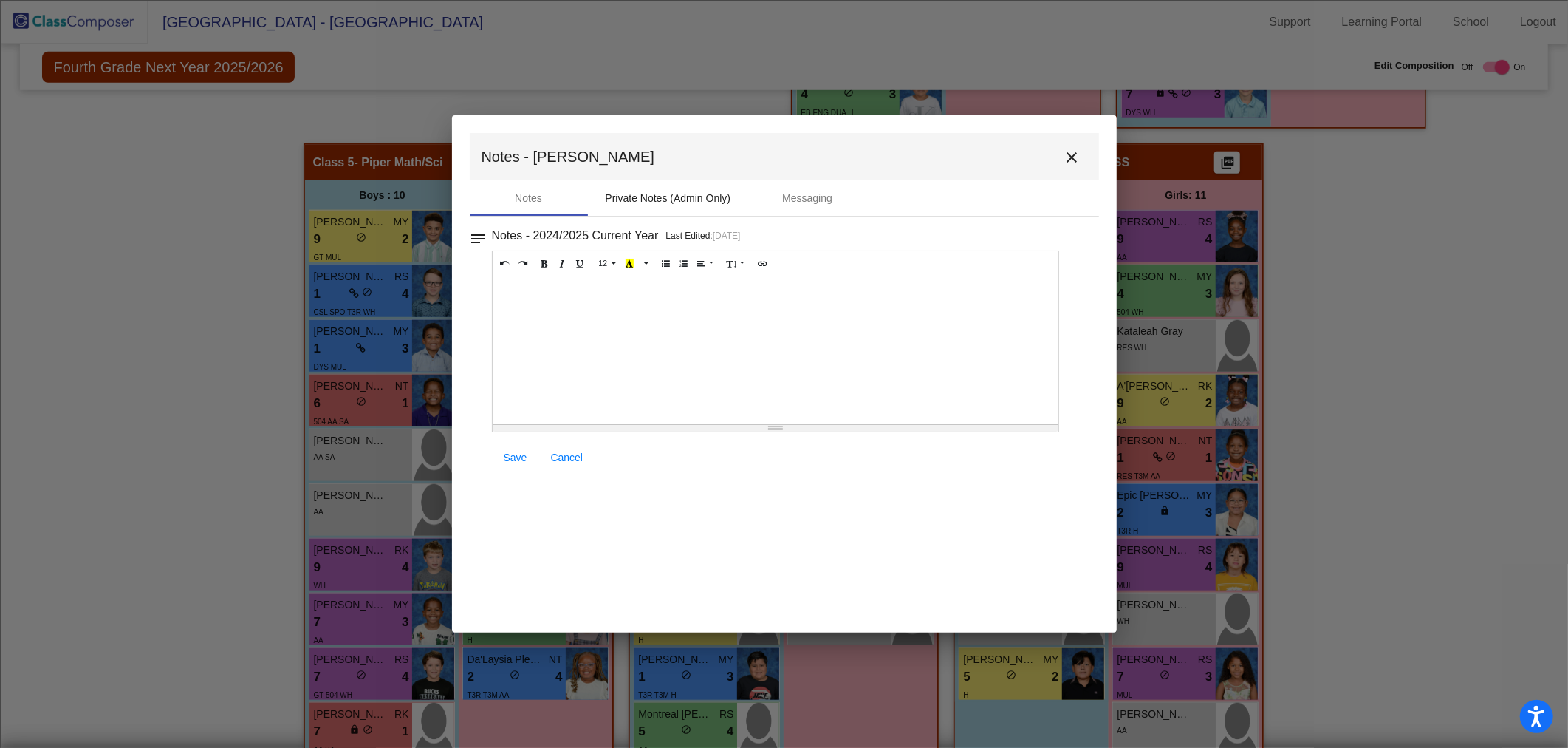
click at [625, 203] on div "Private Notes (Admin Only)" at bounding box center [668, 198] width 125 height 16
drag, startPoint x: 593, startPoint y: 306, endPoint x: 590, endPoint y: 284, distance: 22.2
click at [590, 284] on div at bounding box center [776, 349] width 567 height 147
click at [511, 460] on span "Save" at bounding box center [516, 457] width 24 height 12
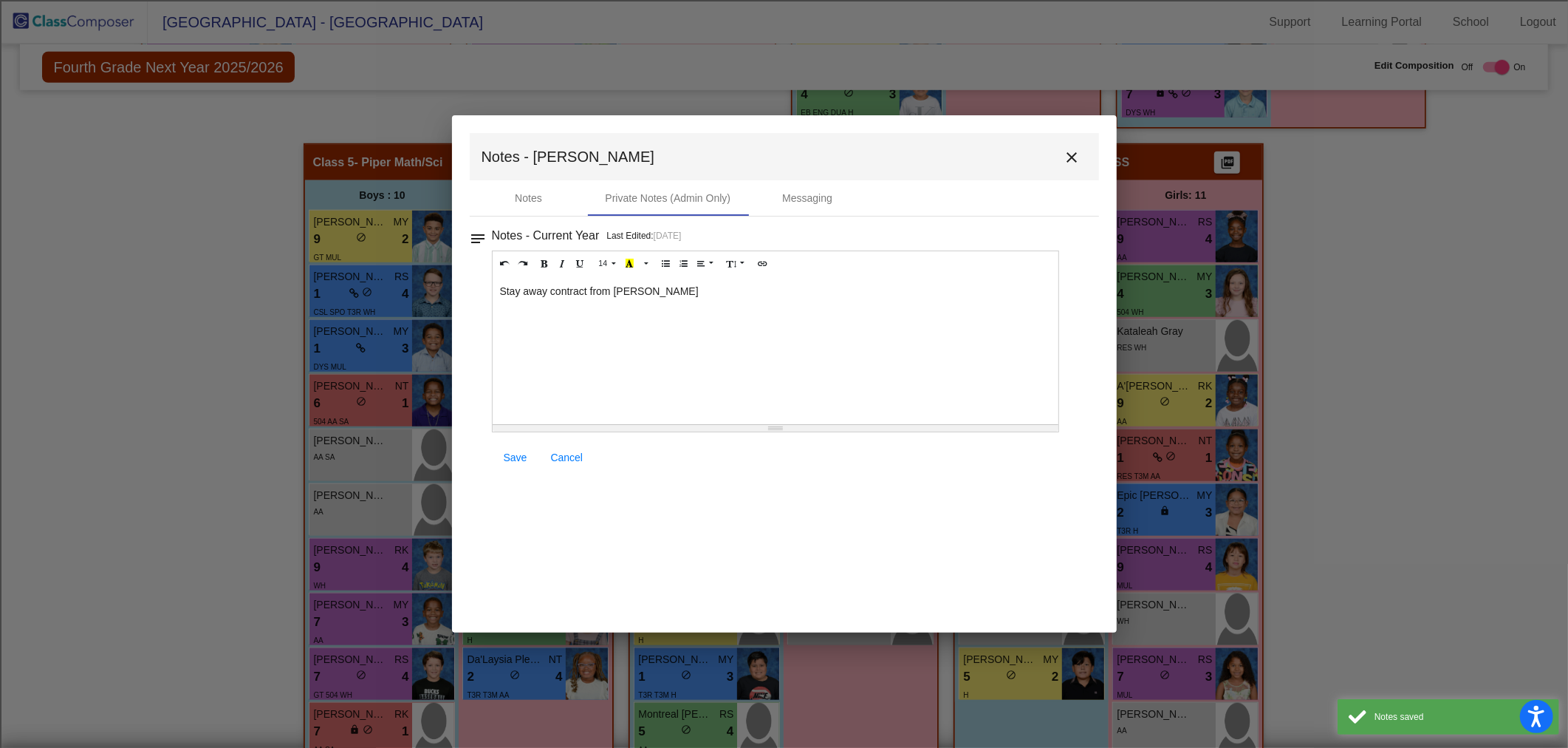
click at [558, 447] on link "Cancel" at bounding box center [567, 457] width 56 height 26
click at [522, 461] on span "Save" at bounding box center [516, 457] width 24 height 12
click at [1079, 163] on mat-icon "close" at bounding box center [1072, 157] width 18 height 18
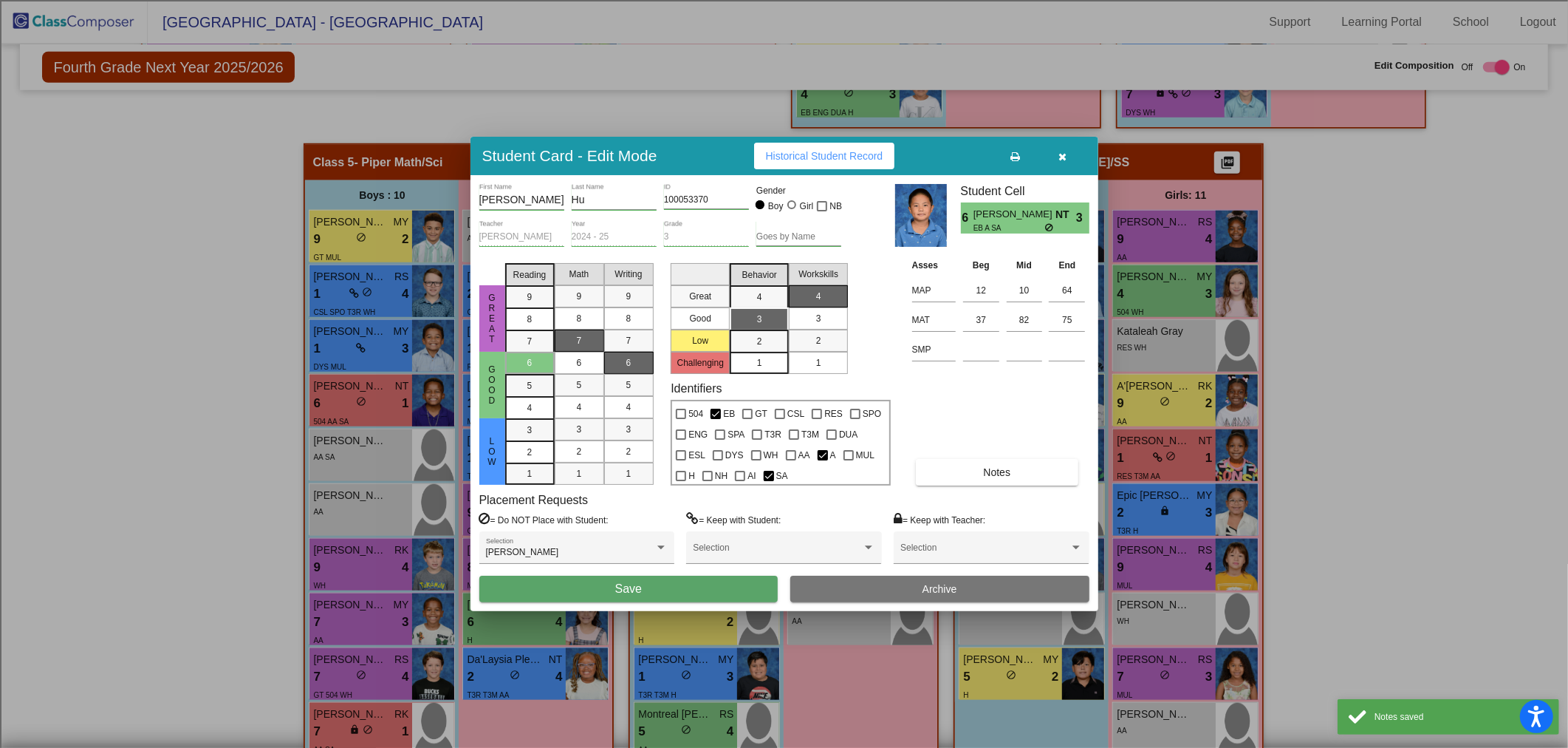
click at [641, 588] on span "Save" at bounding box center [628, 588] width 26 height 12
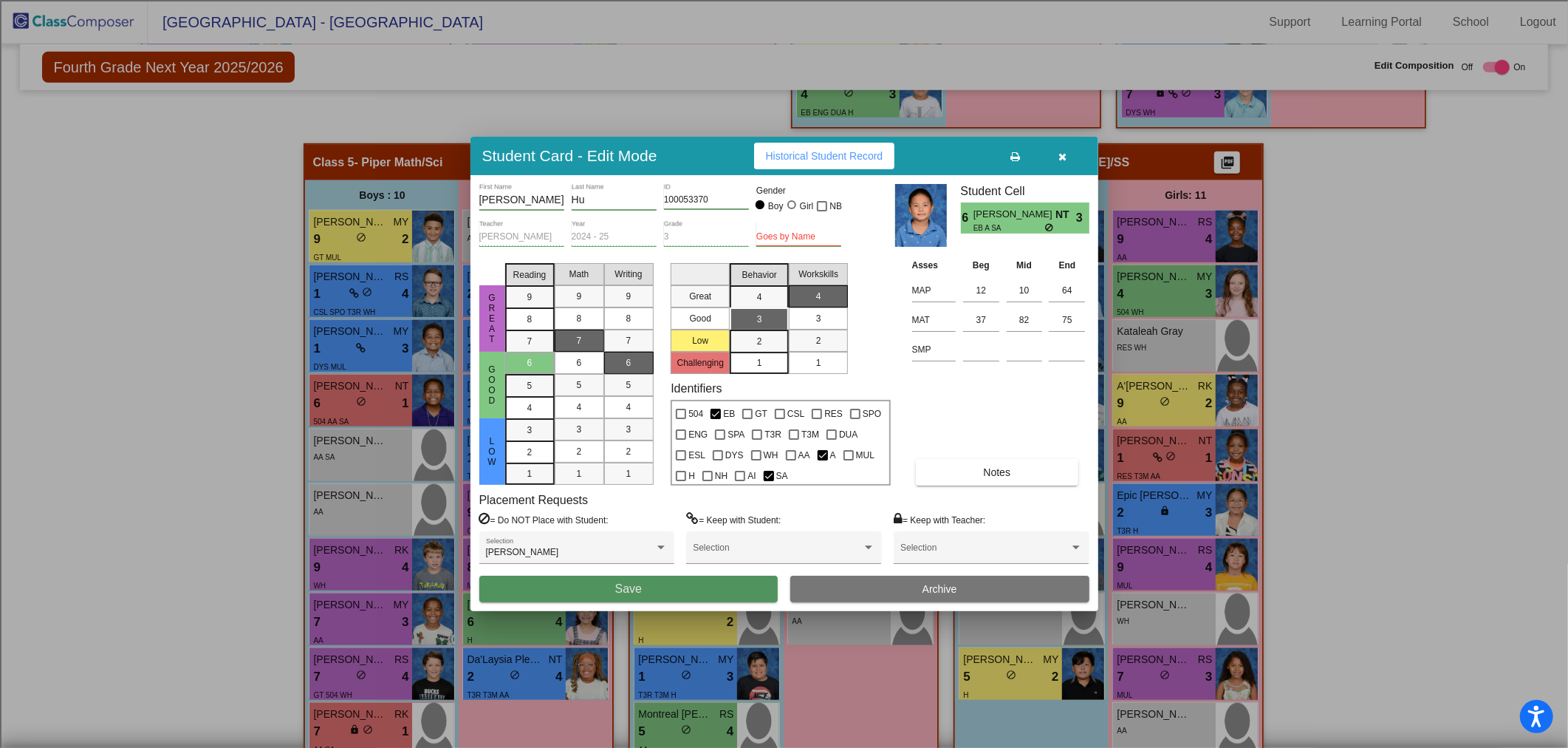
click at [657, 591] on button "Save" at bounding box center [628, 589] width 299 height 26
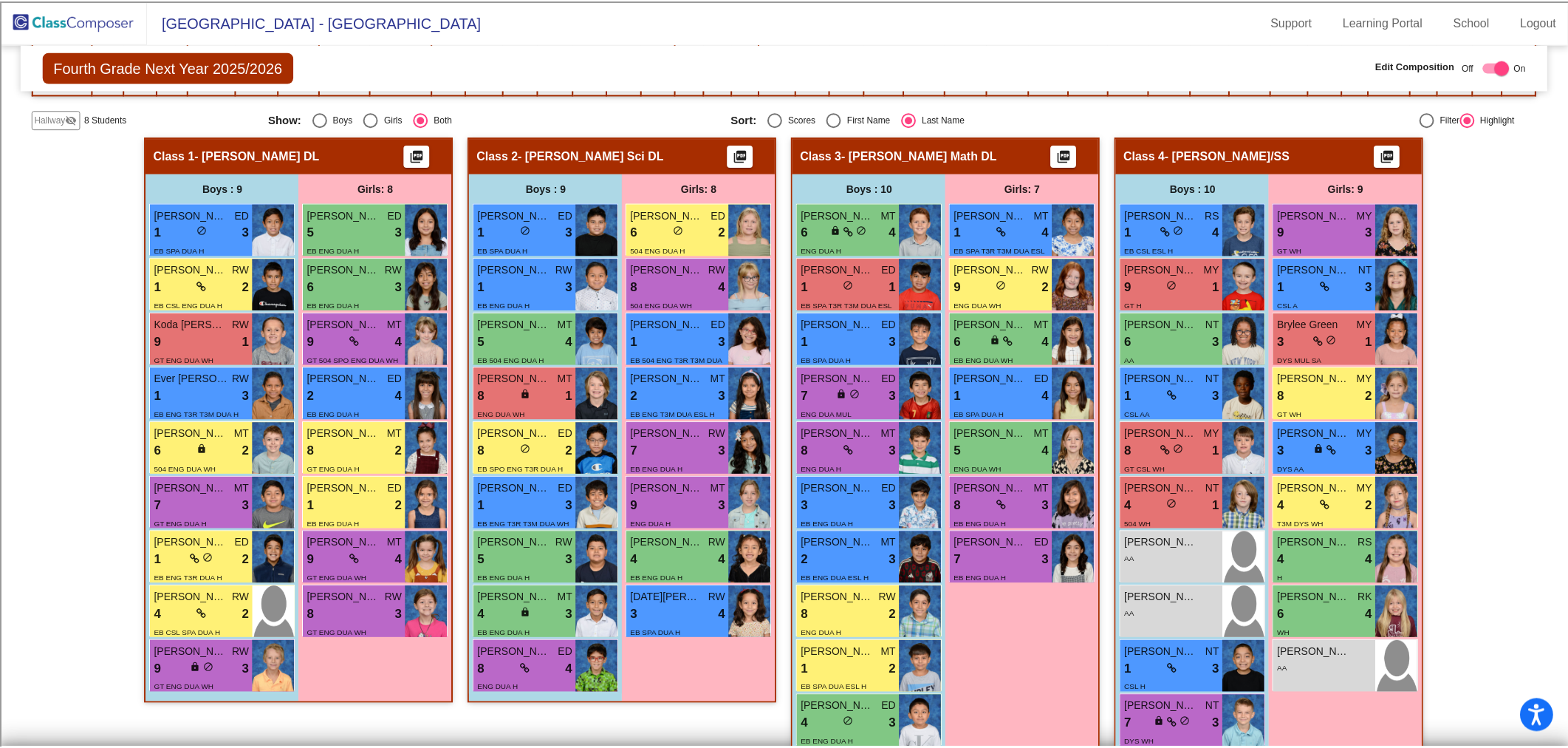
scroll to position [410, 0]
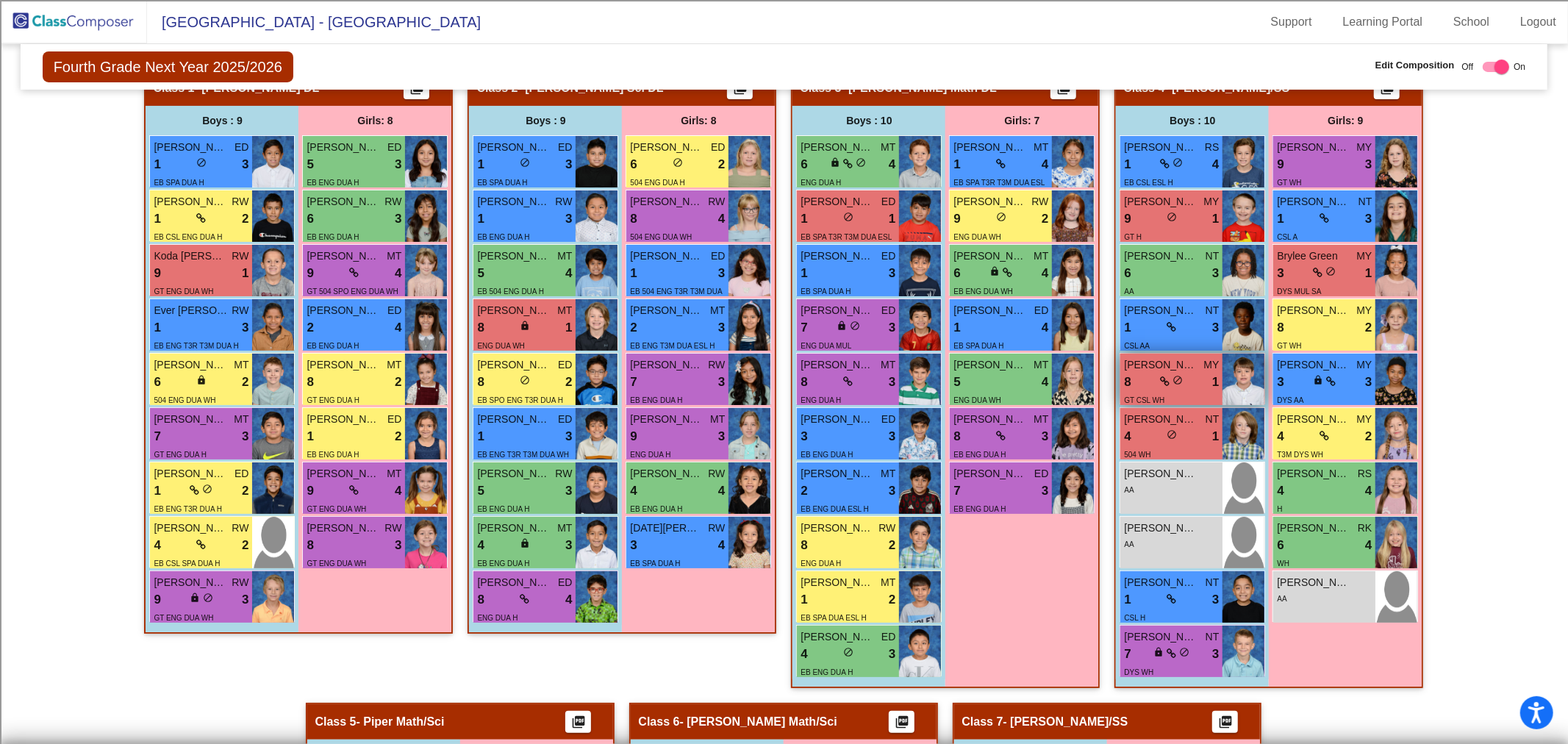
click at [1147, 368] on span "[PERSON_NAME]" at bounding box center [1161, 365] width 74 height 16
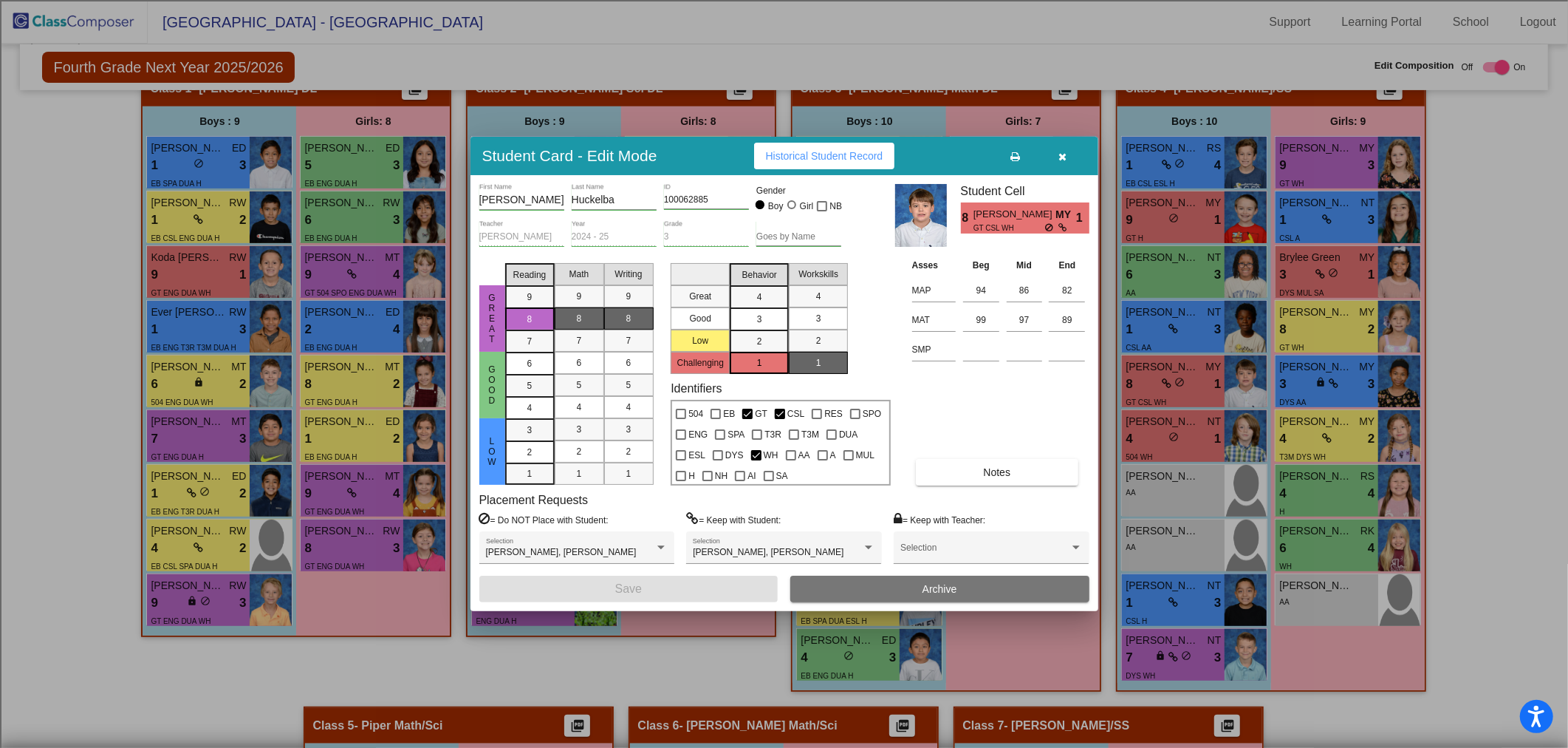
click at [761, 475] on div "SA" at bounding box center [776, 473] width 32 height 21
click at [767, 477] on div at bounding box center [768, 475] width 11 height 11
click at [768, 481] on input "SA" at bounding box center [768, 481] width 1 height 1
checkbox input "true"
